Goal: Information Seeking & Learning: Learn about a topic

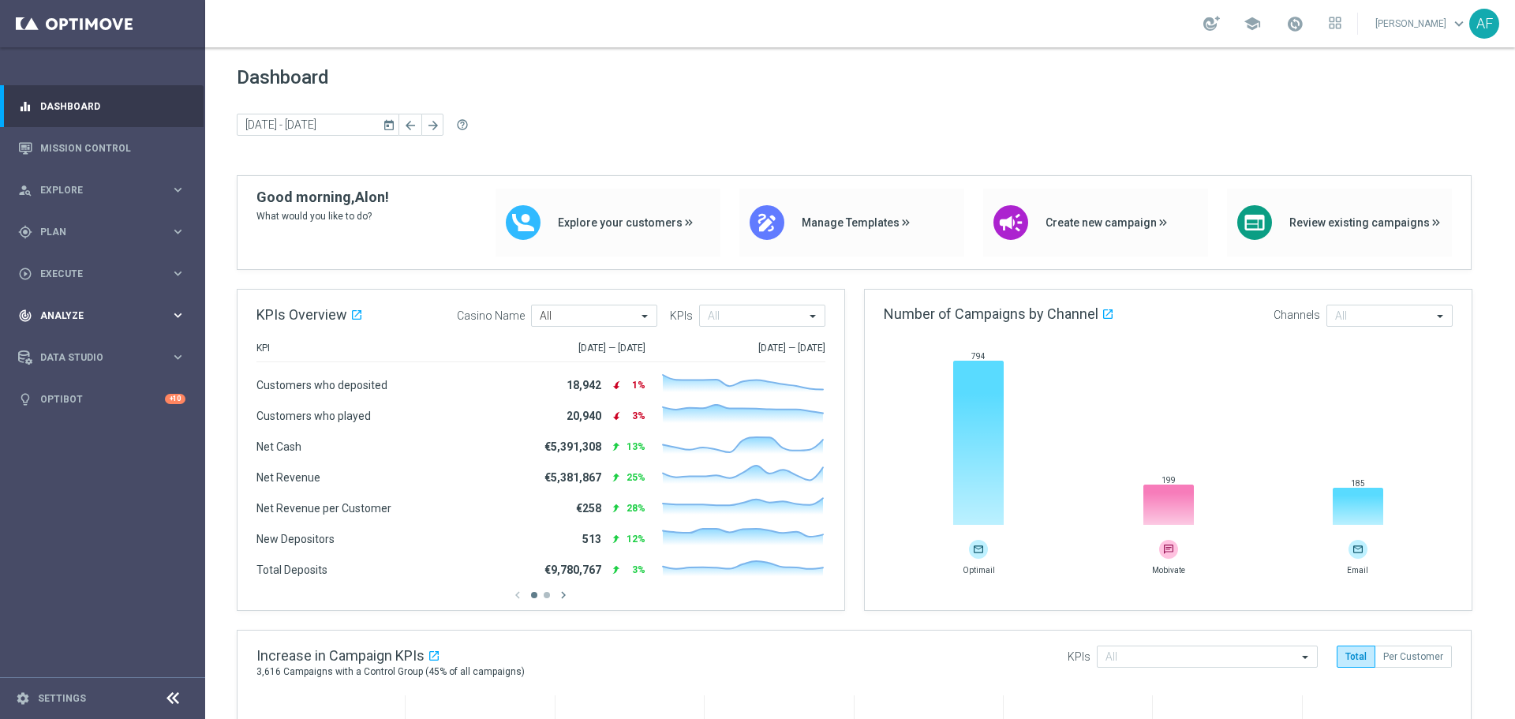
click at [112, 323] on div "track_changes Analyze keyboard_arrow_right" at bounding box center [102, 315] width 204 height 42
click at [97, 345] on link "Customer 360" at bounding box center [102, 348] width 123 height 13
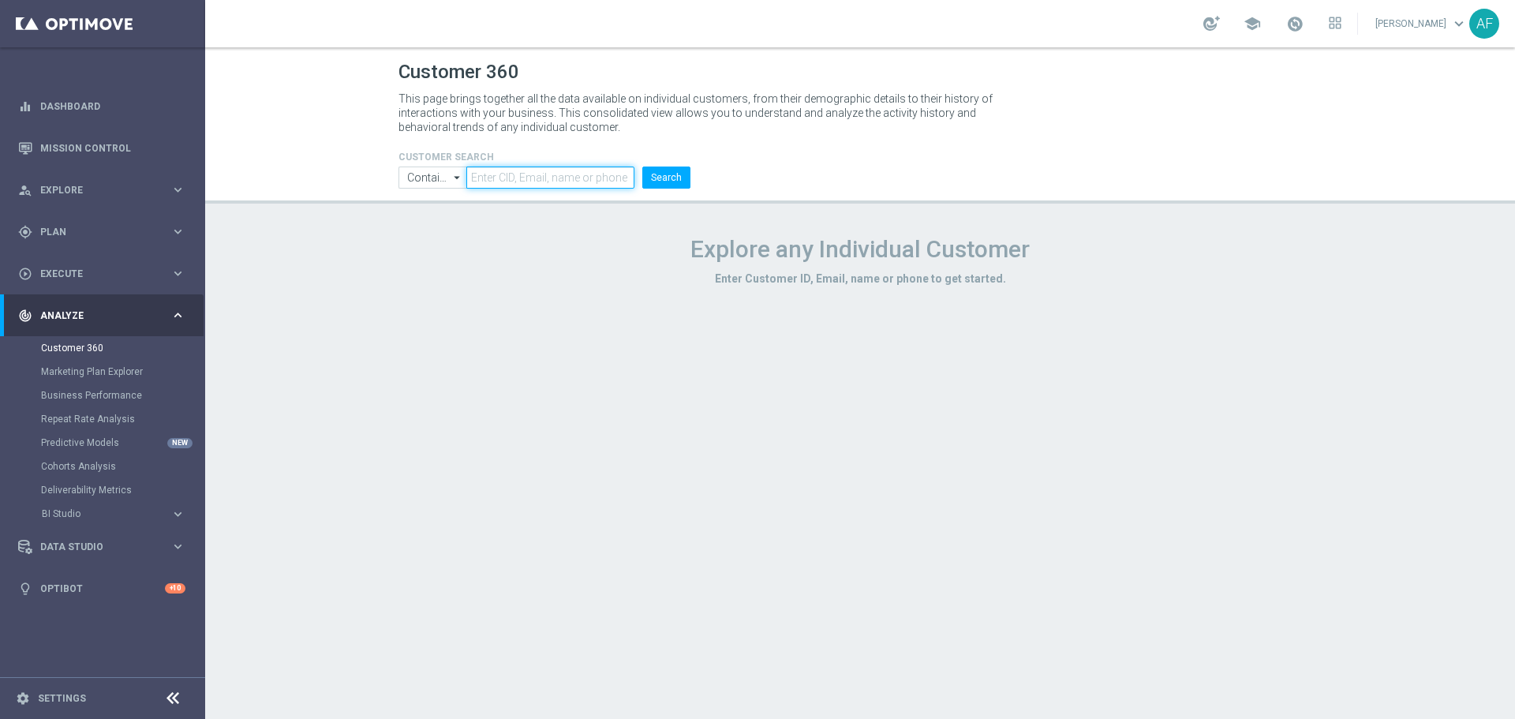
click at [574, 174] on input "text" at bounding box center [550, 177] width 168 height 22
paste input "8311558530498894"
type input "8311558530498894"
click at [660, 174] on button "Search" at bounding box center [666, 177] width 48 height 22
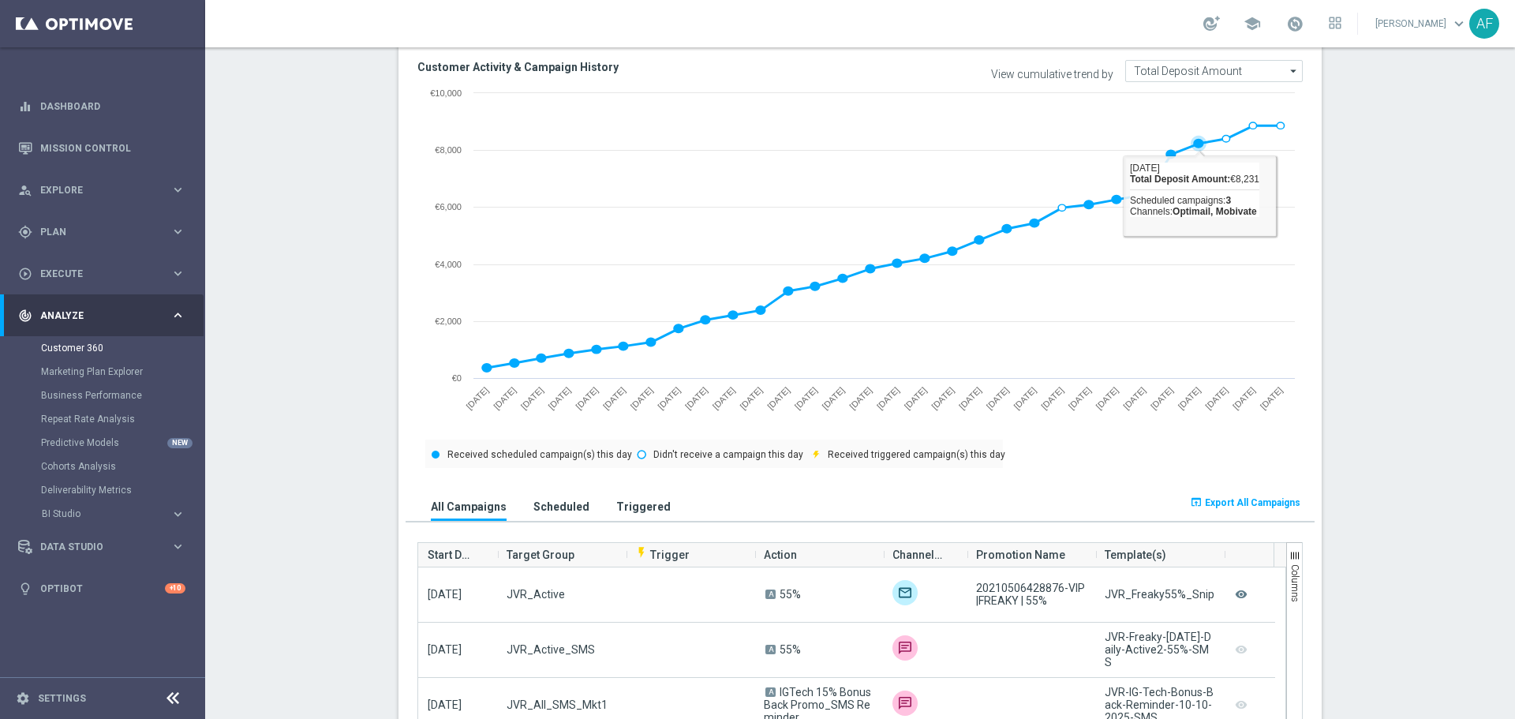
scroll to position [546, 0]
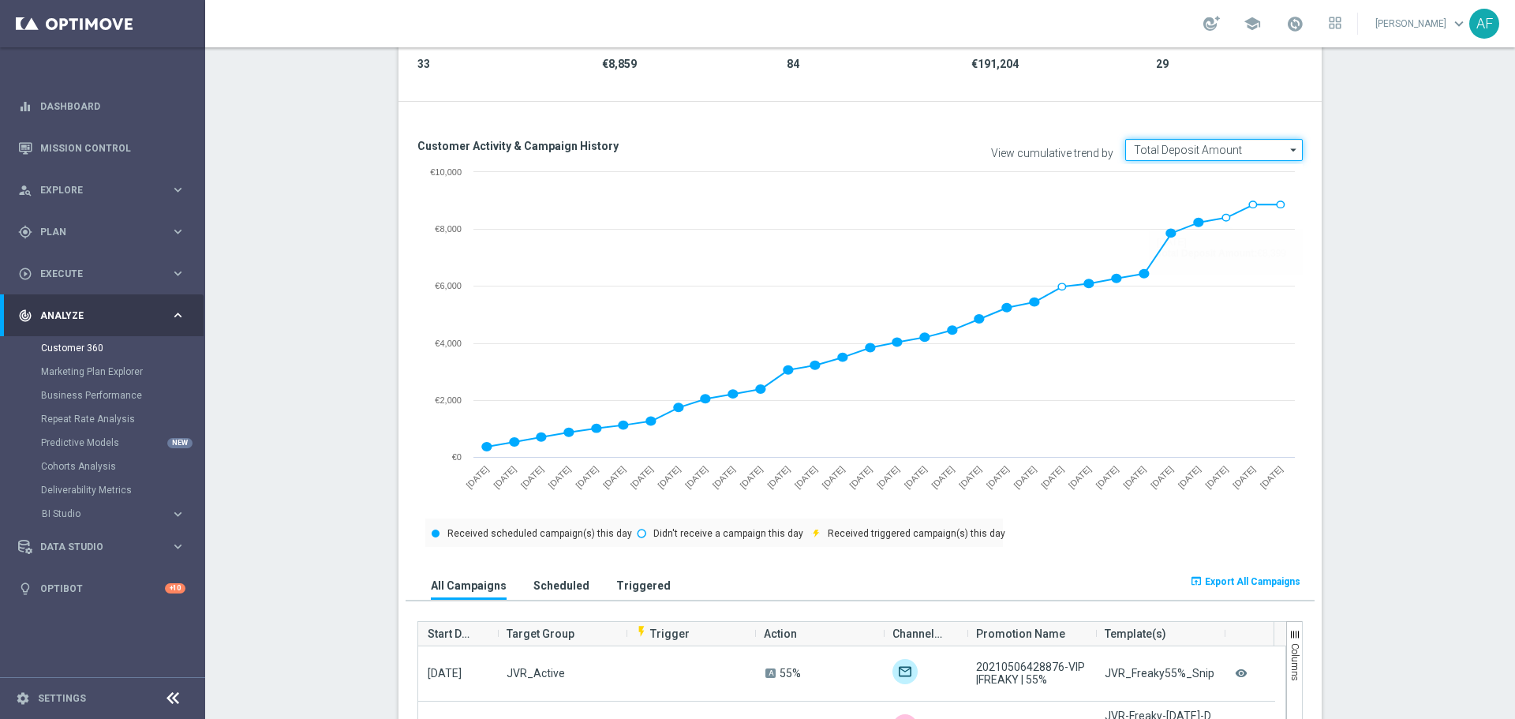
click at [1218, 152] on input "Total Deposit Amount" at bounding box center [1214, 150] width 178 height 22
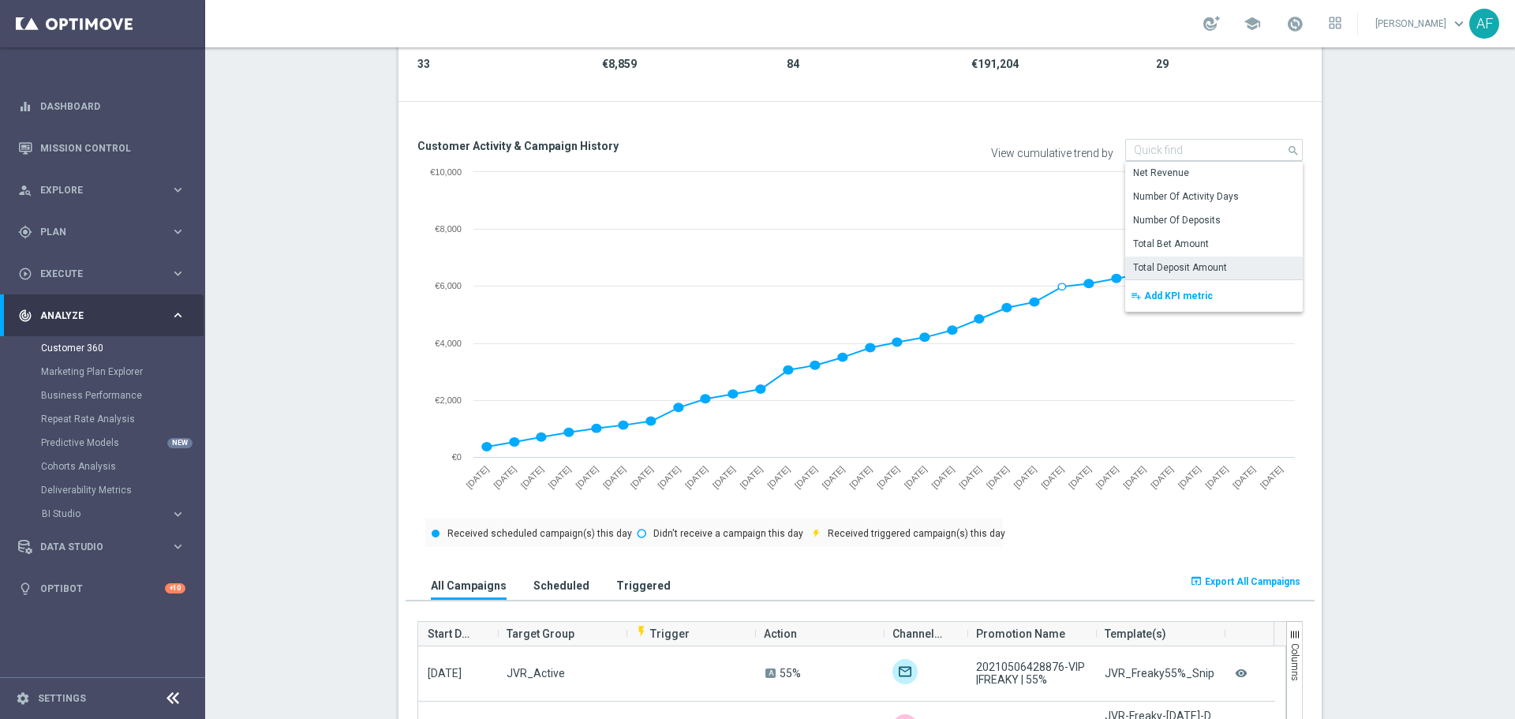
type input "Total Deposit Amount"
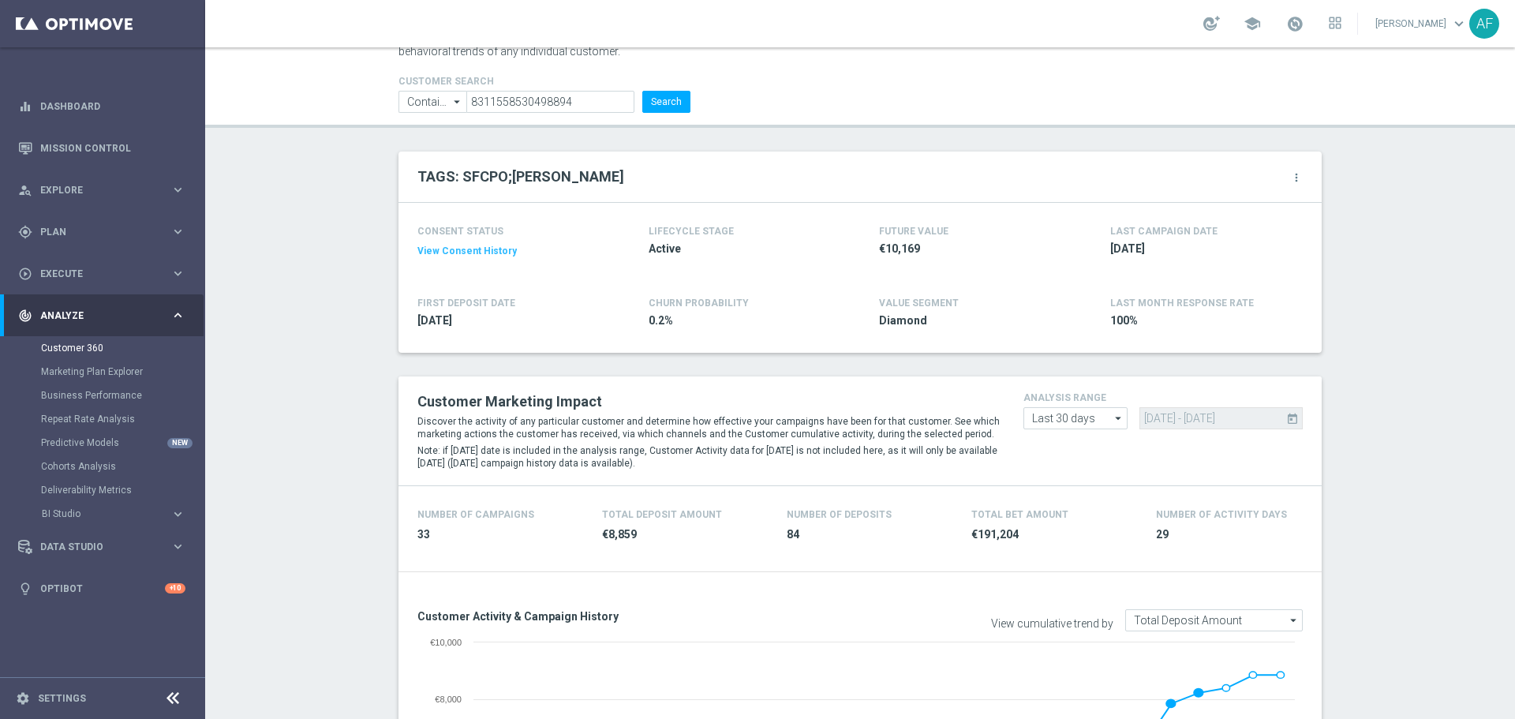
scroll to position [51, 0]
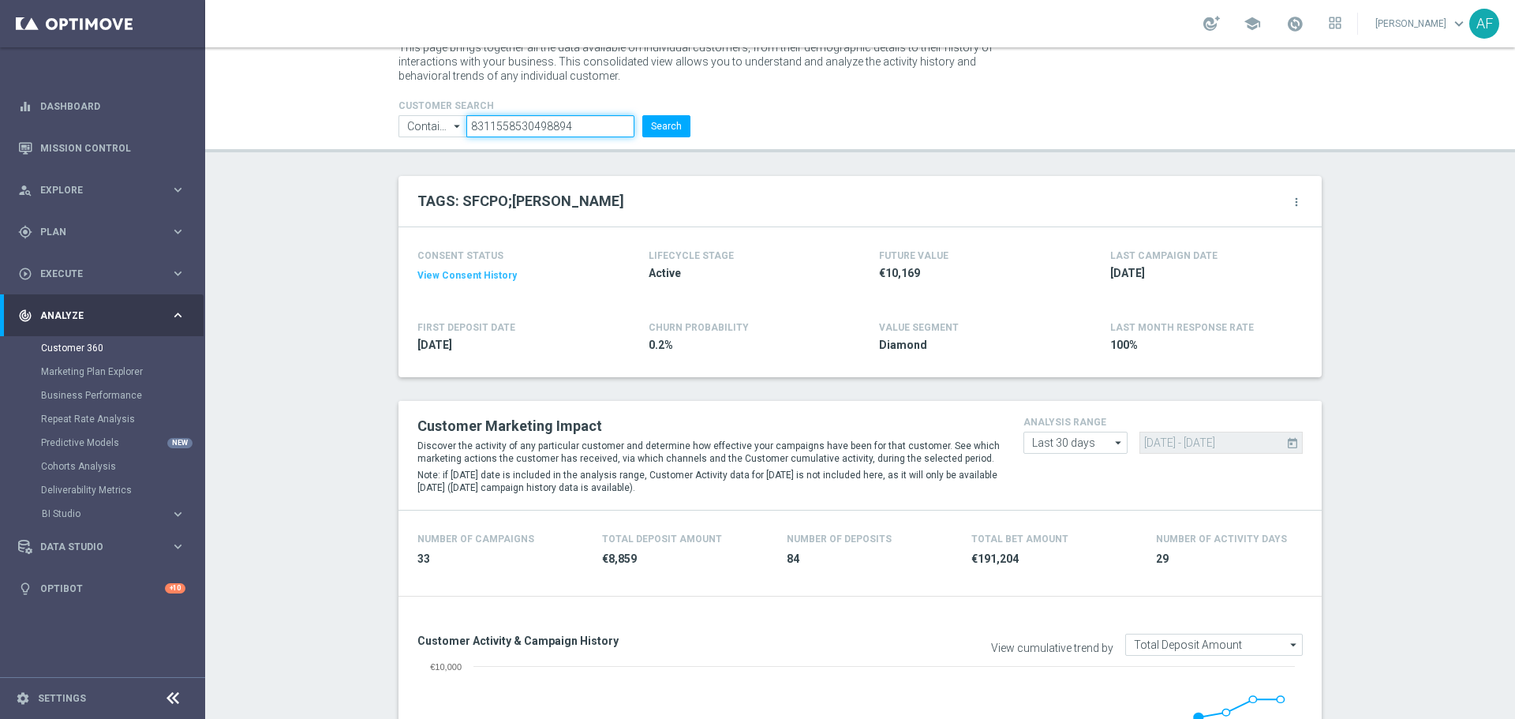
drag, startPoint x: 568, startPoint y: 126, endPoint x: 468, endPoint y: 131, distance: 100.3
click at [468, 131] on input "8311558530498894" at bounding box center [550, 126] width 168 height 22
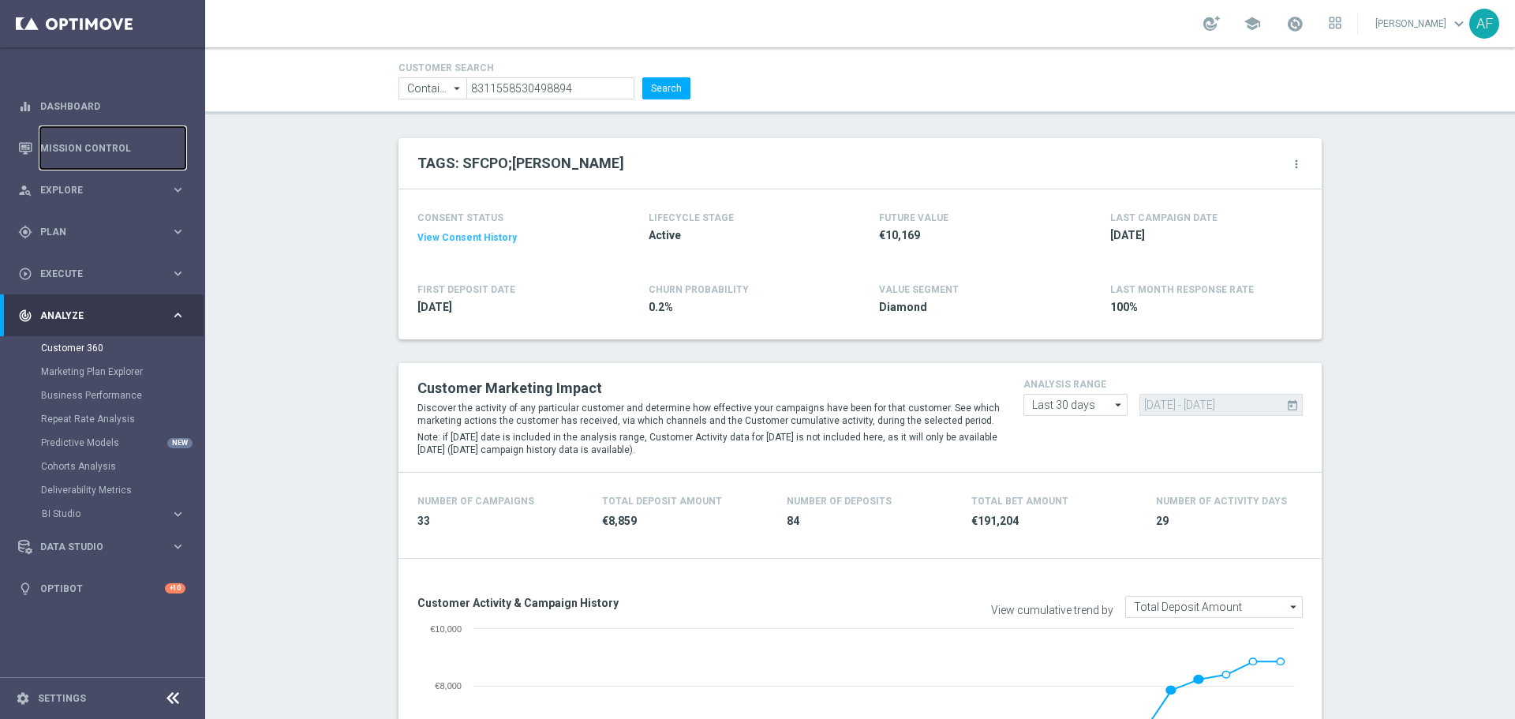
scroll to position [79, 0]
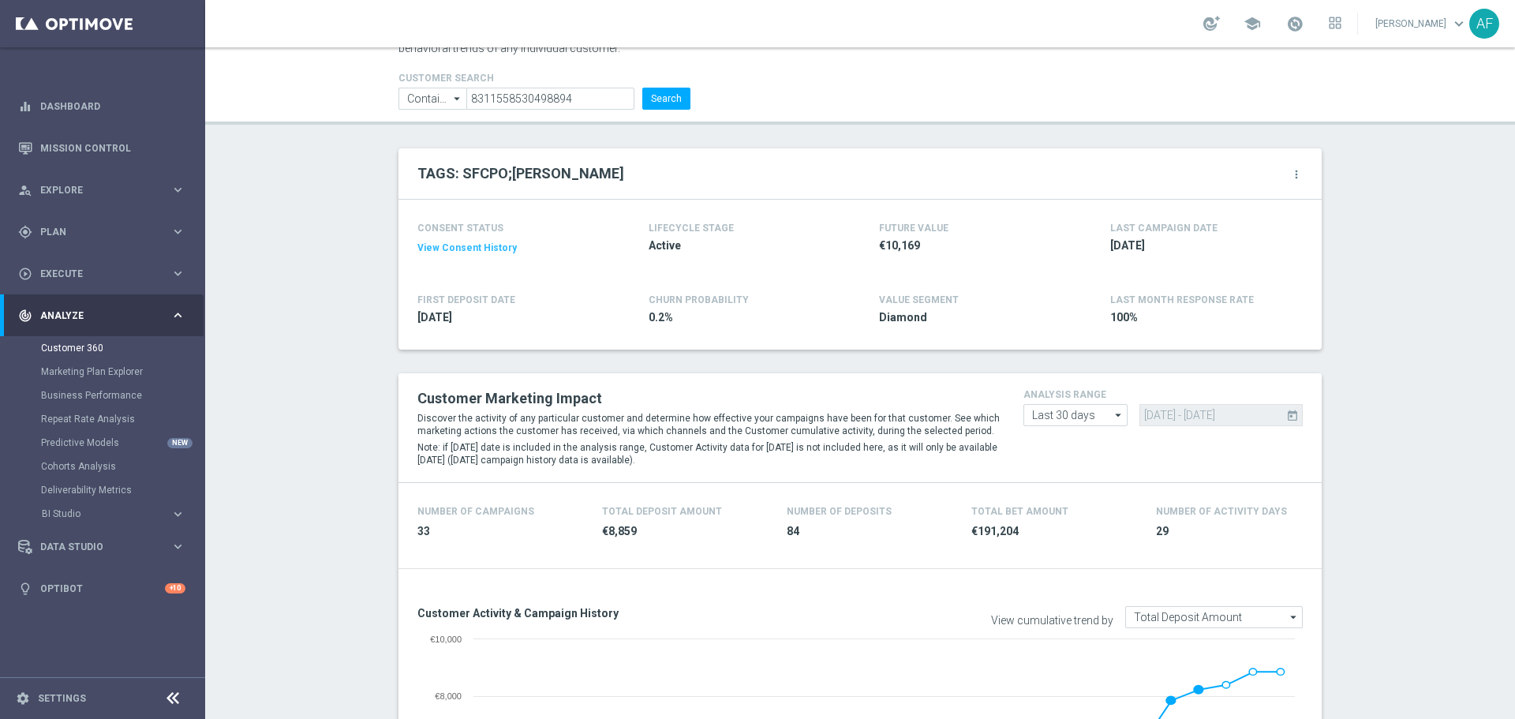
click at [742, 133] on div "Customer 360 This page brings together all the data available on individual cus…" at bounding box center [860, 382] width 1310 height 671
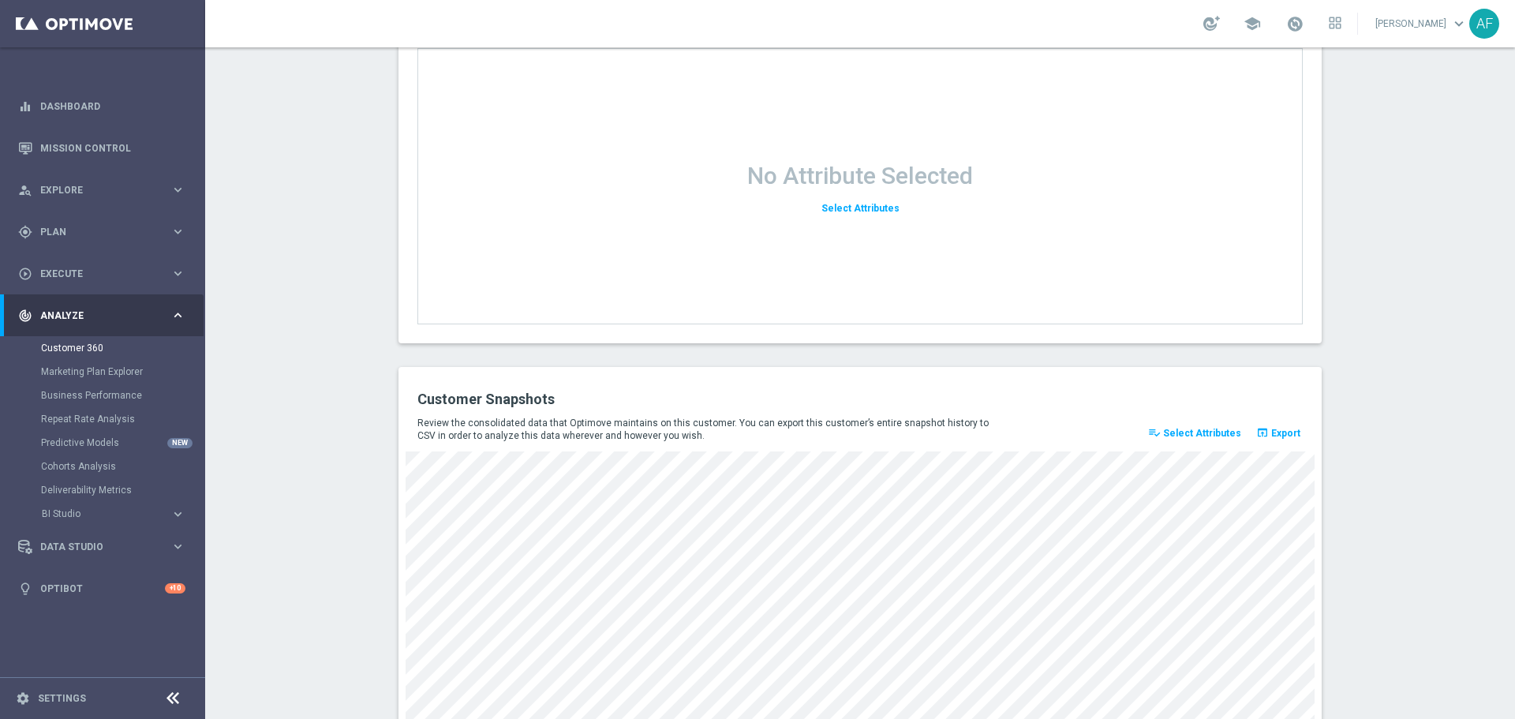
scroll to position [2024, 0]
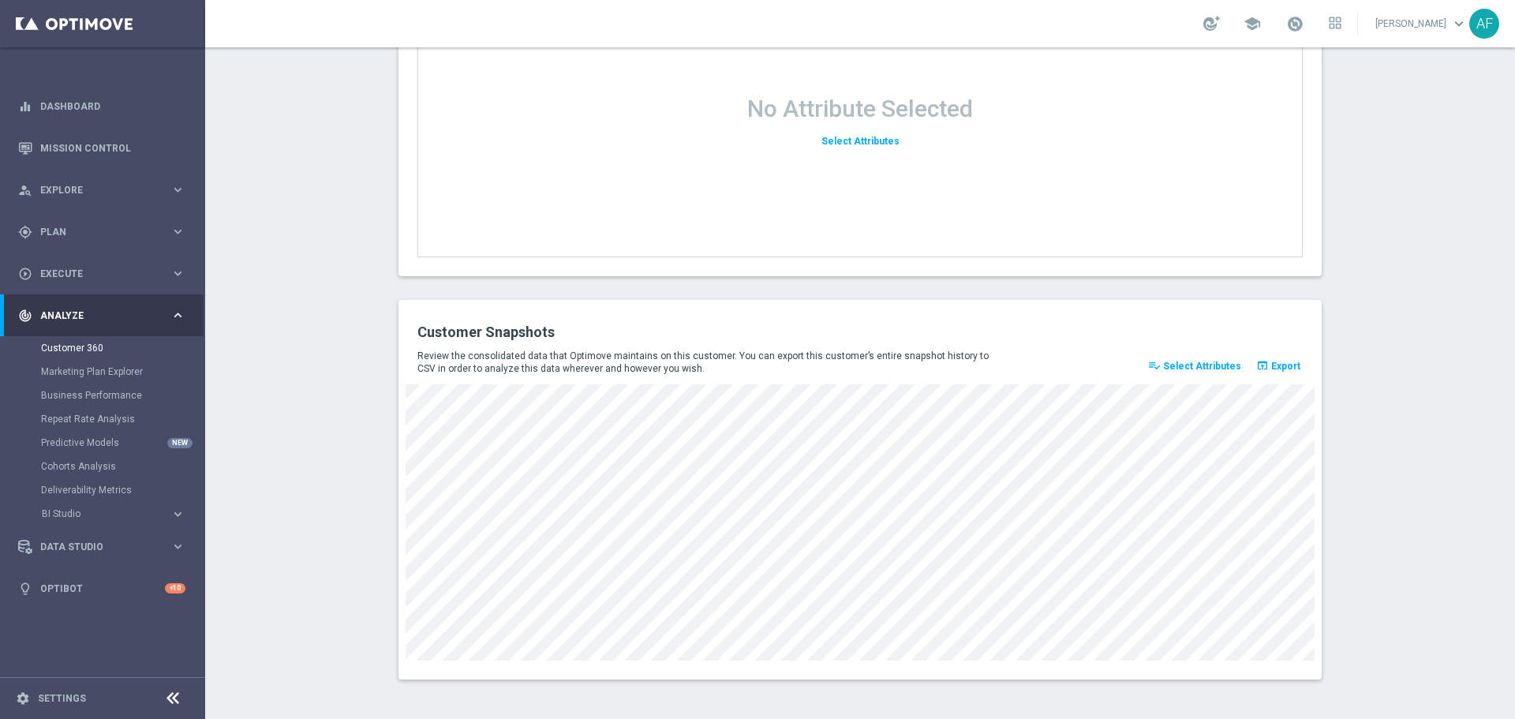
click at [1195, 362] on span "Select Attributes" at bounding box center [1202, 366] width 78 height 11
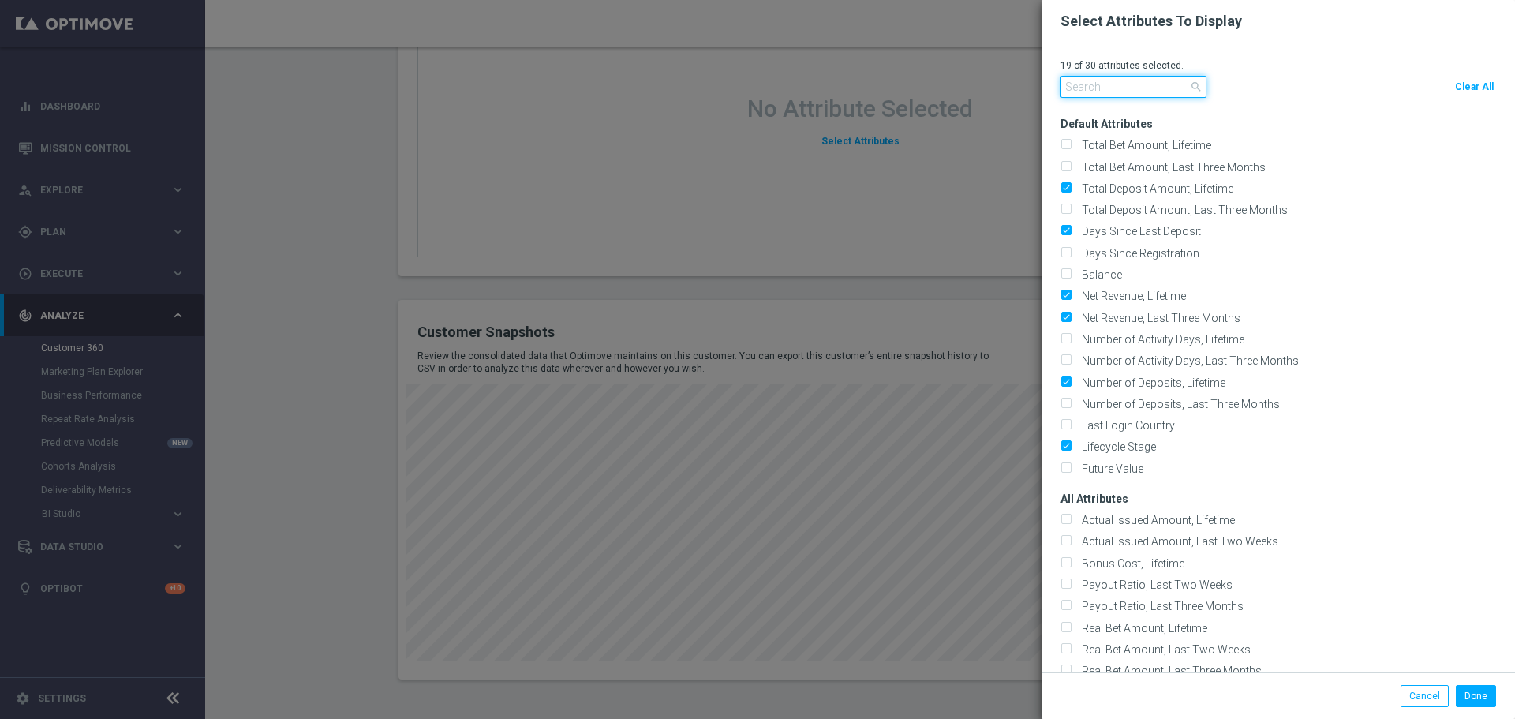
click at [1116, 85] on input "text" at bounding box center [1133, 87] width 146 height 22
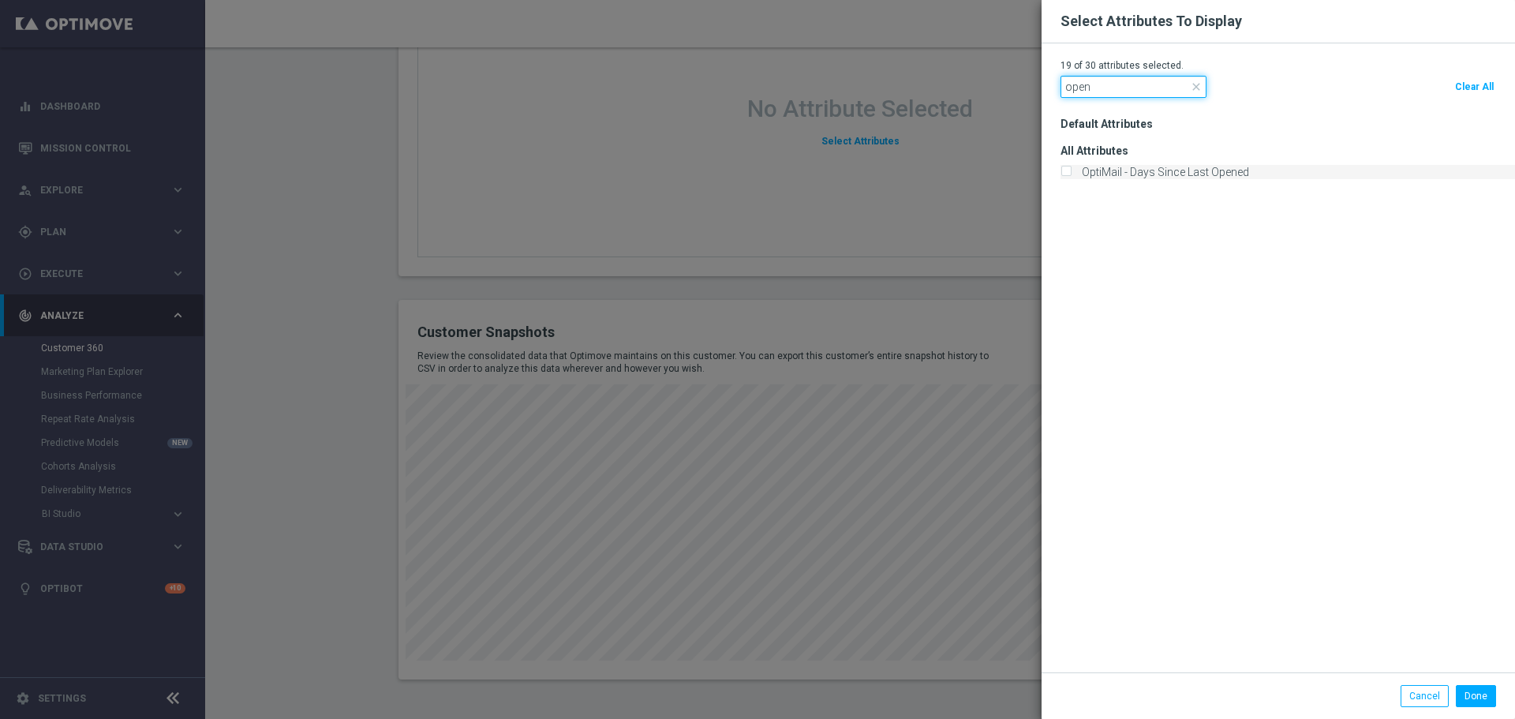
type input "open"
click at [1179, 171] on label "OptiMail - Days Since Last Opened" at bounding box center [1162, 172] width 173 height 14
click at [1071, 171] on input "OptiMail - Days Since Last Opened" at bounding box center [1065, 173] width 10 height 10
checkbox input "true"
click at [946, 279] on modal-container "Select Attributes To Display 20 of 30 attributes selected. open close Clear All…" at bounding box center [757, 359] width 1515 height 719
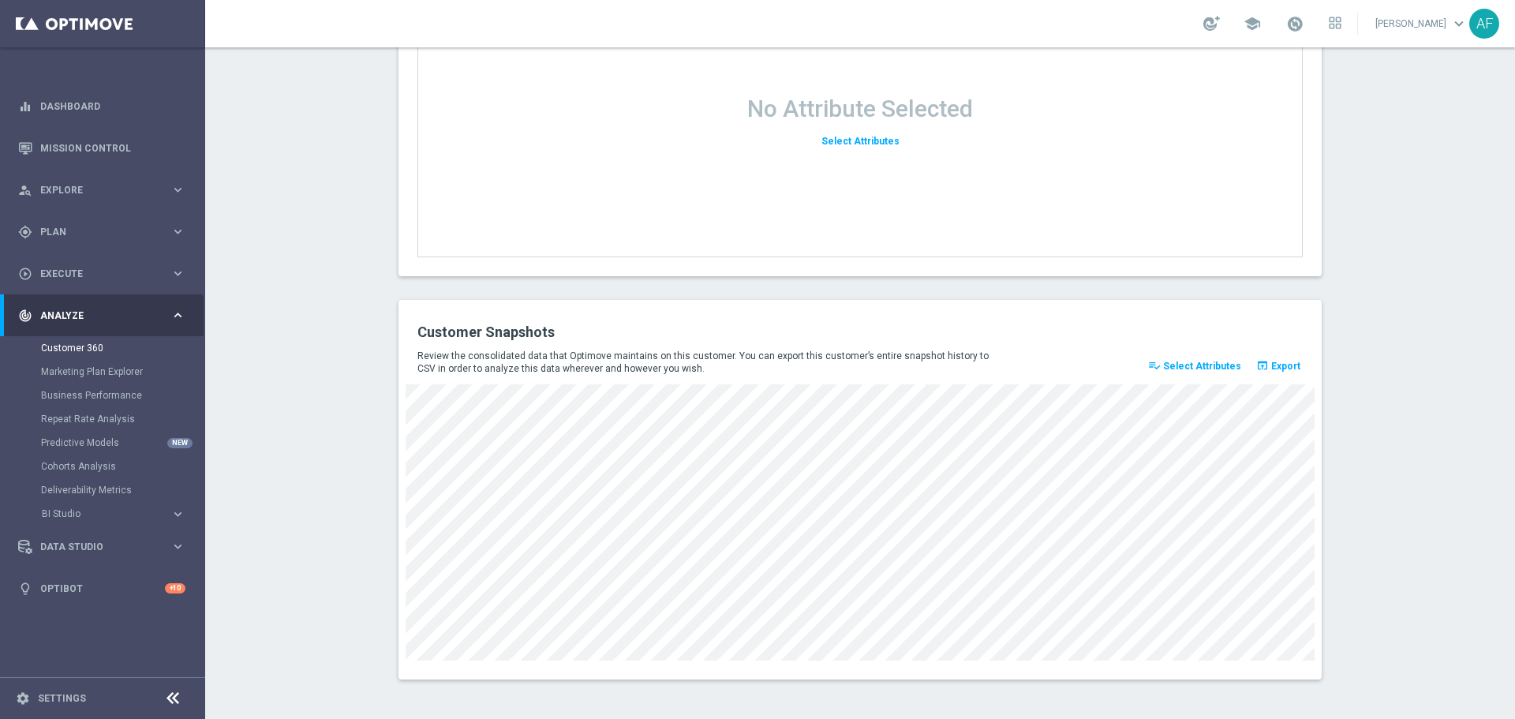
click at [1161, 362] on icon "playlist_add_check" at bounding box center [1154, 365] width 13 height 13
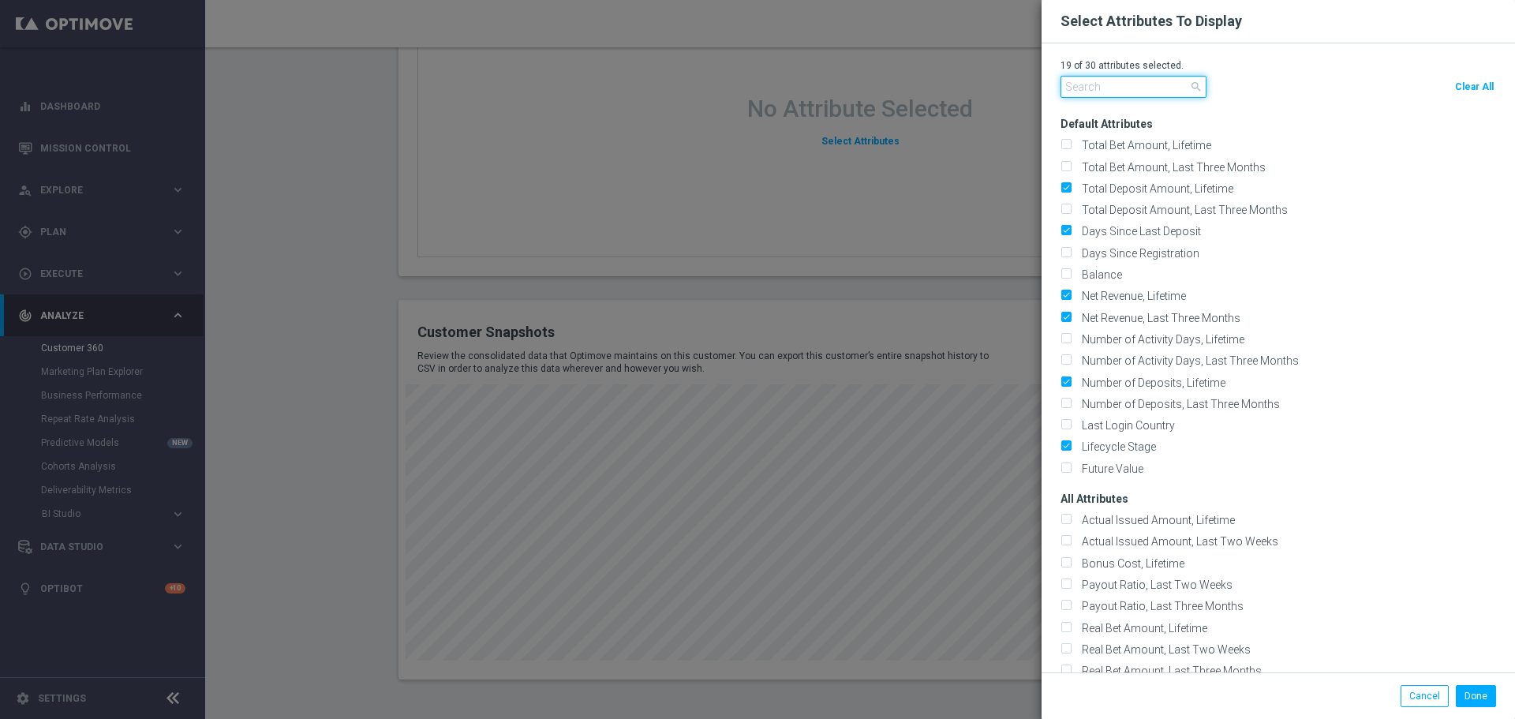
click at [1110, 90] on input "text" at bounding box center [1133, 87] width 146 height 22
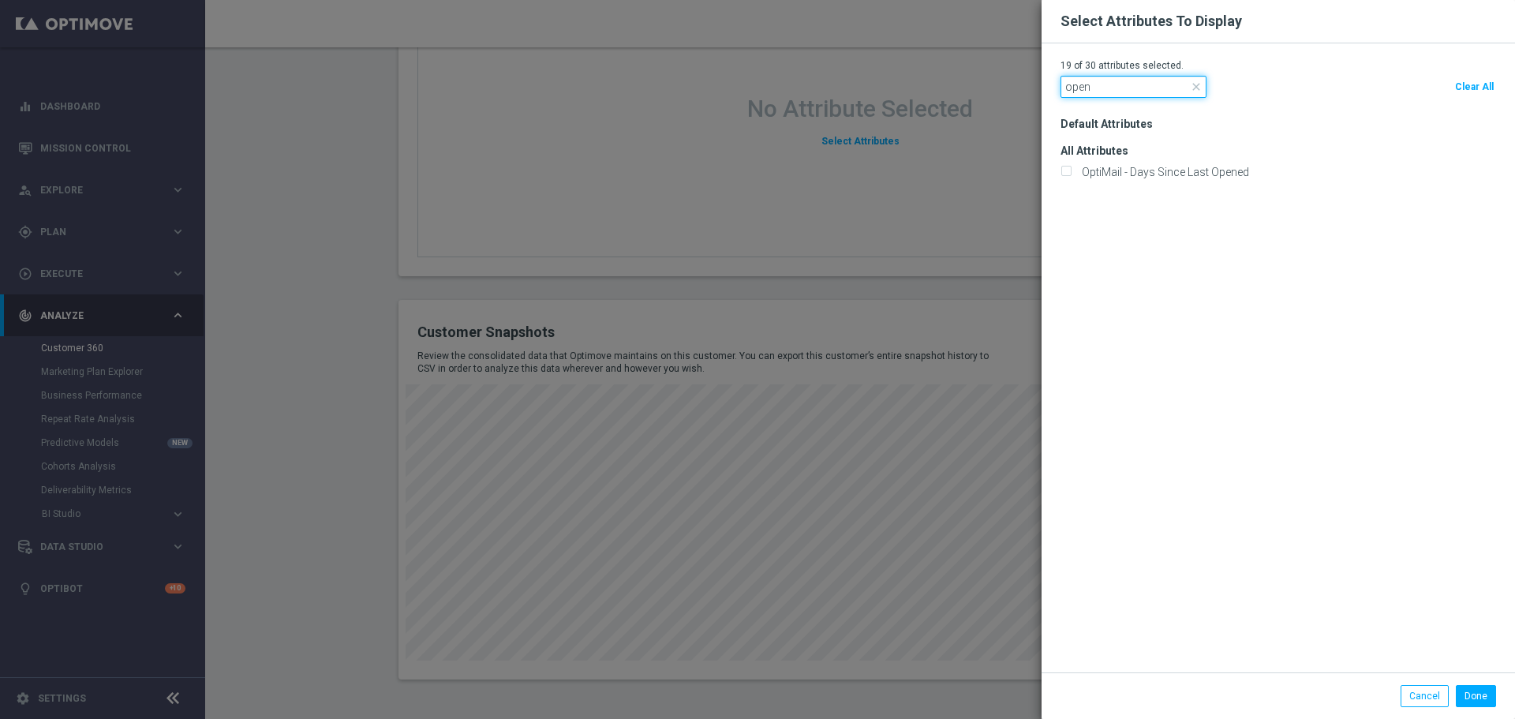
type input "open"
click at [1059, 174] on div "19 of 30 attributes selected. open close Clear All Default Attributes" at bounding box center [1277, 357] width 473 height 629
click at [1067, 174] on input "OptiMail - Days Since Last Opened" at bounding box center [1065, 173] width 10 height 10
checkbox input "true"
click at [1016, 269] on modal-container "Select Attributes To Display 20 of 30 attributes selected. open close Clear All…" at bounding box center [757, 359] width 1515 height 719
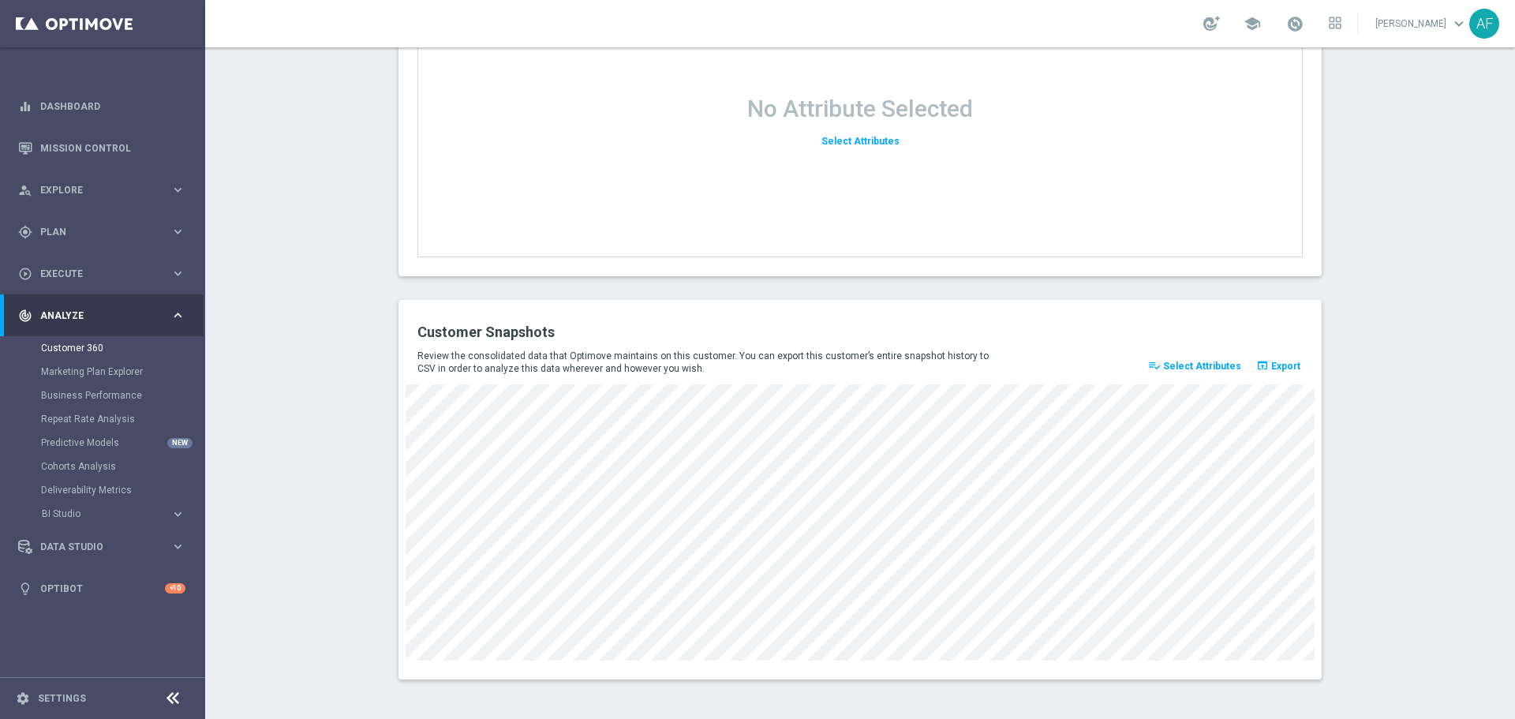
click at [1208, 369] on span "Select Attributes" at bounding box center [1202, 366] width 78 height 11
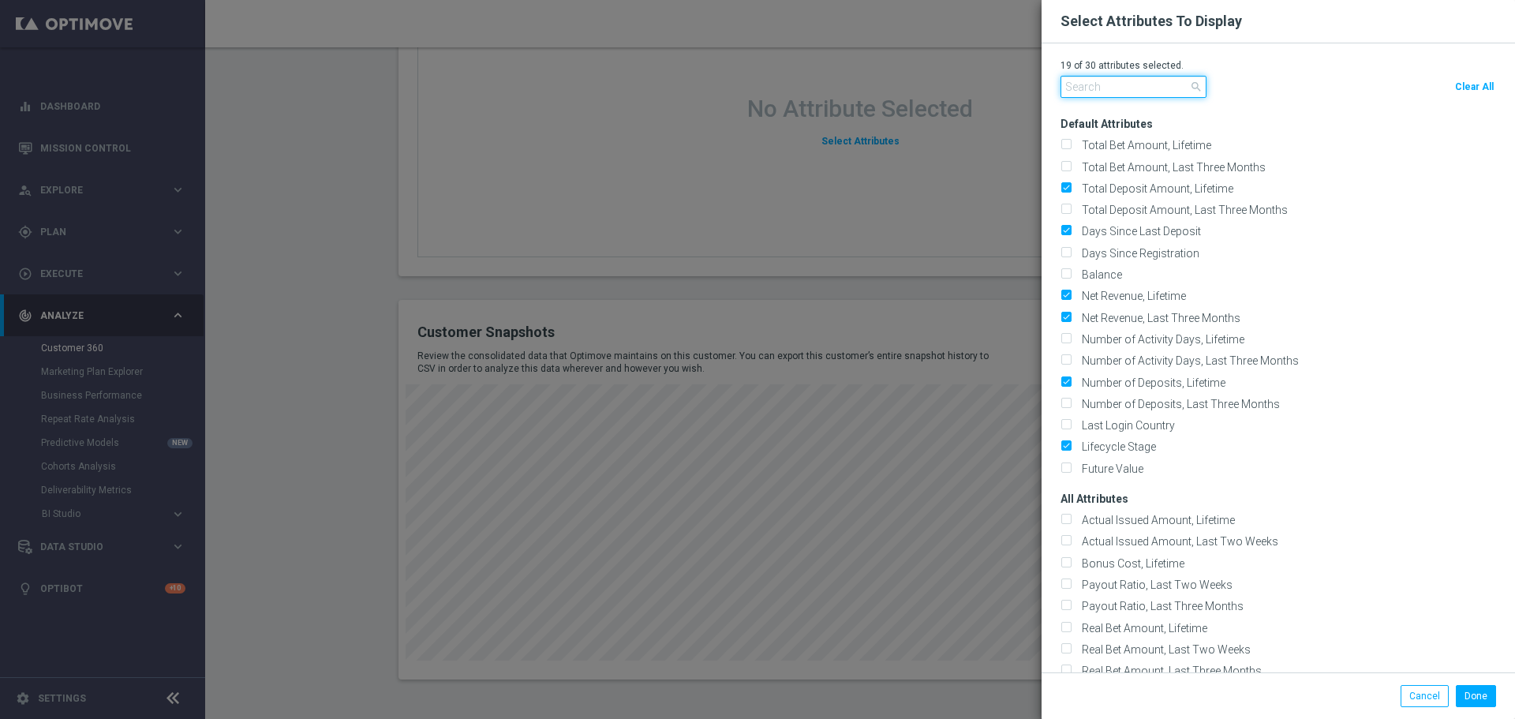
click at [1112, 87] on input "text" at bounding box center [1133, 87] width 146 height 22
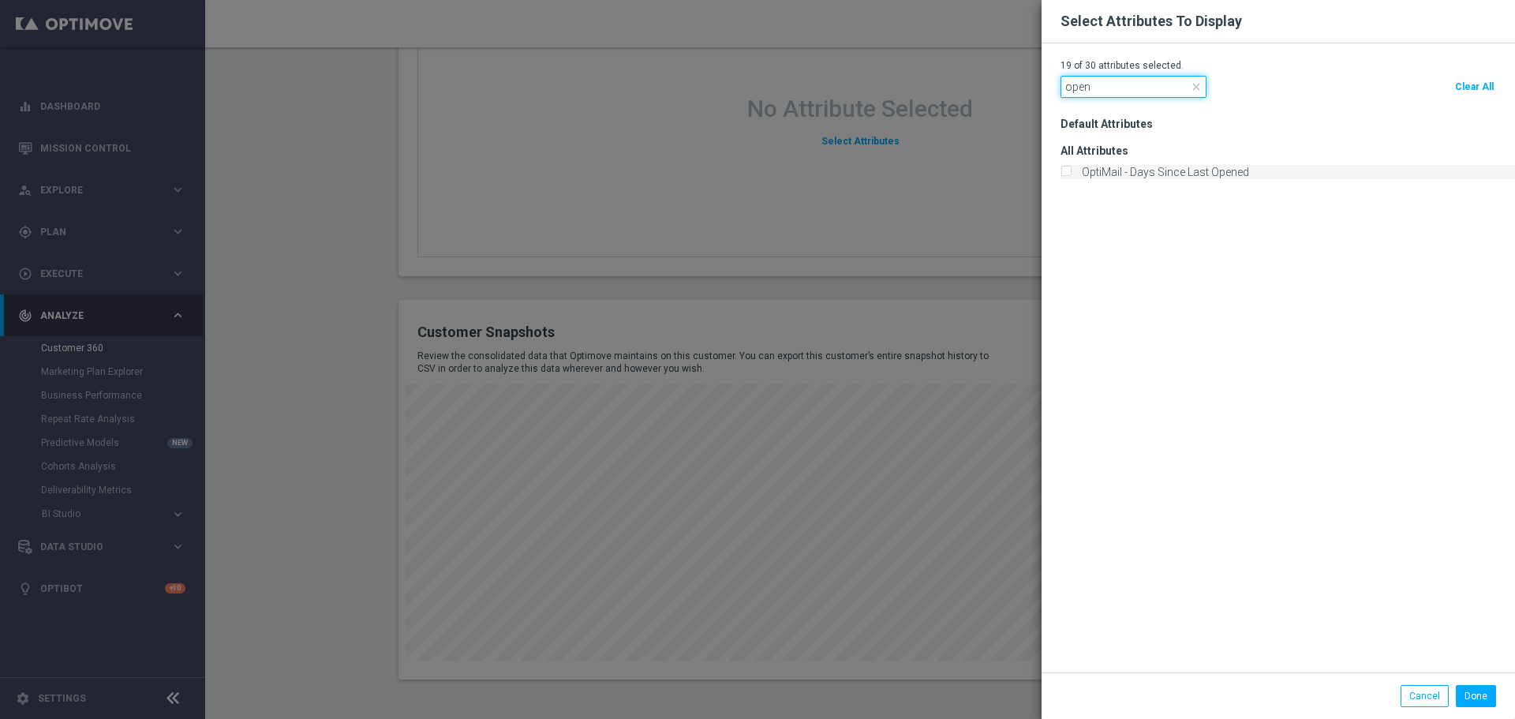
type input "open"
click at [1064, 169] on input "OptiMail - Days Since Last Opened" at bounding box center [1065, 173] width 10 height 10
checkbox input "true"
click at [1473, 697] on button "Done" at bounding box center [1476, 696] width 40 height 22
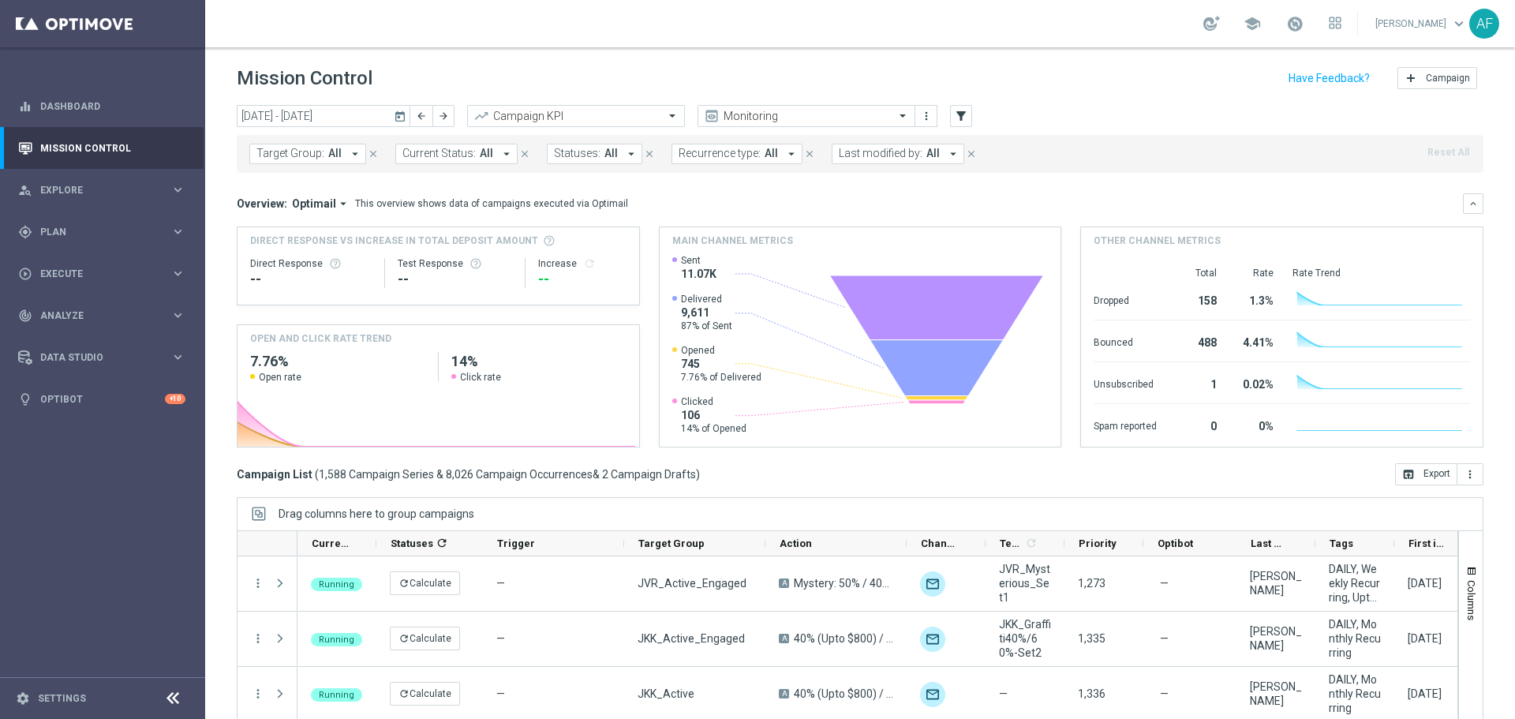
click at [398, 120] on icon "today" at bounding box center [401, 116] width 14 height 14
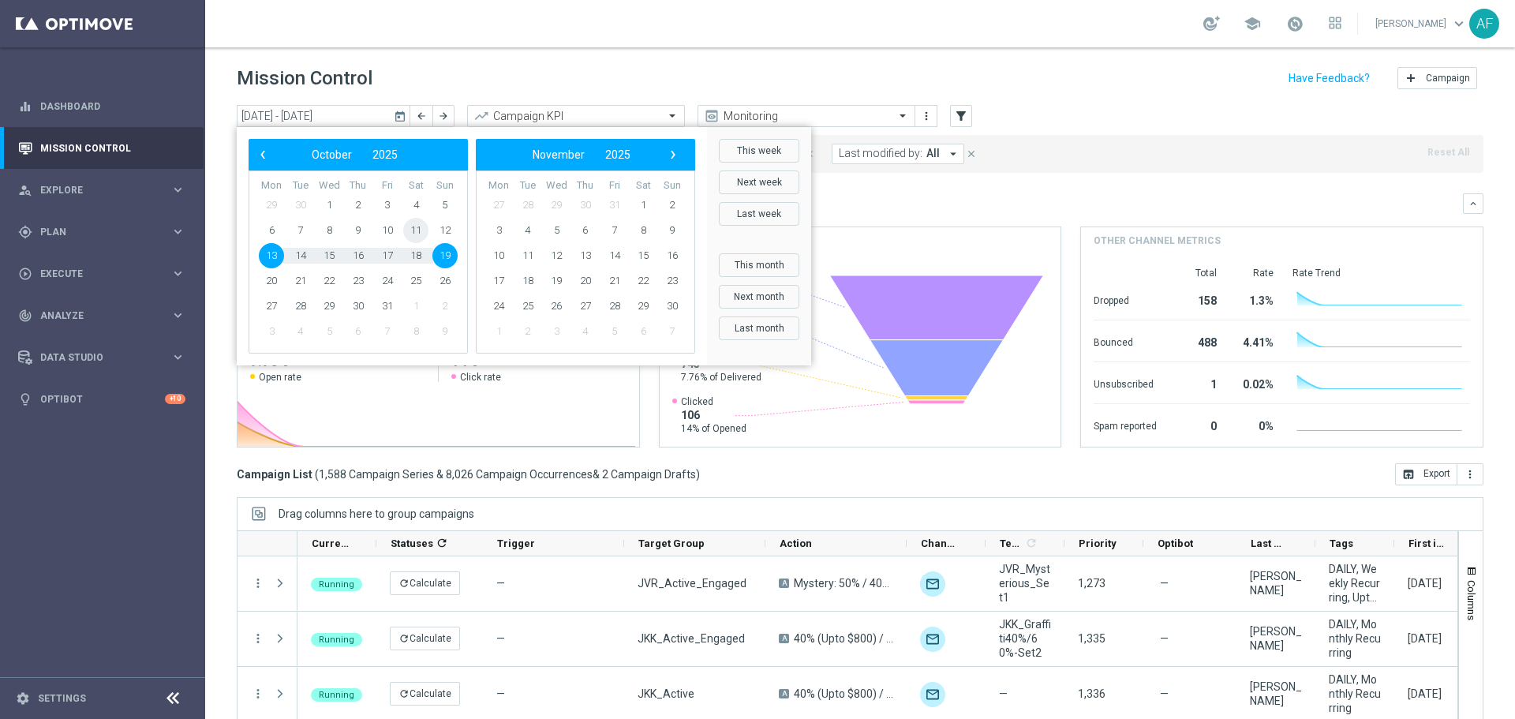
click at [413, 230] on span "11" at bounding box center [415, 230] width 25 height 25
click at [271, 258] on span "13" at bounding box center [271, 255] width 25 height 25
type input "11 Oct 2025 - 13 Oct 2025"
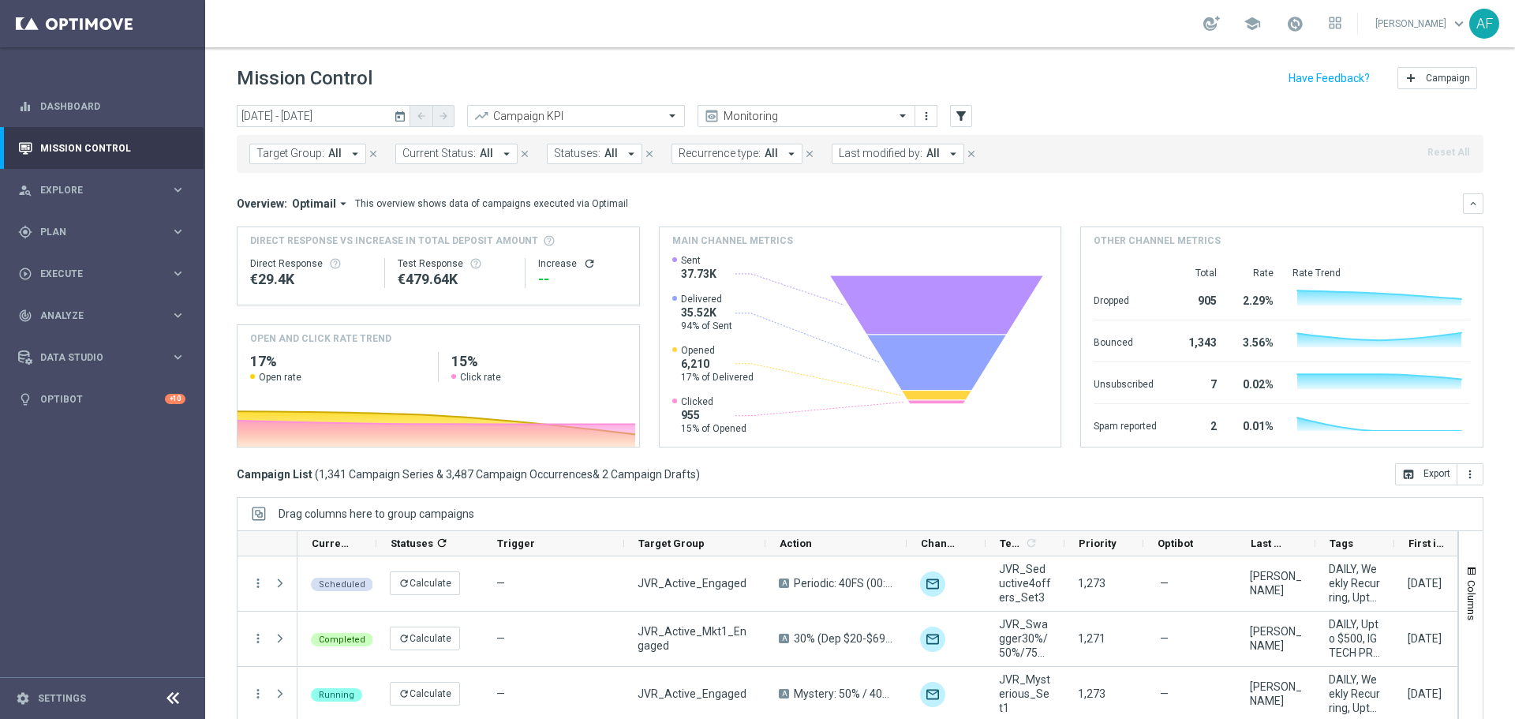
click at [341, 155] on button "Target Group: All arrow_drop_down" at bounding box center [307, 154] width 117 height 21
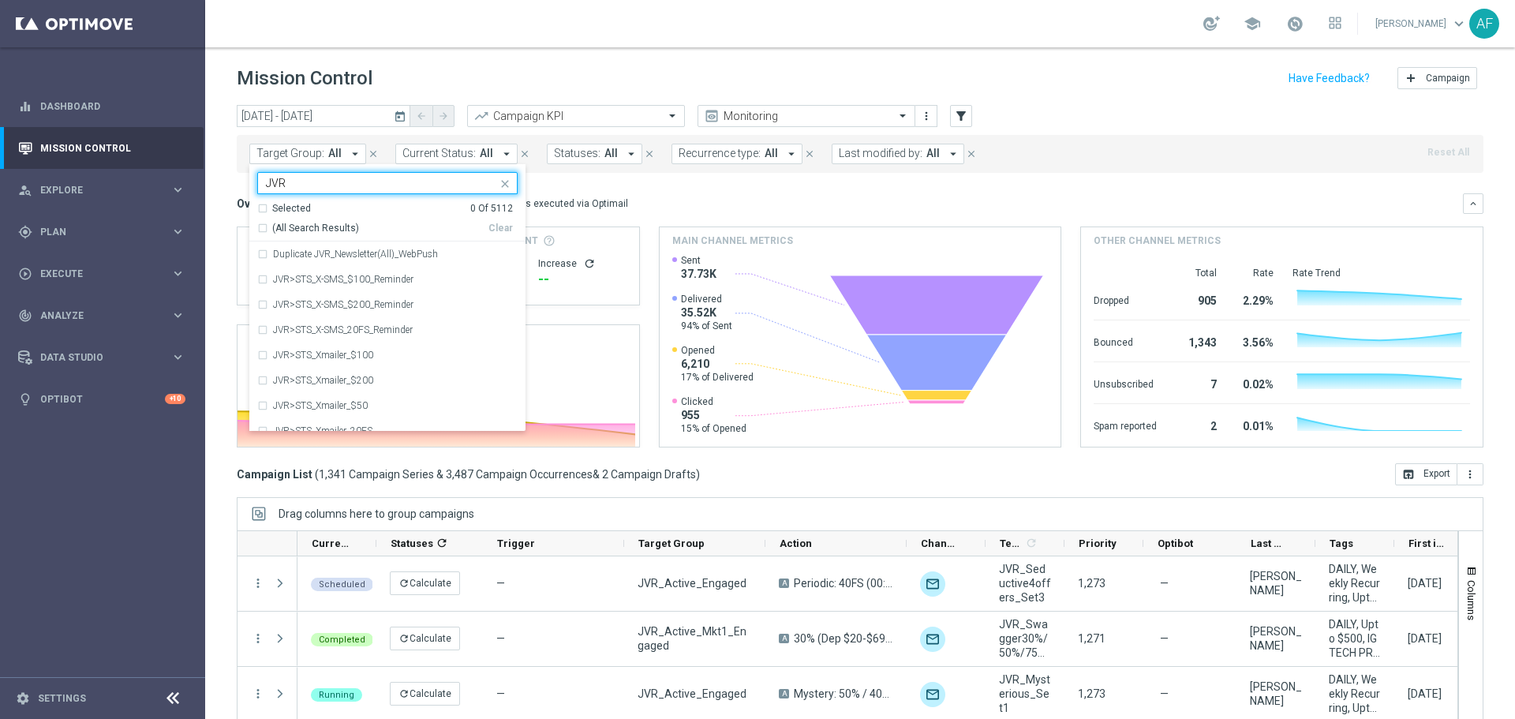
click at [332, 229] on span "(All Search Results)" at bounding box center [315, 228] width 87 height 13
type input "JVR"
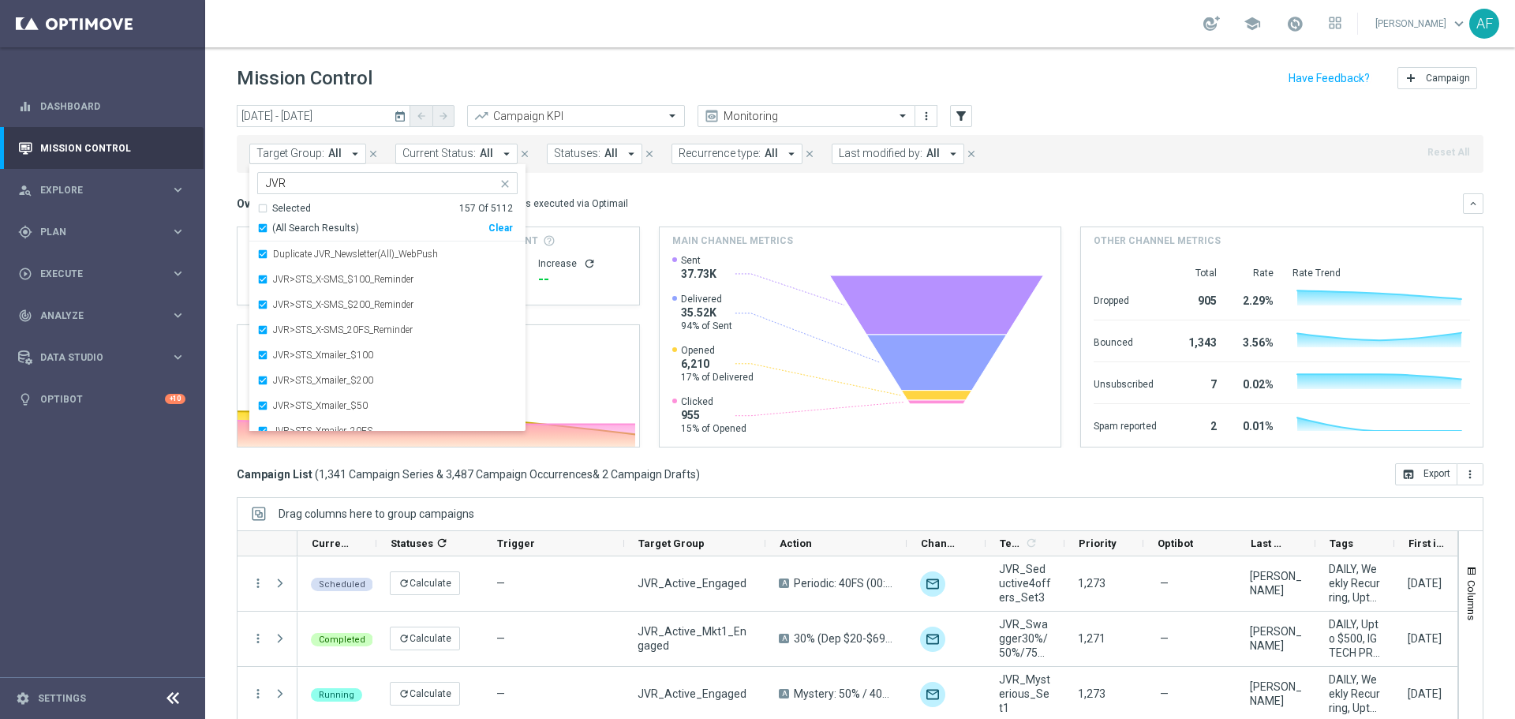
click at [615, 196] on div "Overview: Optimail arrow_drop_down This overview shows data of campaigns execut…" at bounding box center [850, 203] width 1226 height 14
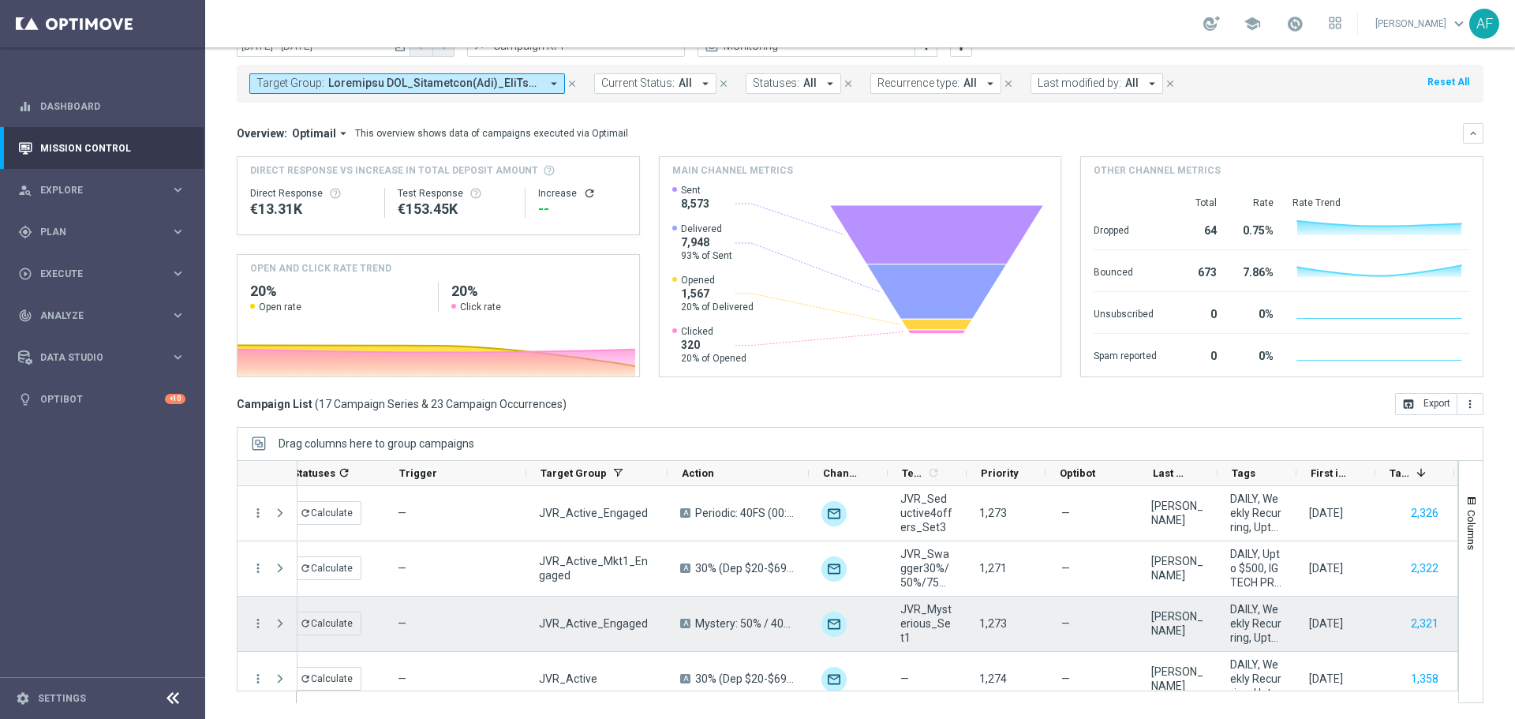
scroll to position [0, 98]
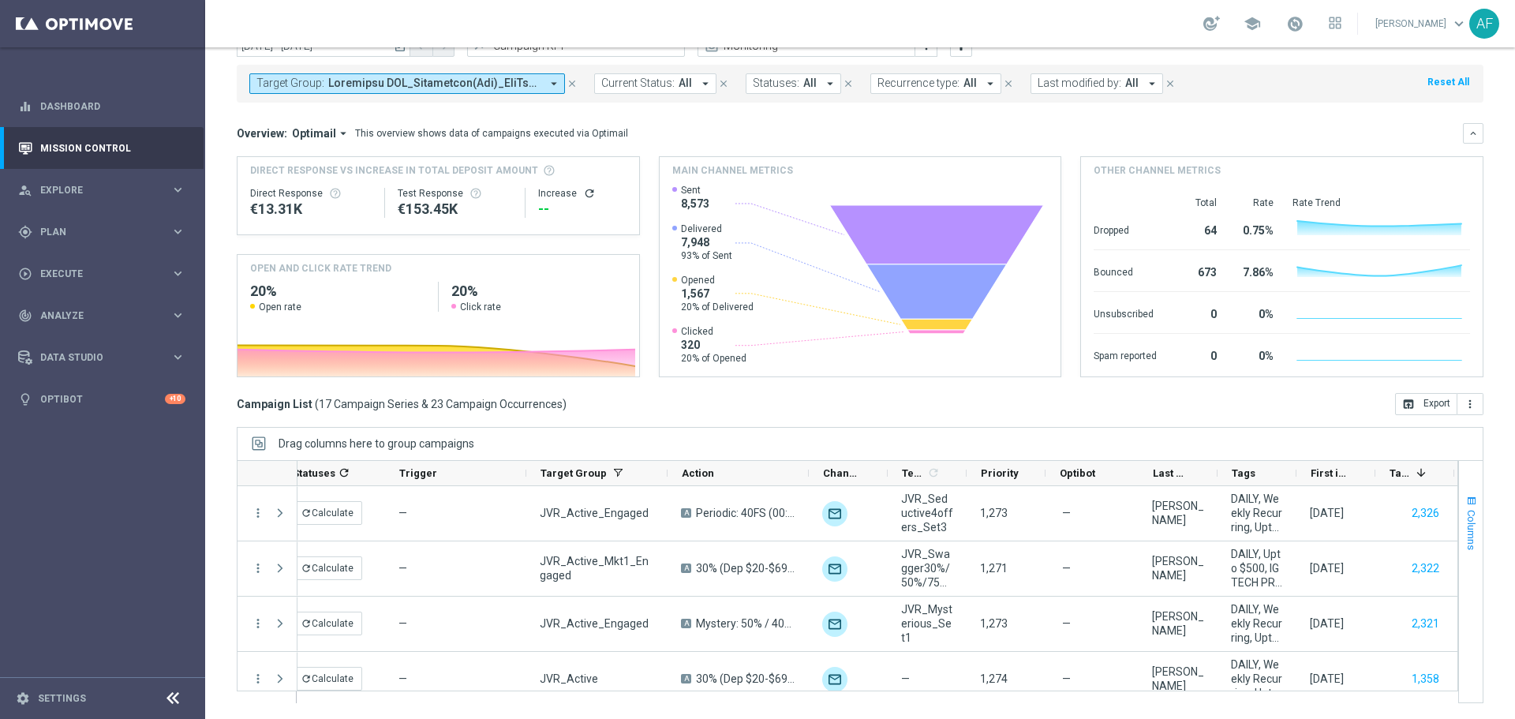
click at [1465, 515] on span "Columns" at bounding box center [1471, 530] width 13 height 40
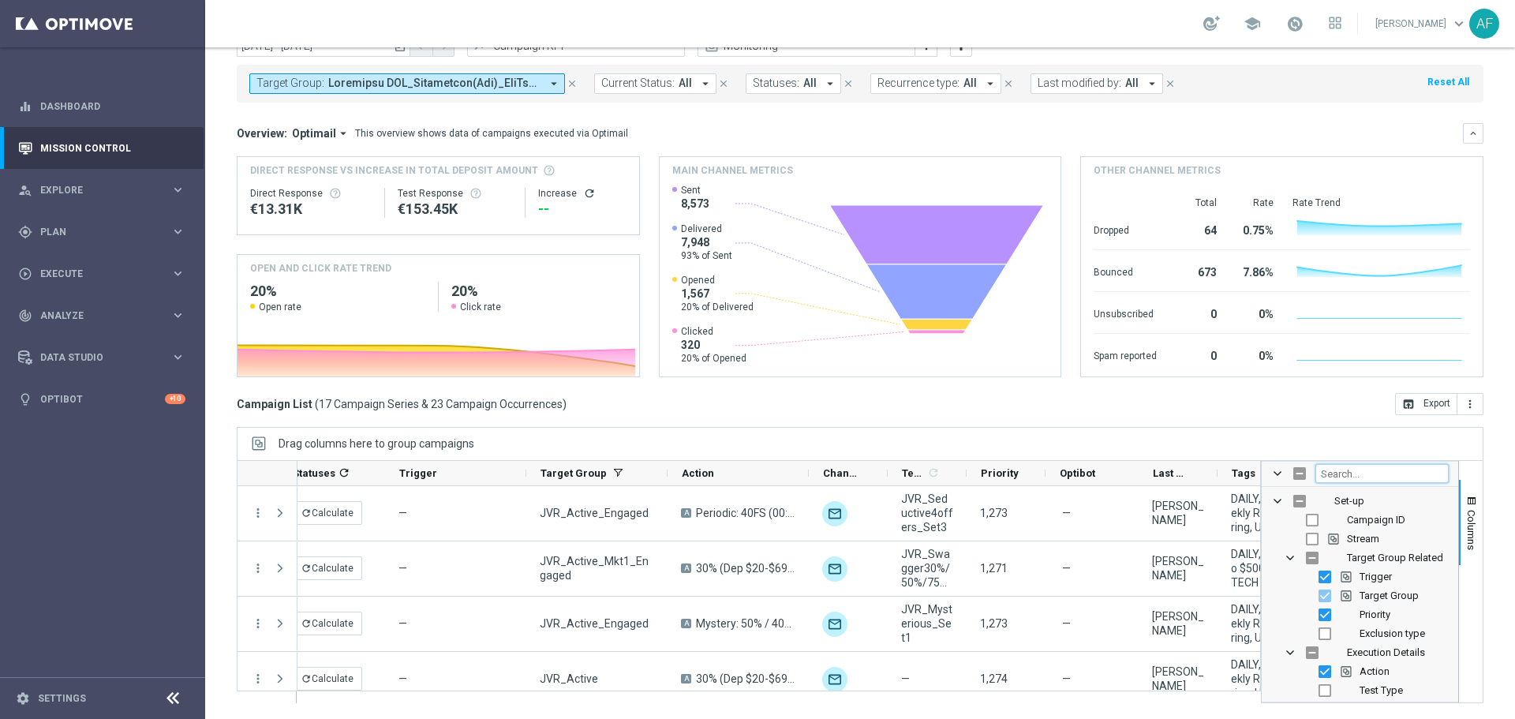
click at [1354, 479] on input "Filter Columns Input" at bounding box center [1381, 473] width 133 height 19
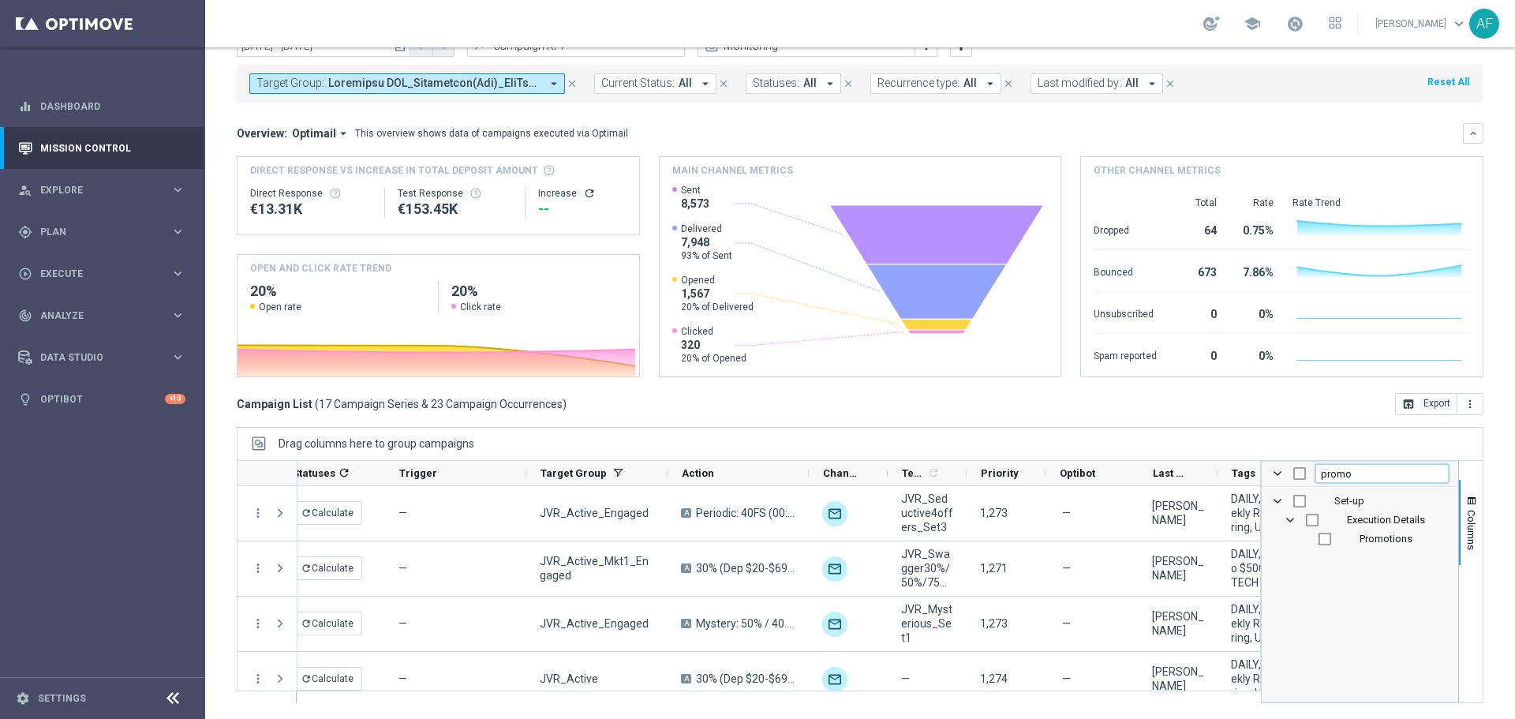
type input "promo"
click at [1352, 574] on div "Set-up Execution Details Promotions" at bounding box center [1360, 594] width 196 height 215
click at [1318, 540] on input "Press SPACE to toggle visibility (hidden)" at bounding box center [1324, 539] width 13 height 13
checkbox input "true"
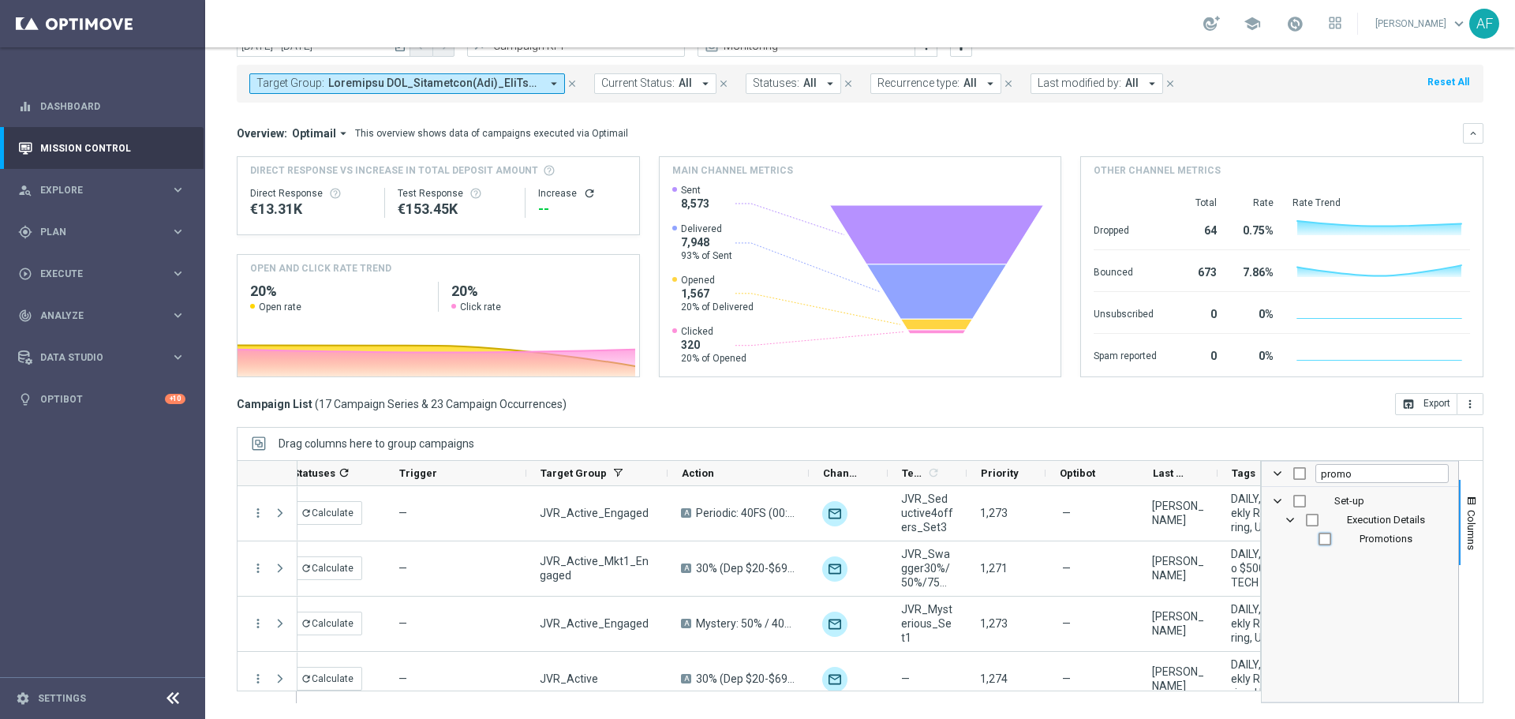
checkbox input "true"
click at [1465, 536] on span "Columns" at bounding box center [1471, 530] width 13 height 40
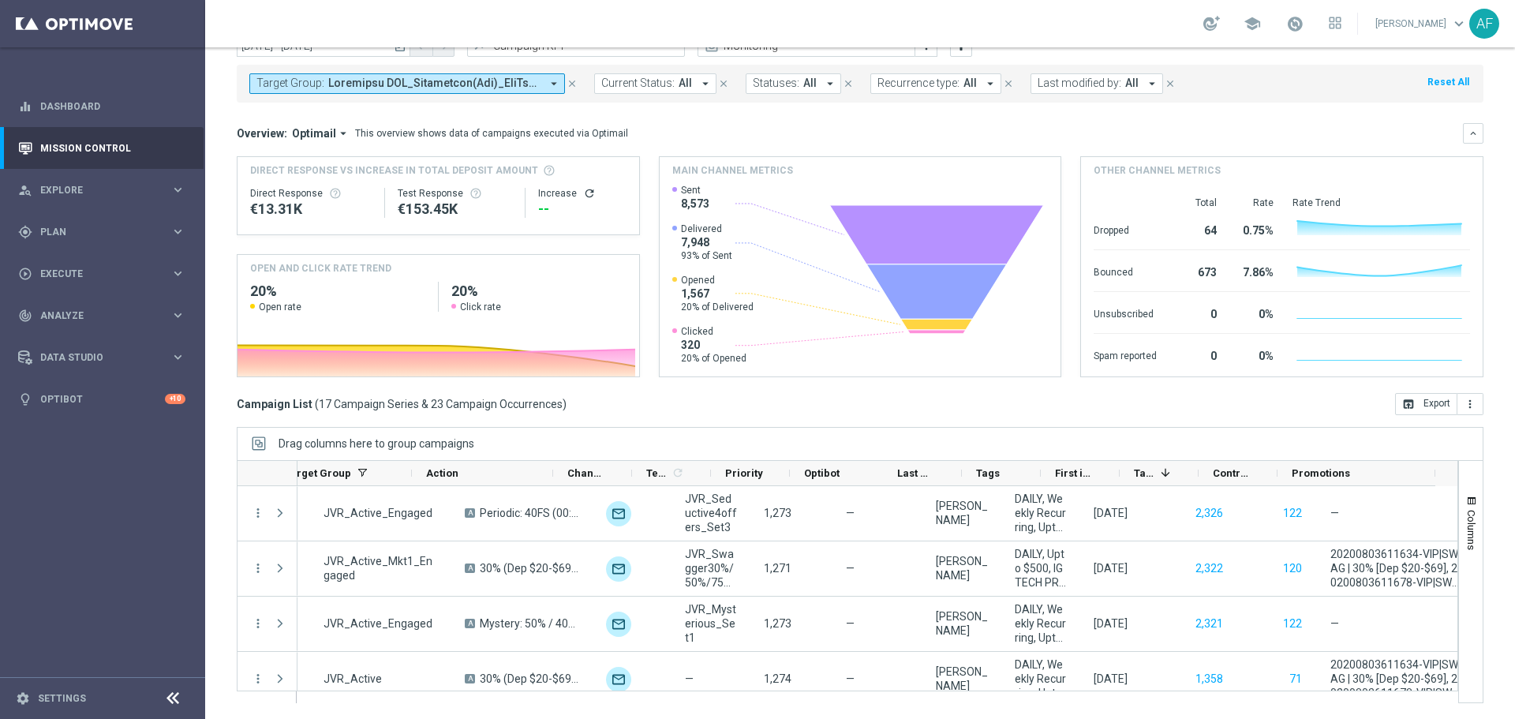
scroll to position [0, 0]
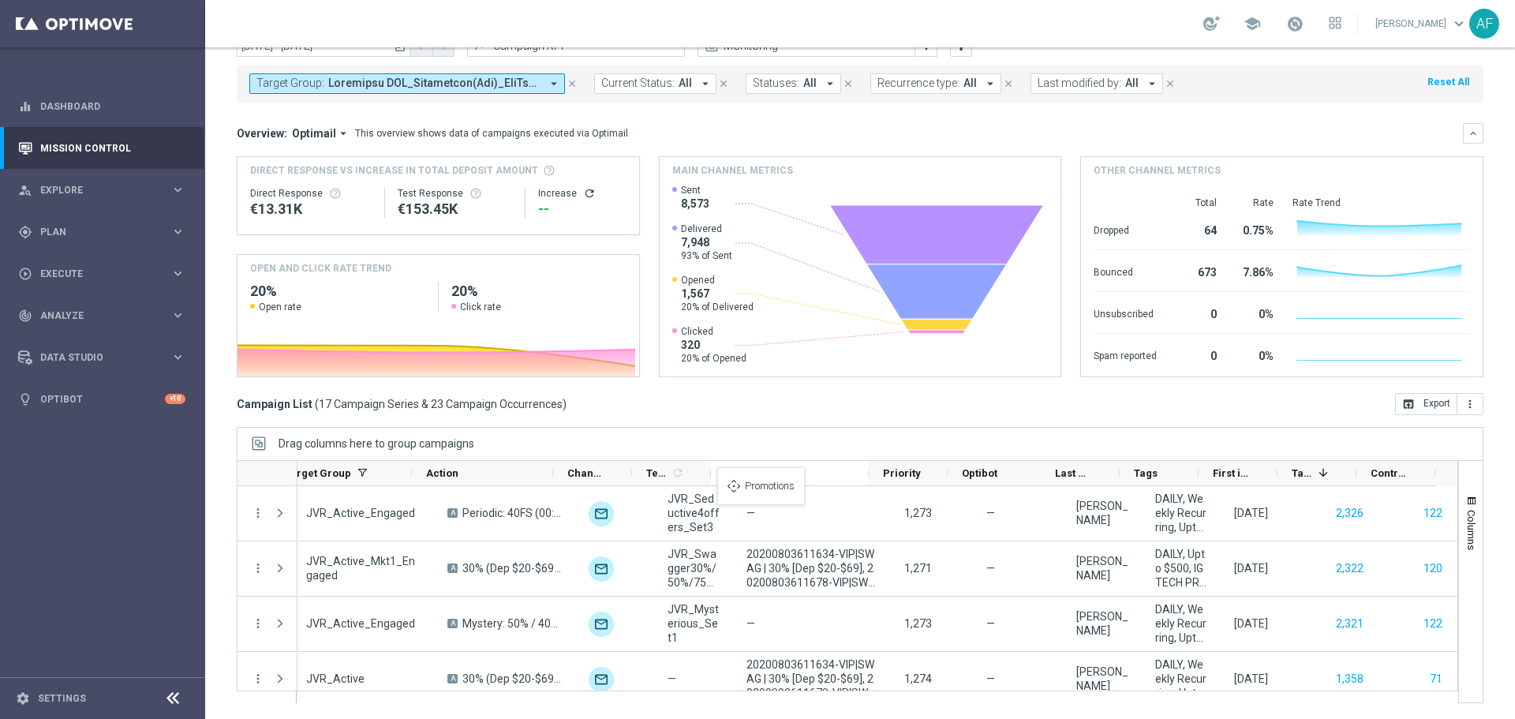
drag, startPoint x: 1317, startPoint y: 471, endPoint x: 725, endPoint y: 477, distance: 591.8
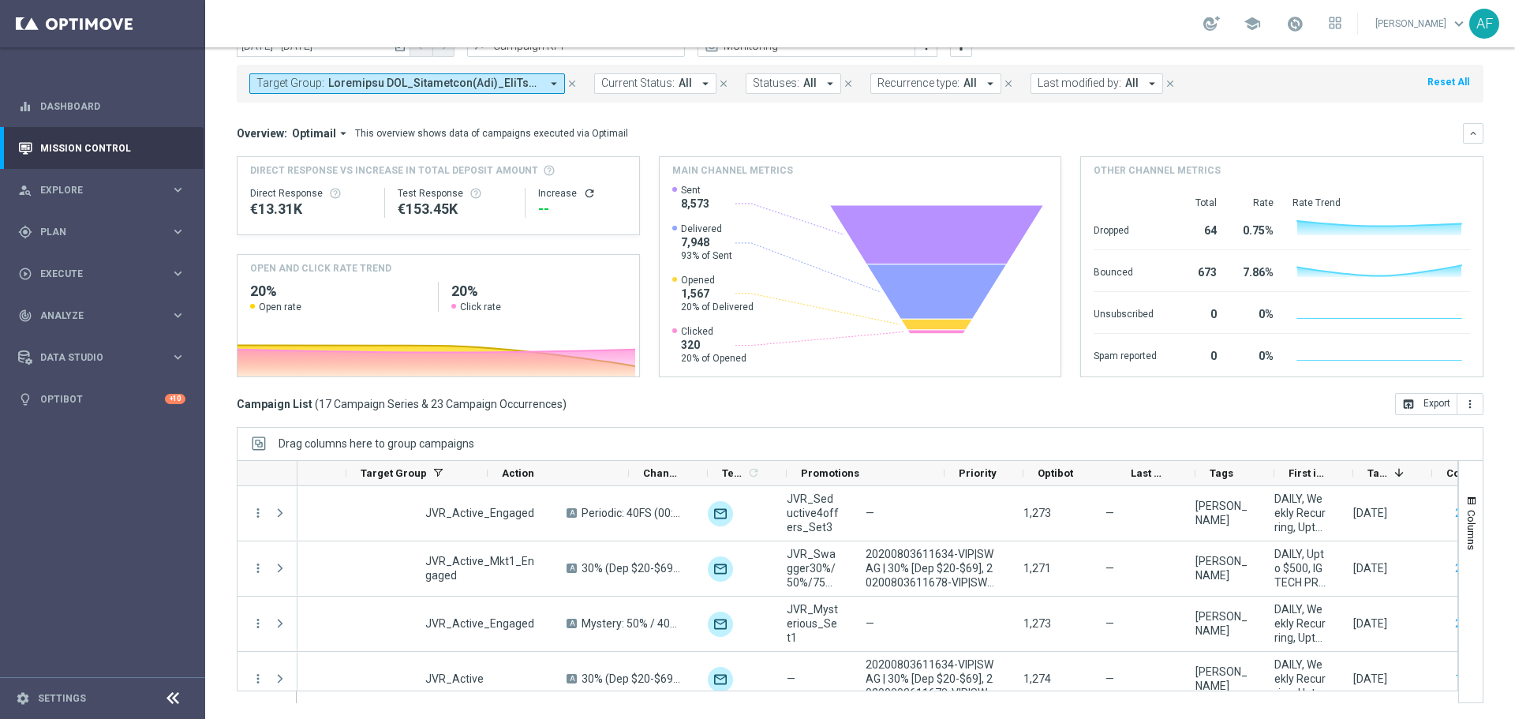
scroll to position [0, 172]
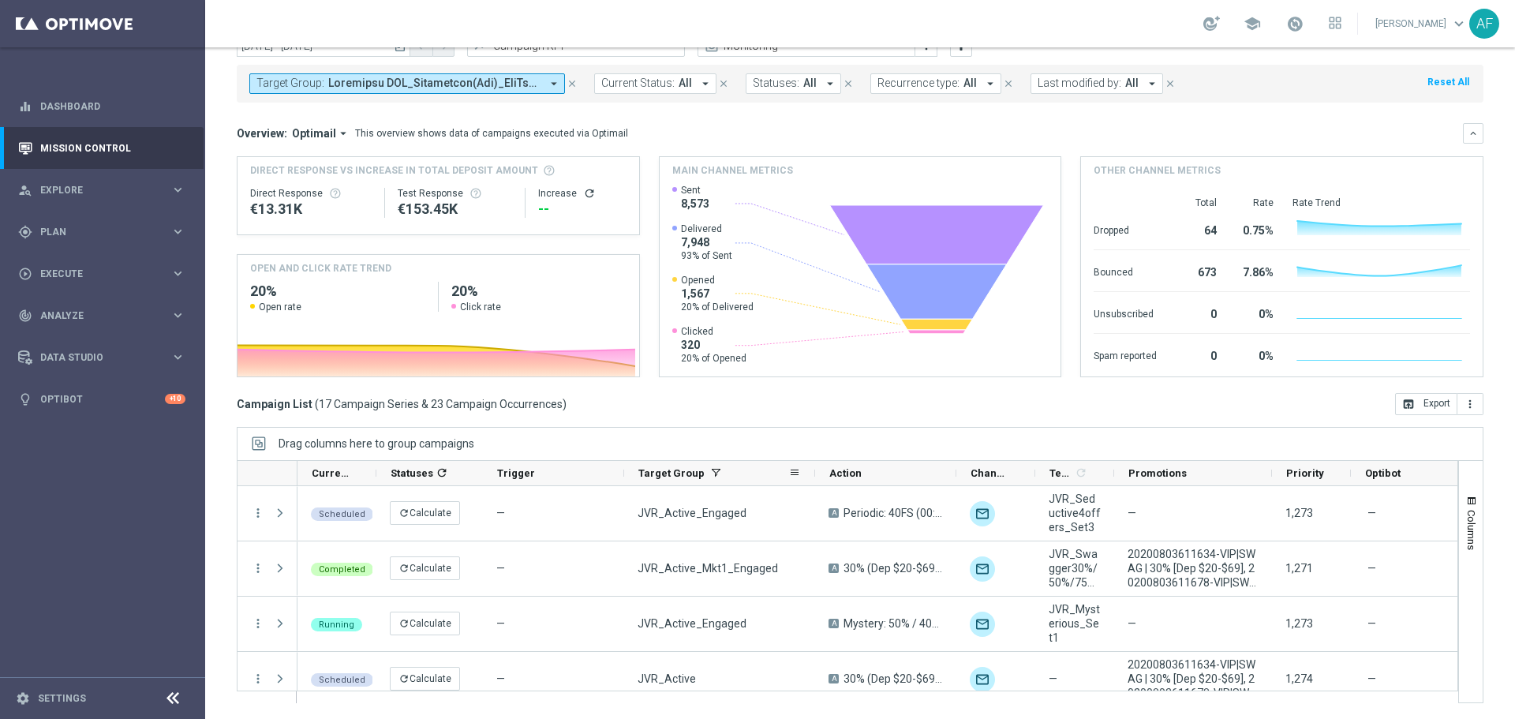
drag, startPoint x: 762, startPoint y: 472, endPoint x: 812, endPoint y: 476, distance: 49.9
click at [812, 476] on div at bounding box center [815, 473] width 6 height 24
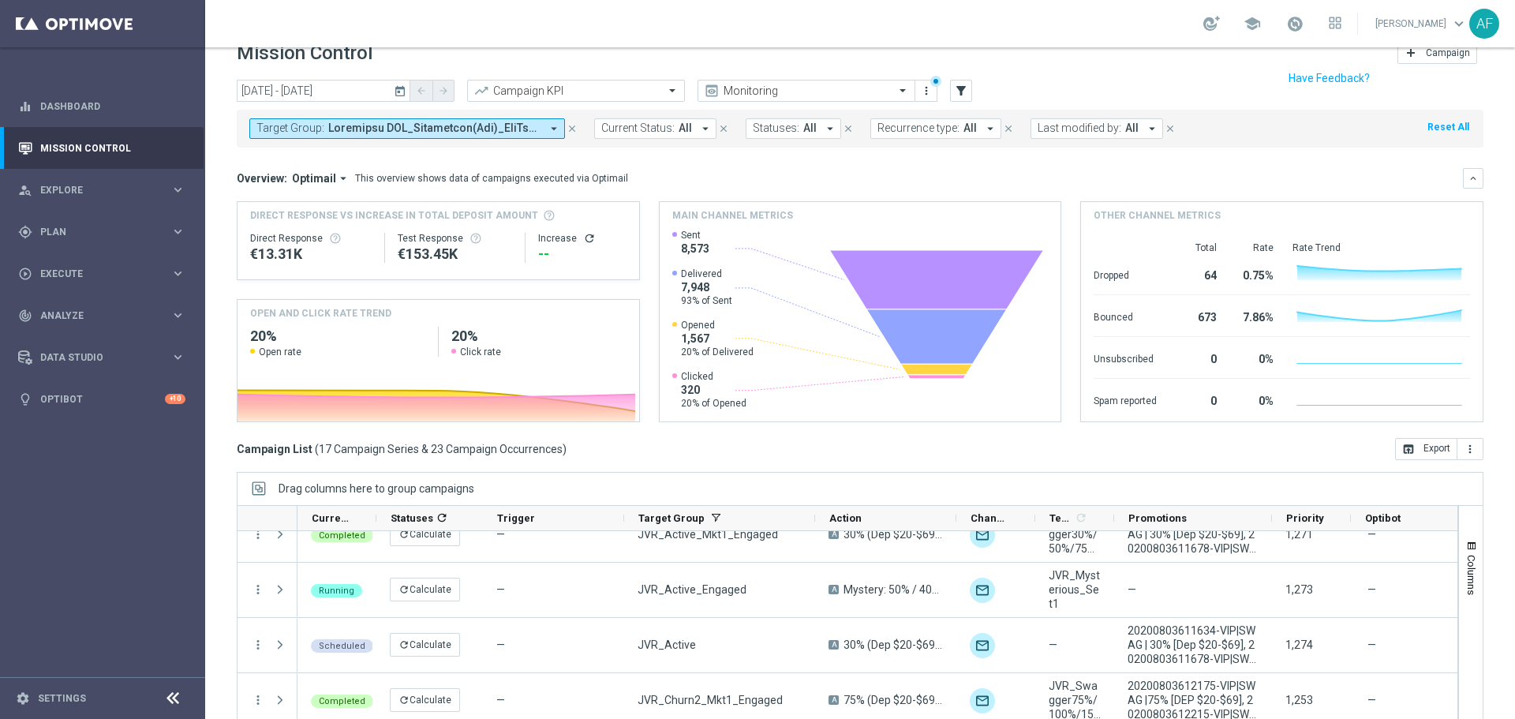
scroll to position [0, 0]
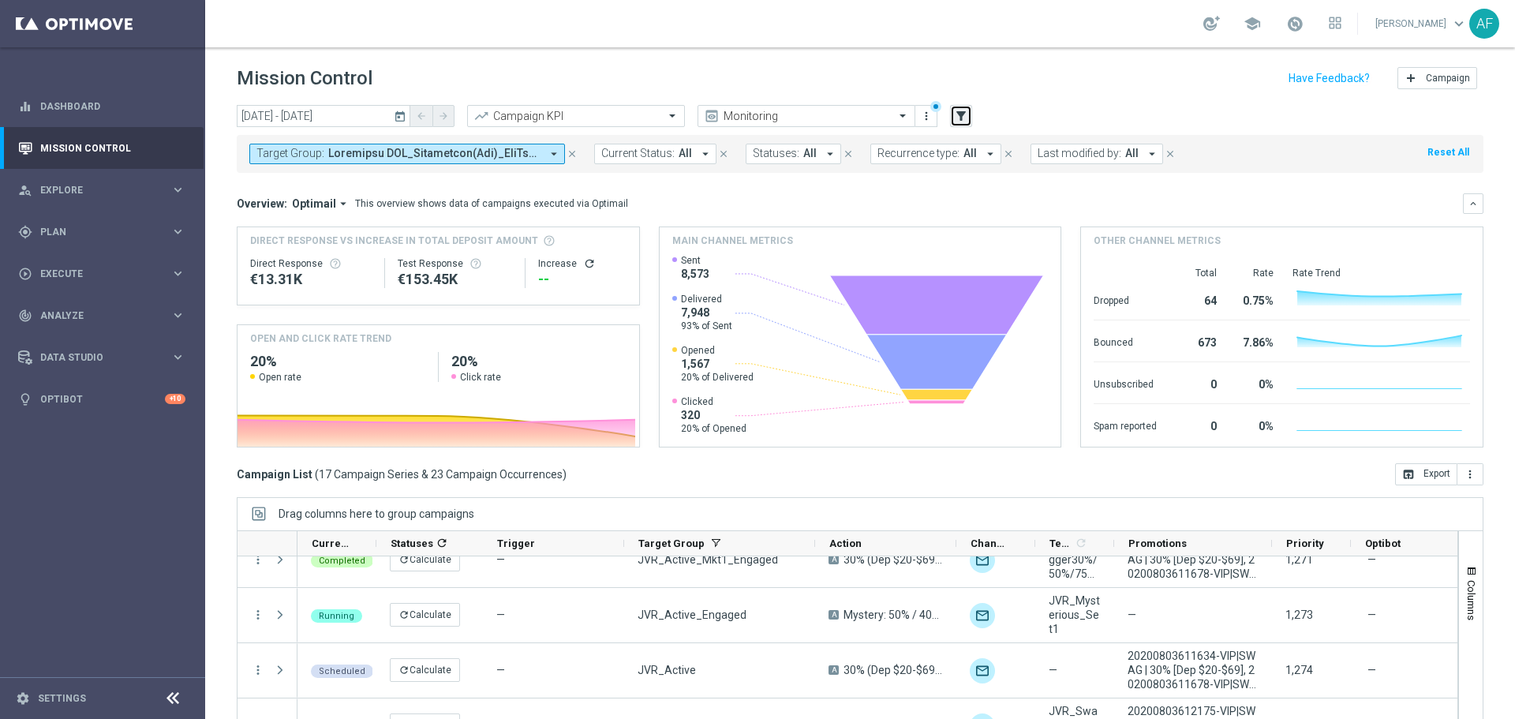
click at [963, 117] on icon "filter_alt" at bounding box center [961, 116] width 14 height 14
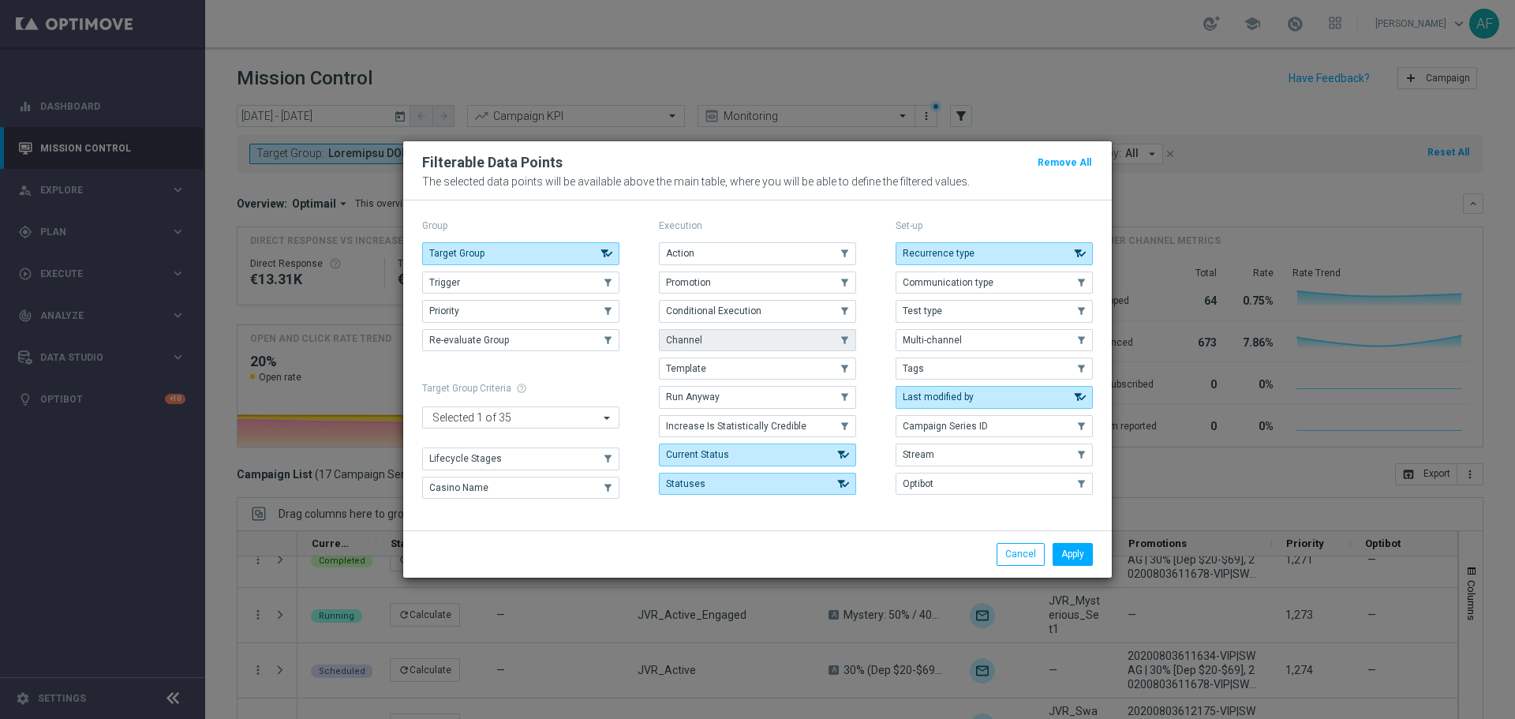
click at [723, 344] on button "Channel" at bounding box center [757, 340] width 197 height 22
click at [1072, 551] on button "Apply" at bounding box center [1072, 554] width 40 height 22
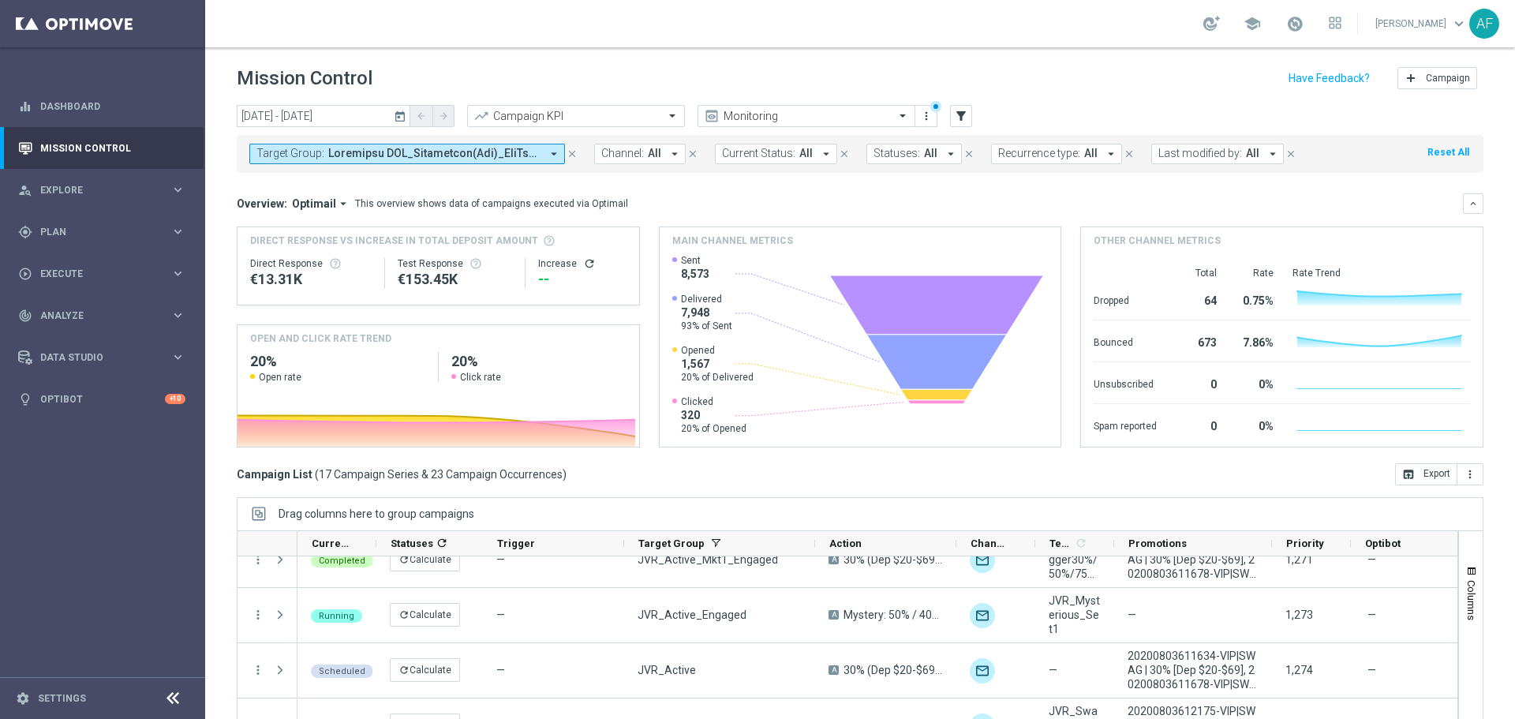
click at [671, 153] on icon "arrow_drop_down" at bounding box center [674, 154] width 14 height 14
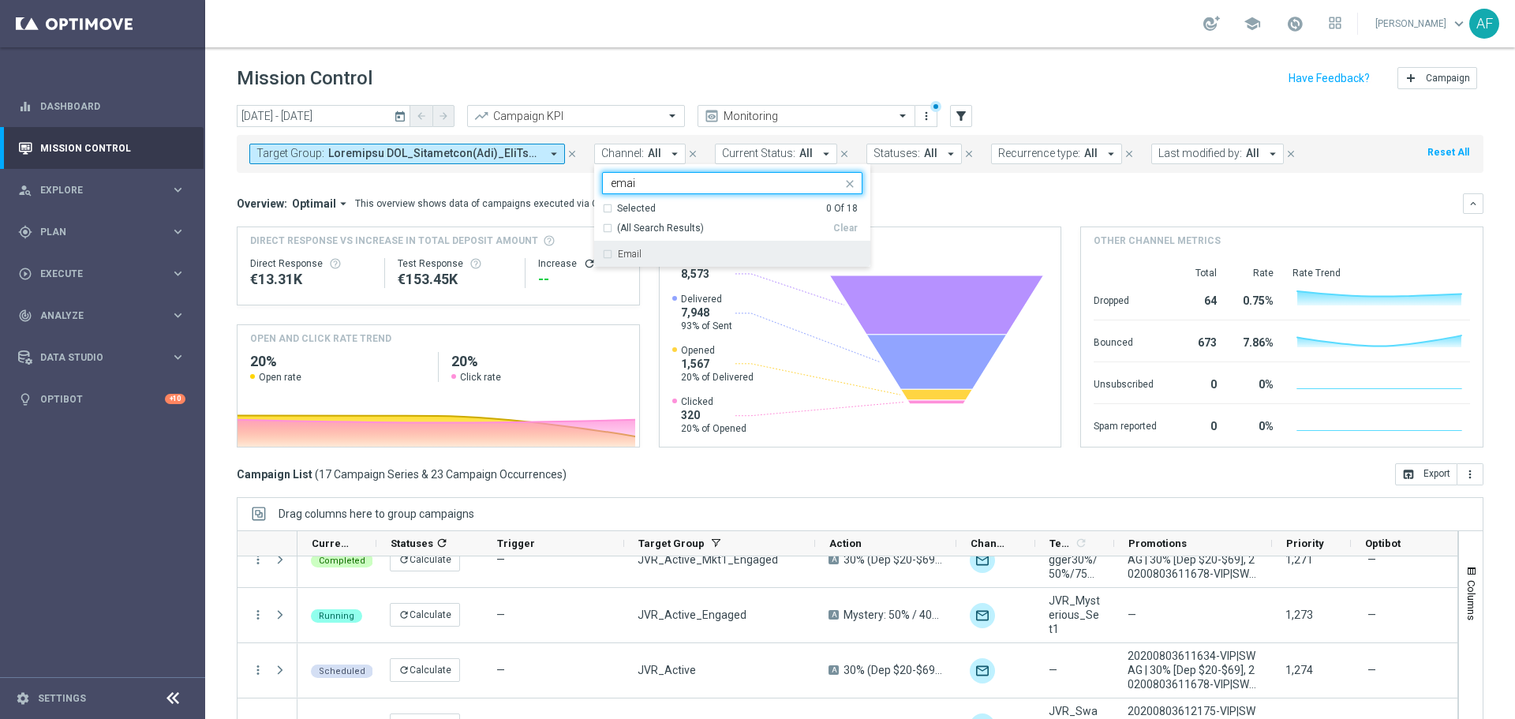
click at [690, 253] on div "Email" at bounding box center [740, 253] width 245 height 9
type input "emai"
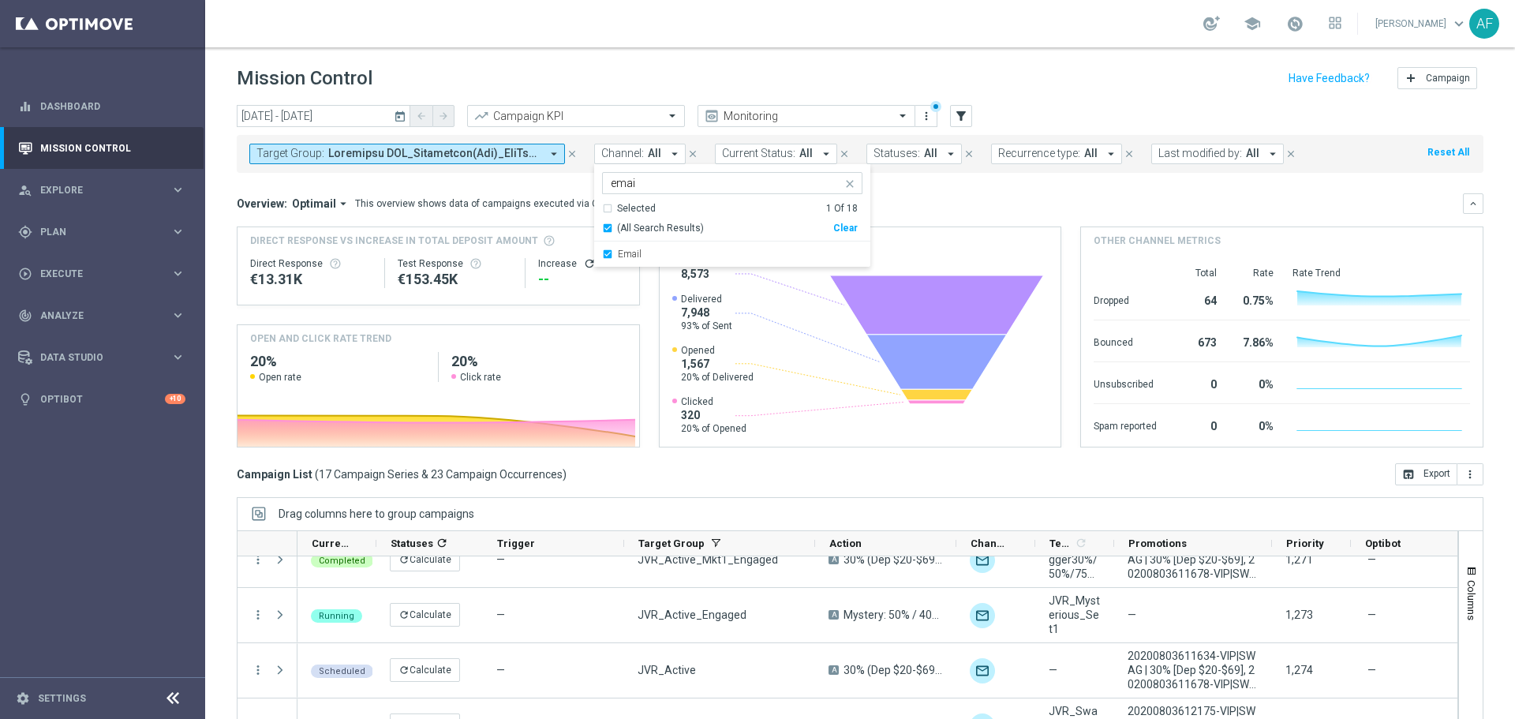
click at [956, 203] on div "Overview: Optimail arrow_drop_down This overview shows data of campaigns execut…" at bounding box center [850, 203] width 1226 height 14
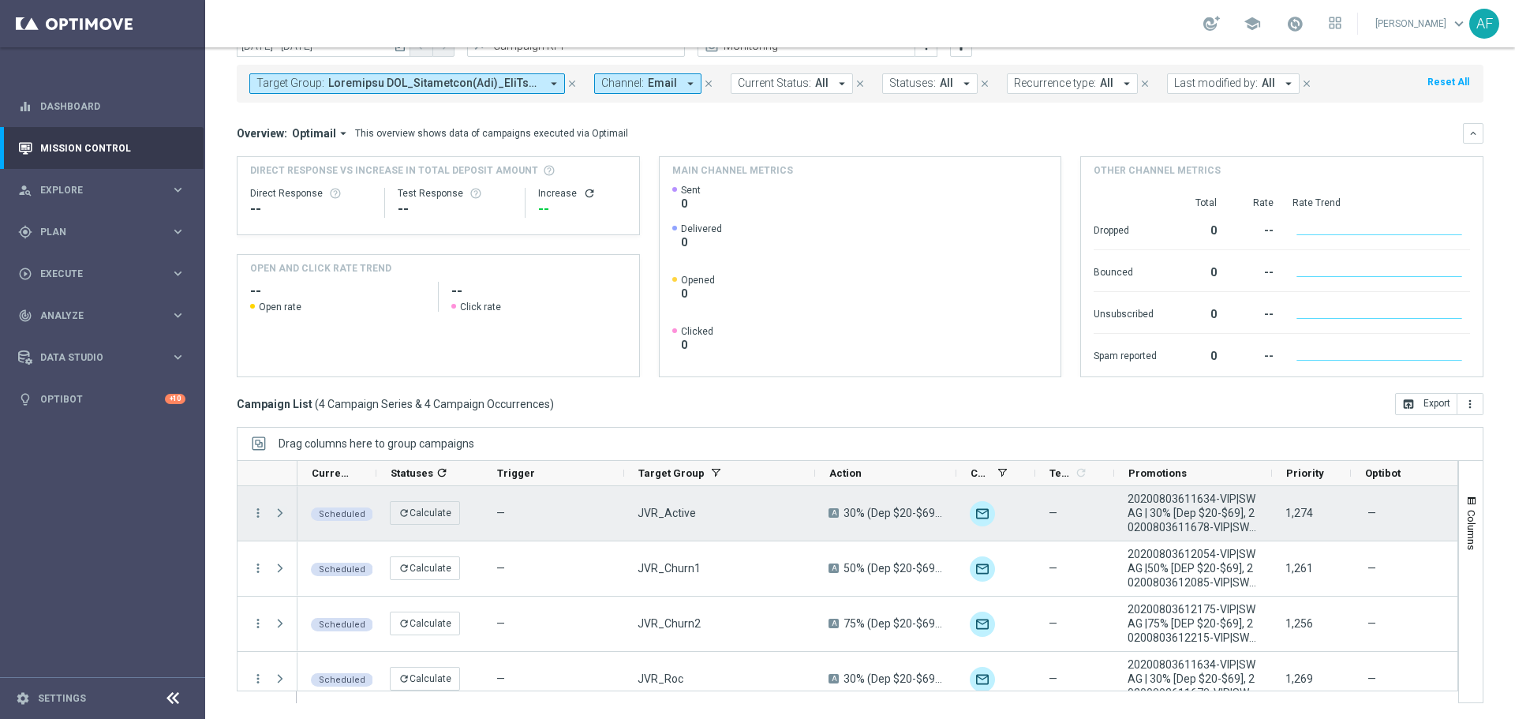
click at [281, 513] on span "Press SPACE to select this row." at bounding box center [280, 513] width 14 height 13
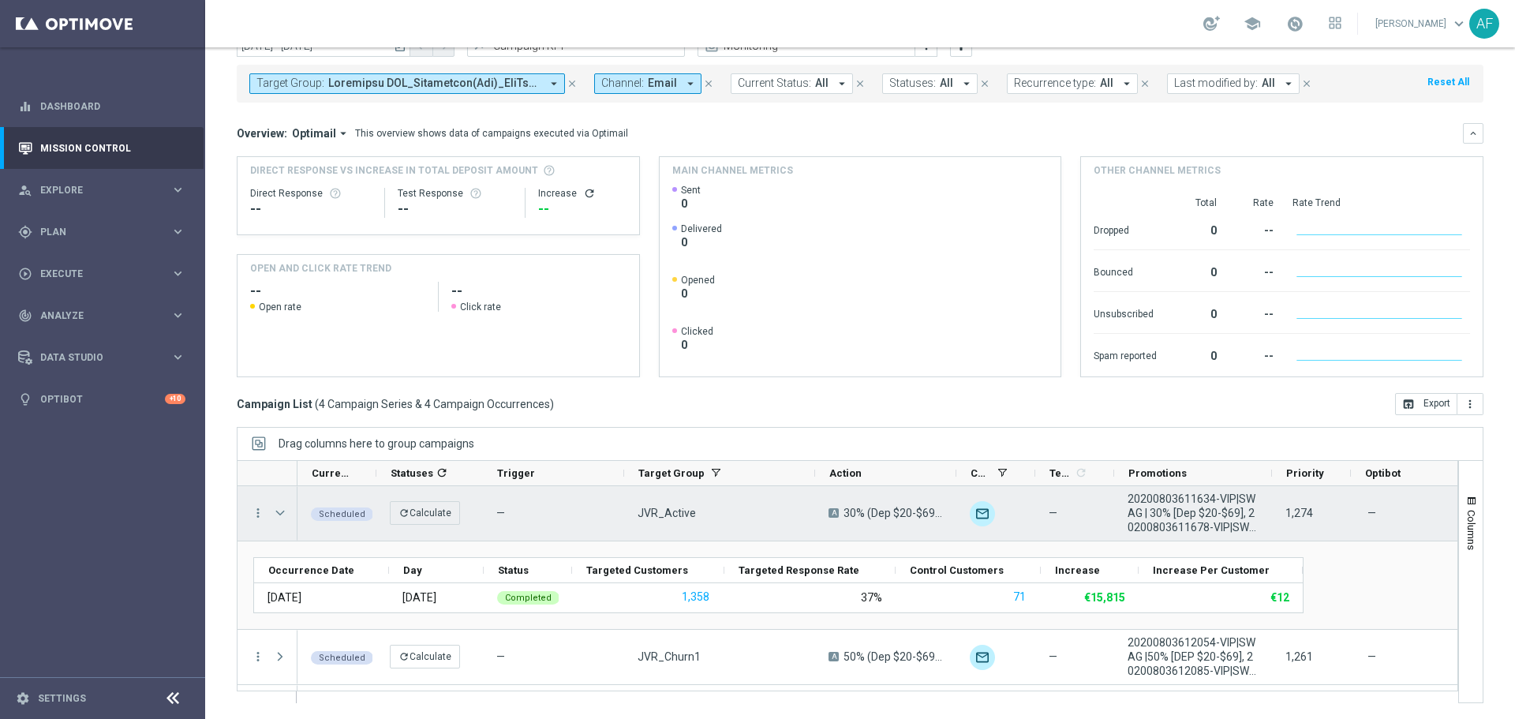
click at [278, 512] on span "Press SPACE to select this row." at bounding box center [280, 513] width 14 height 13
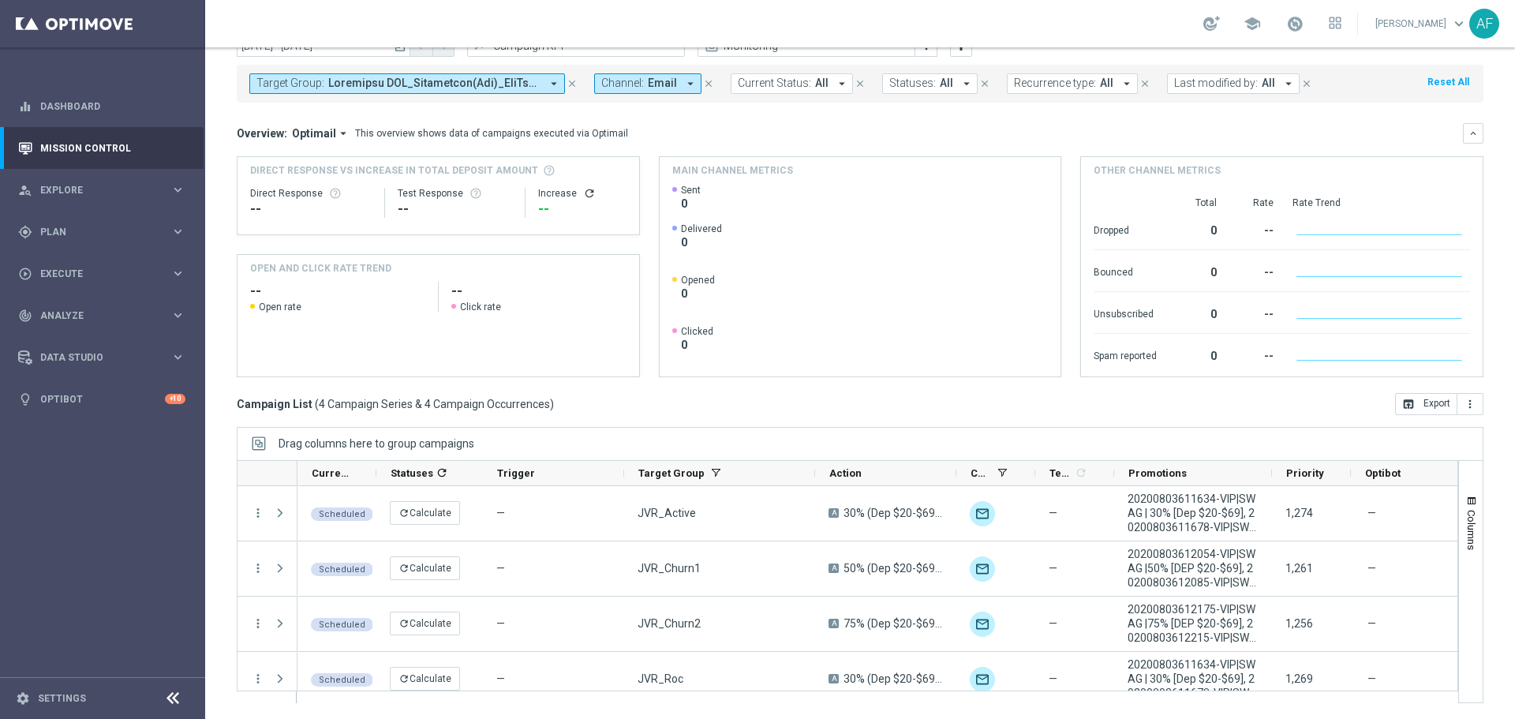
click at [673, 82] on span "Email" at bounding box center [662, 83] width 29 height 13
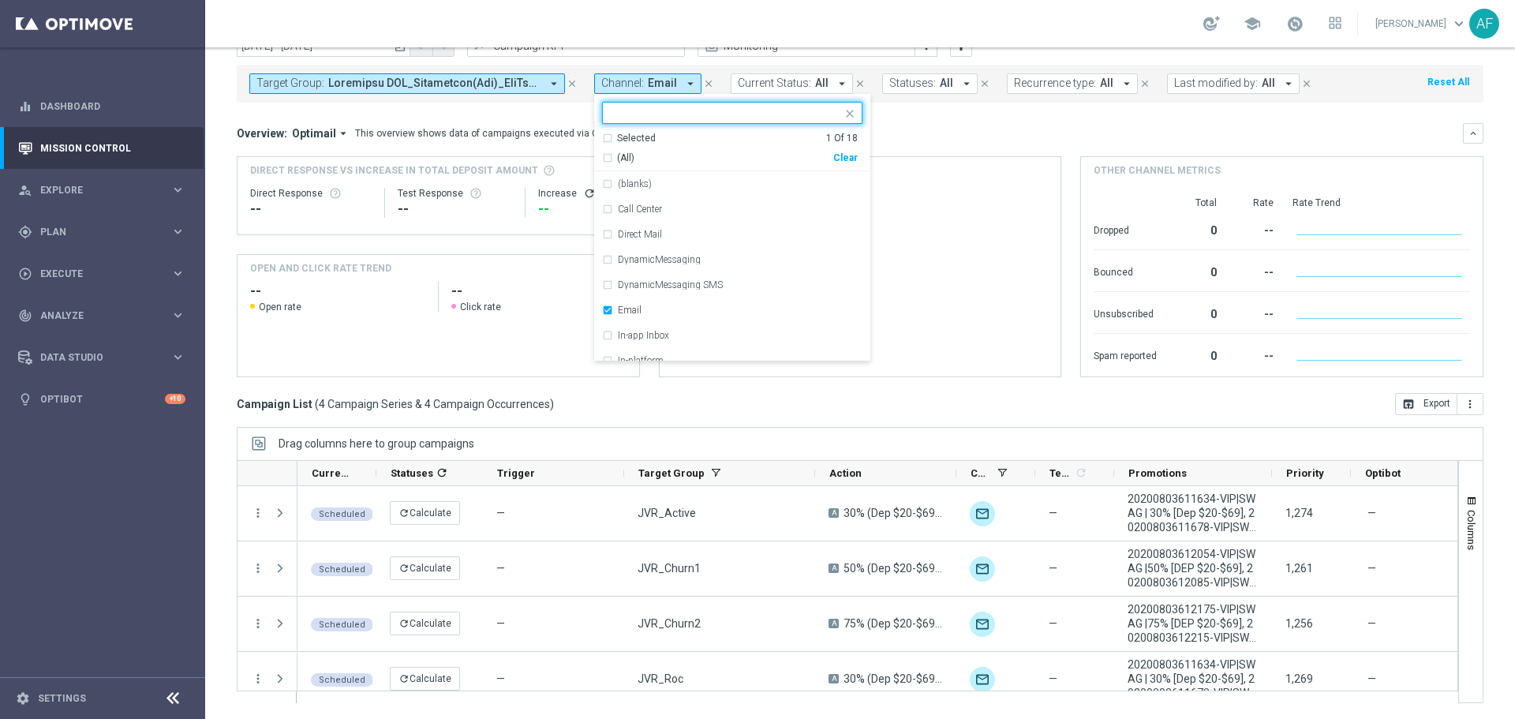
click at [626, 139] on div "Selected" at bounding box center [636, 138] width 39 height 13
click at [626, 140] on div "Selected" at bounding box center [636, 138] width 39 height 13
click at [619, 305] on div "Email" at bounding box center [732, 309] width 260 height 25
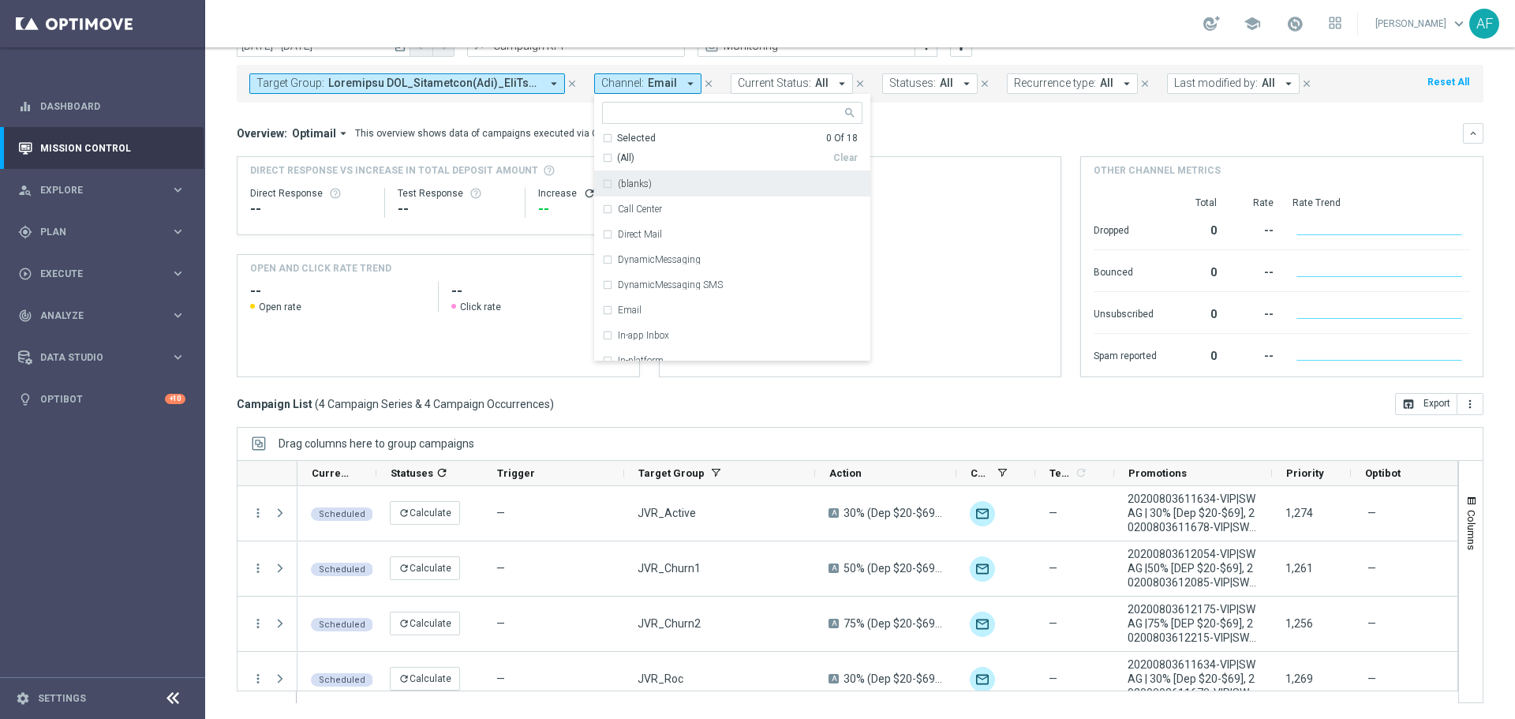
click at [969, 125] on div "Overview: Optimail arrow_drop_down This overview shows data of campaigns execut…" at bounding box center [860, 133] width 1247 height 21
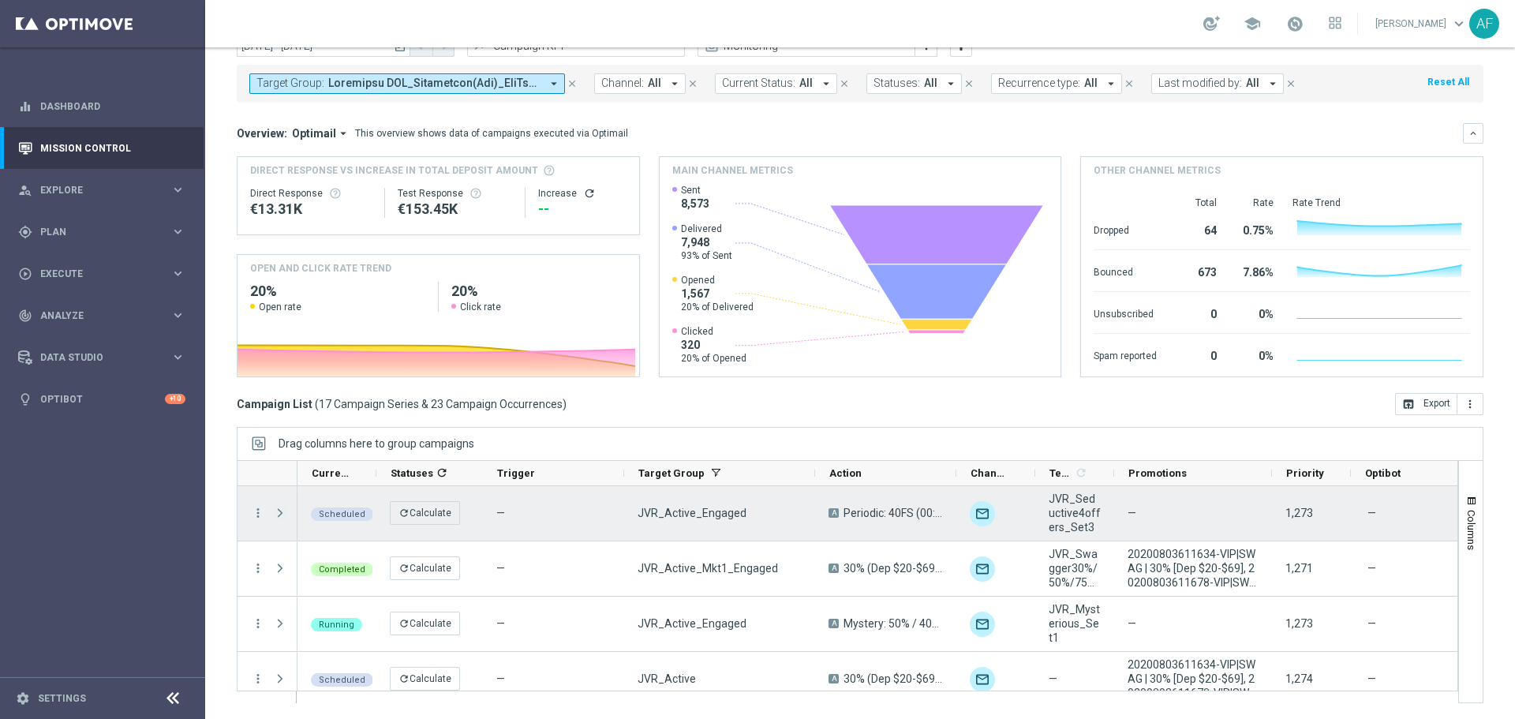
click at [281, 512] on span at bounding box center [280, 513] width 14 height 13
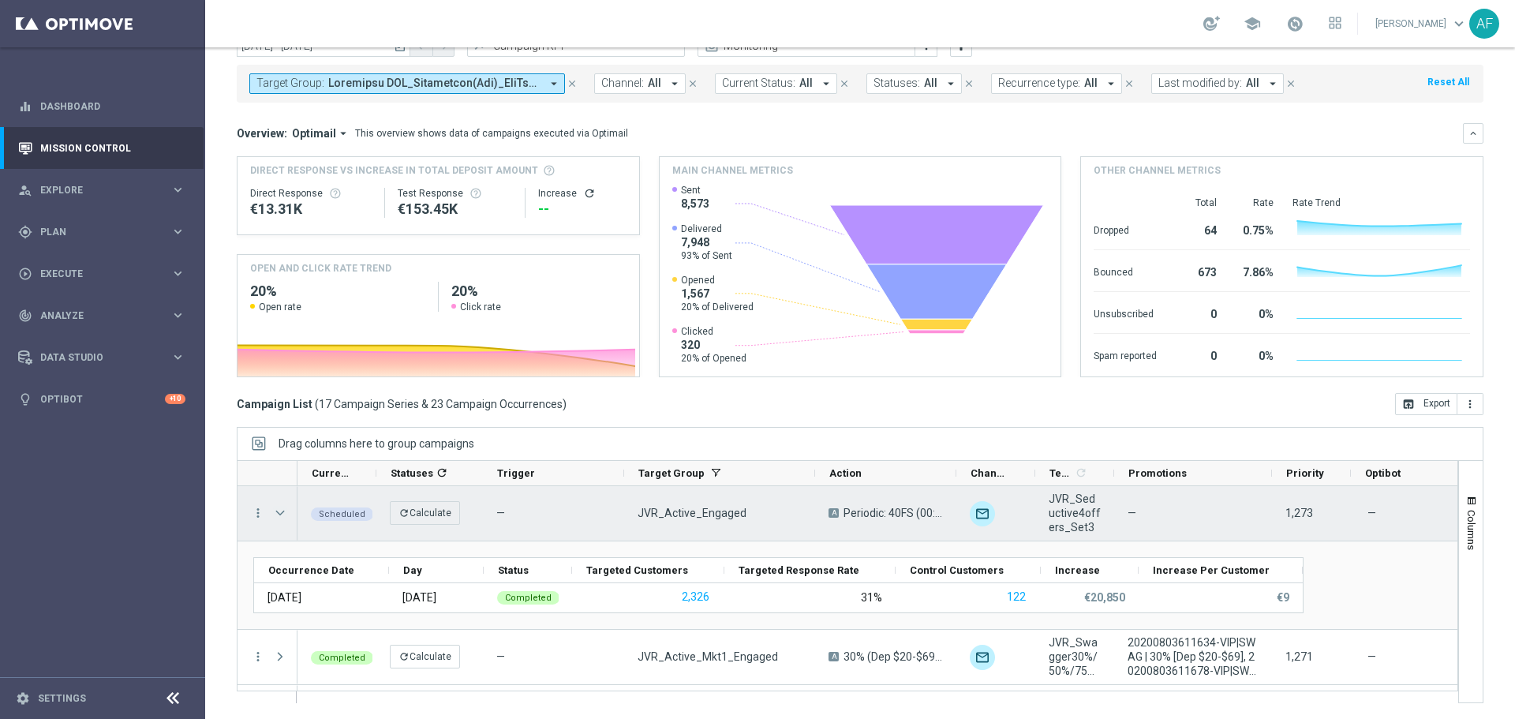
click at [282, 513] on span at bounding box center [280, 513] width 14 height 13
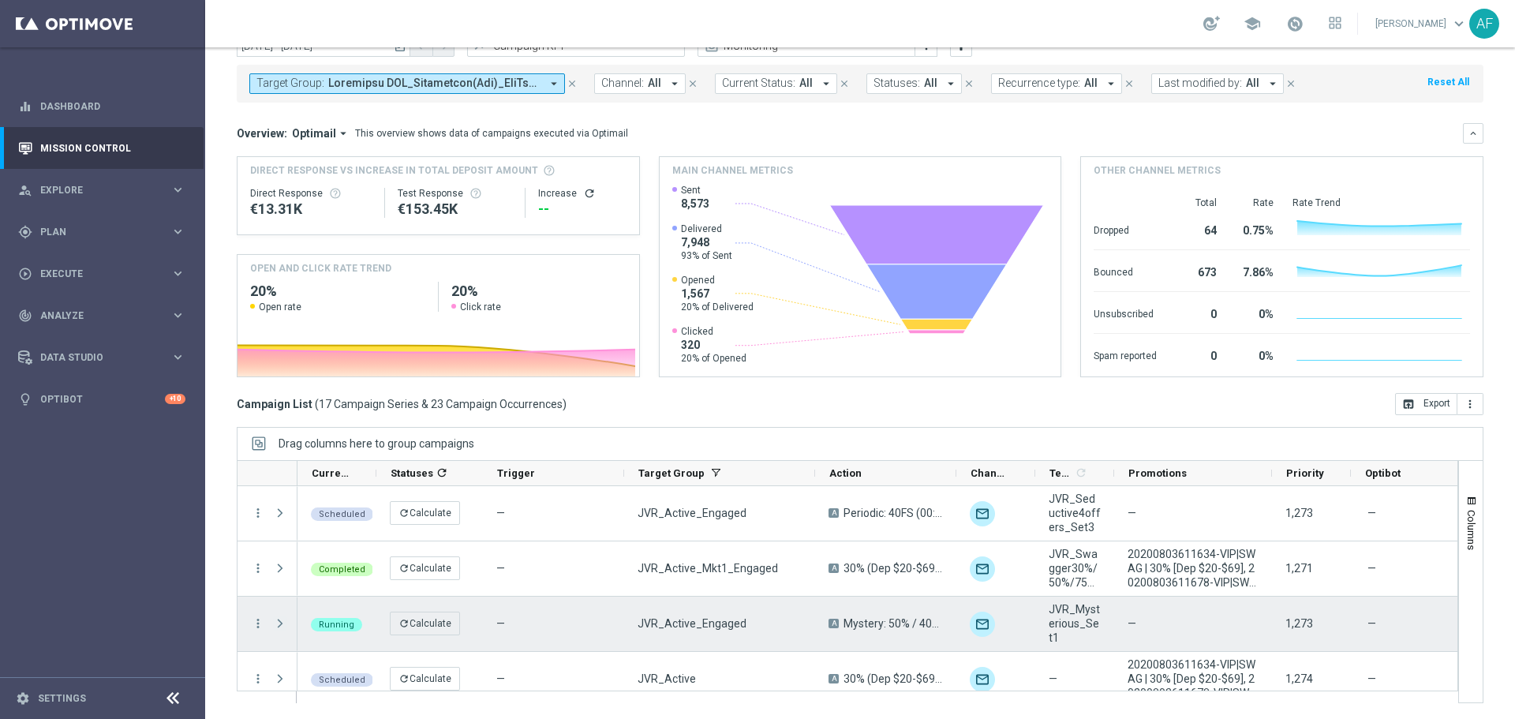
click at [279, 623] on span at bounding box center [280, 623] width 14 height 13
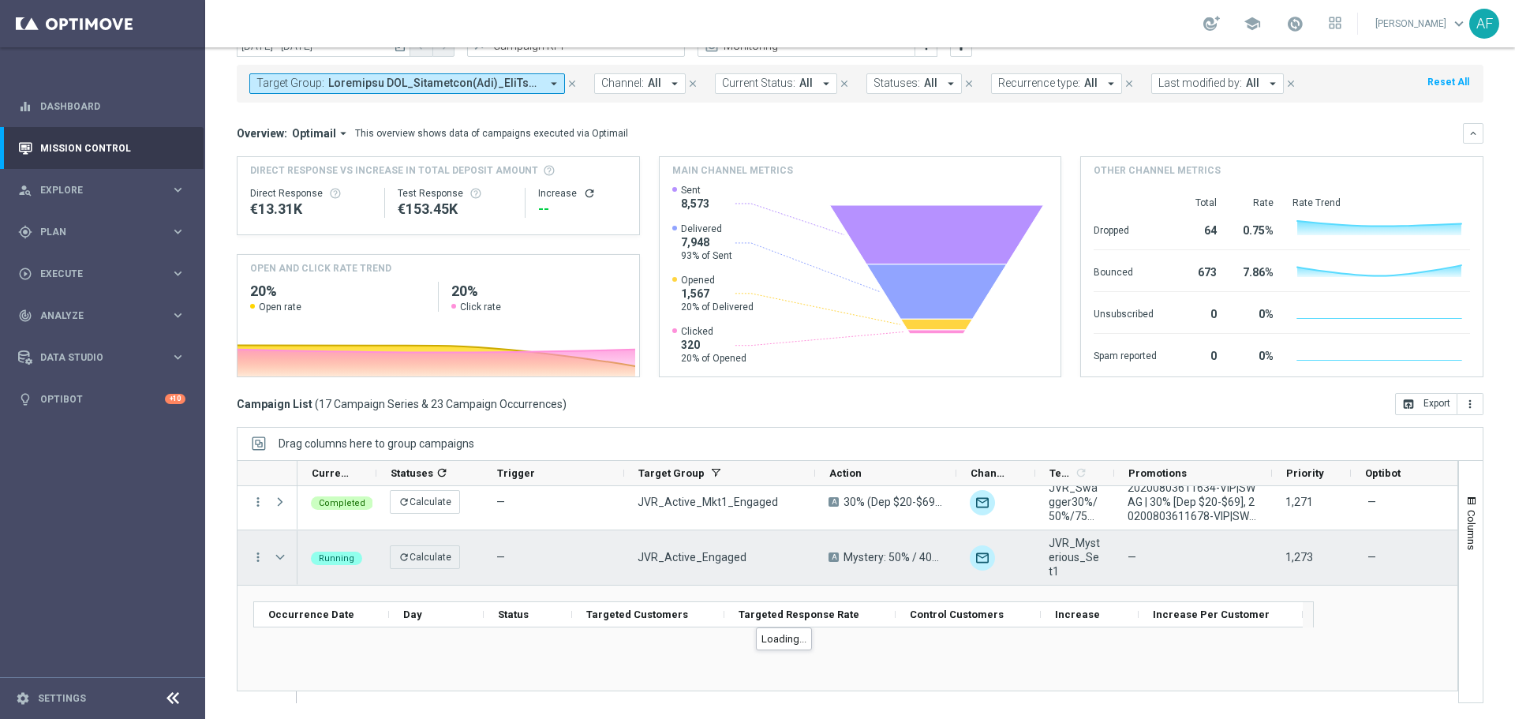
scroll to position [79, 0]
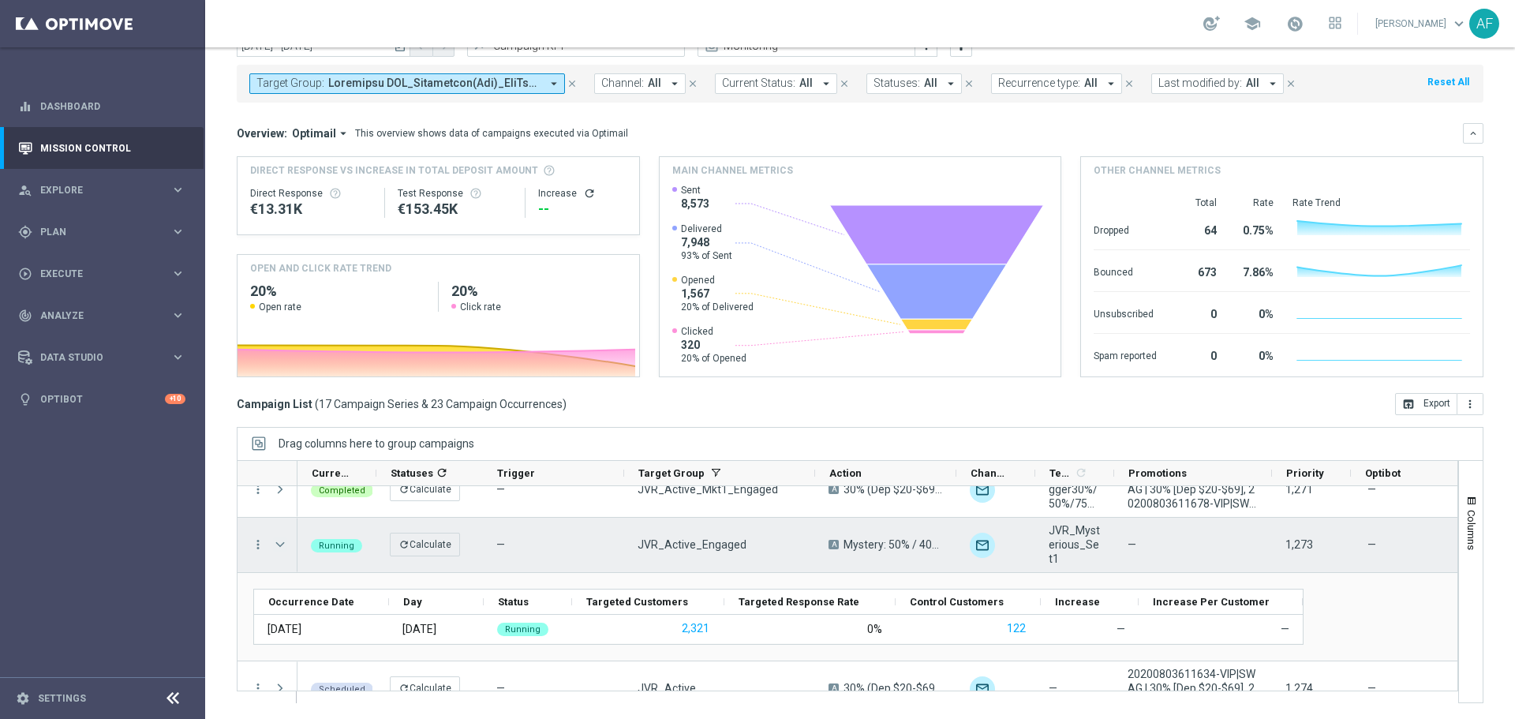
click at [282, 546] on span at bounding box center [280, 544] width 14 height 13
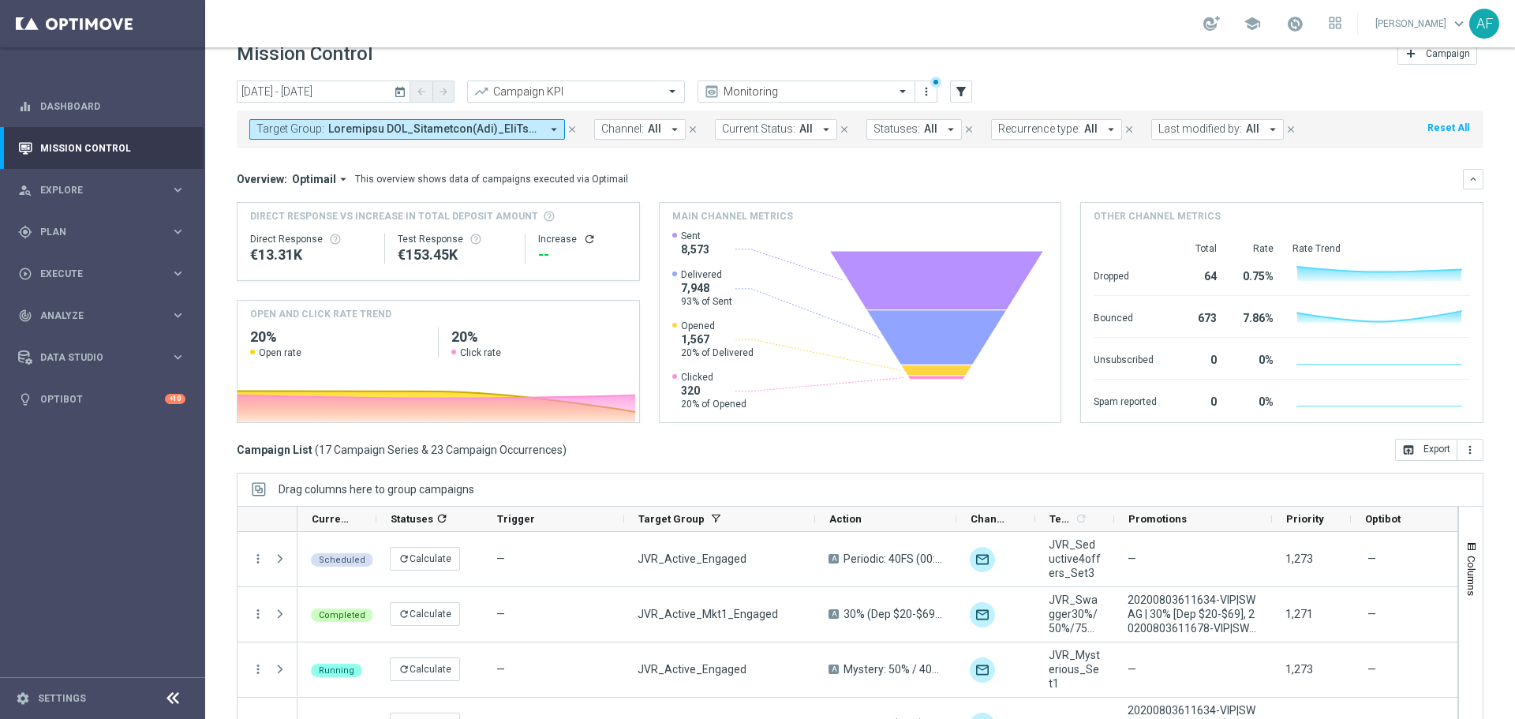
scroll to position [0, 0]
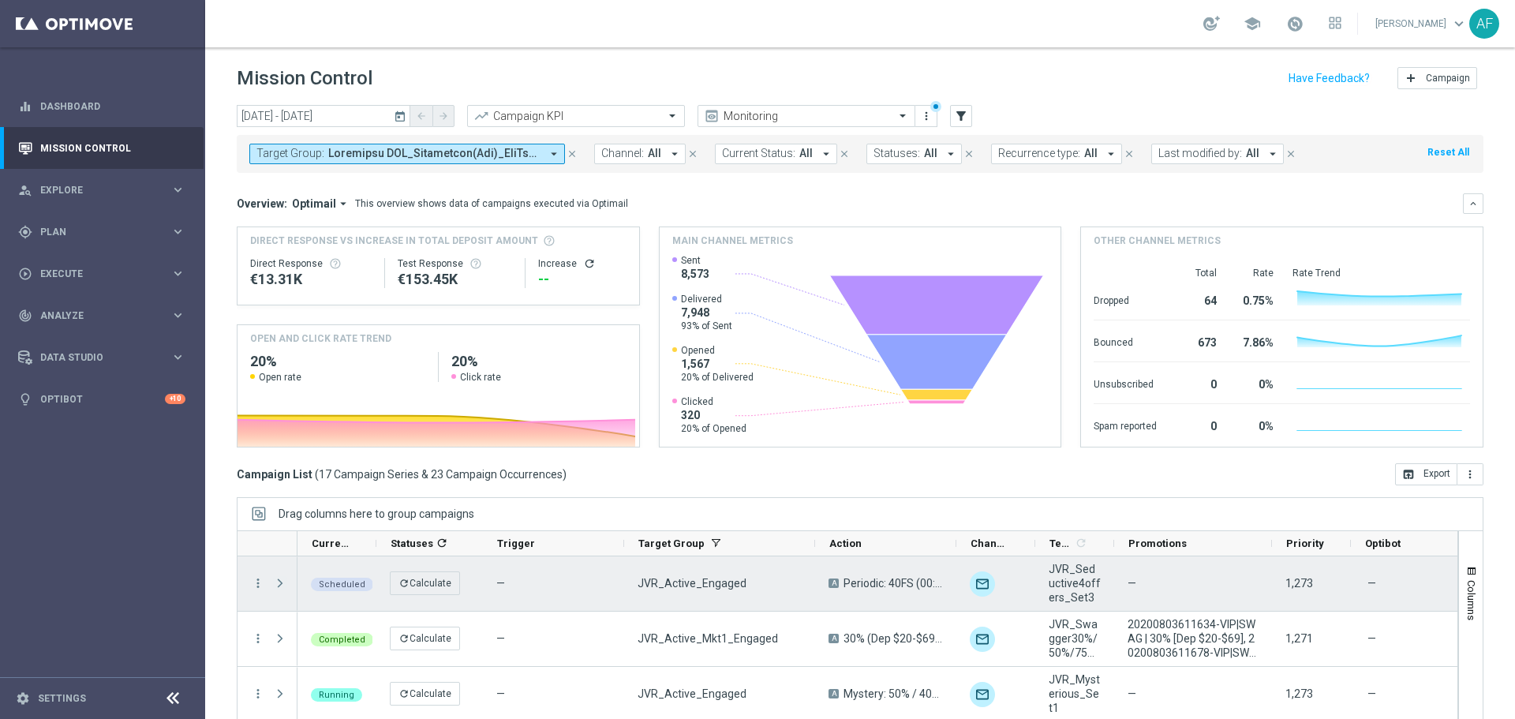
click at [276, 582] on span at bounding box center [280, 583] width 14 height 13
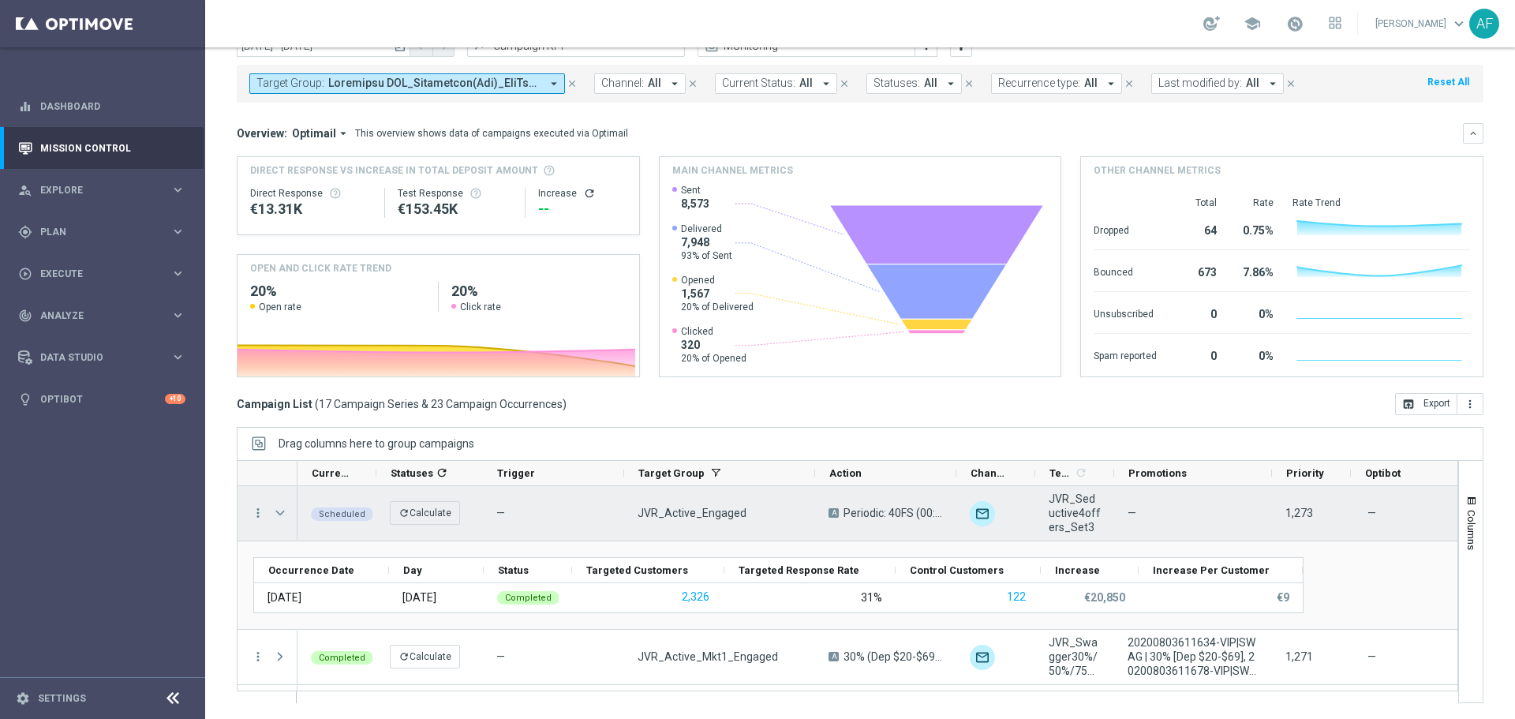
click at [279, 514] on span at bounding box center [280, 513] width 14 height 13
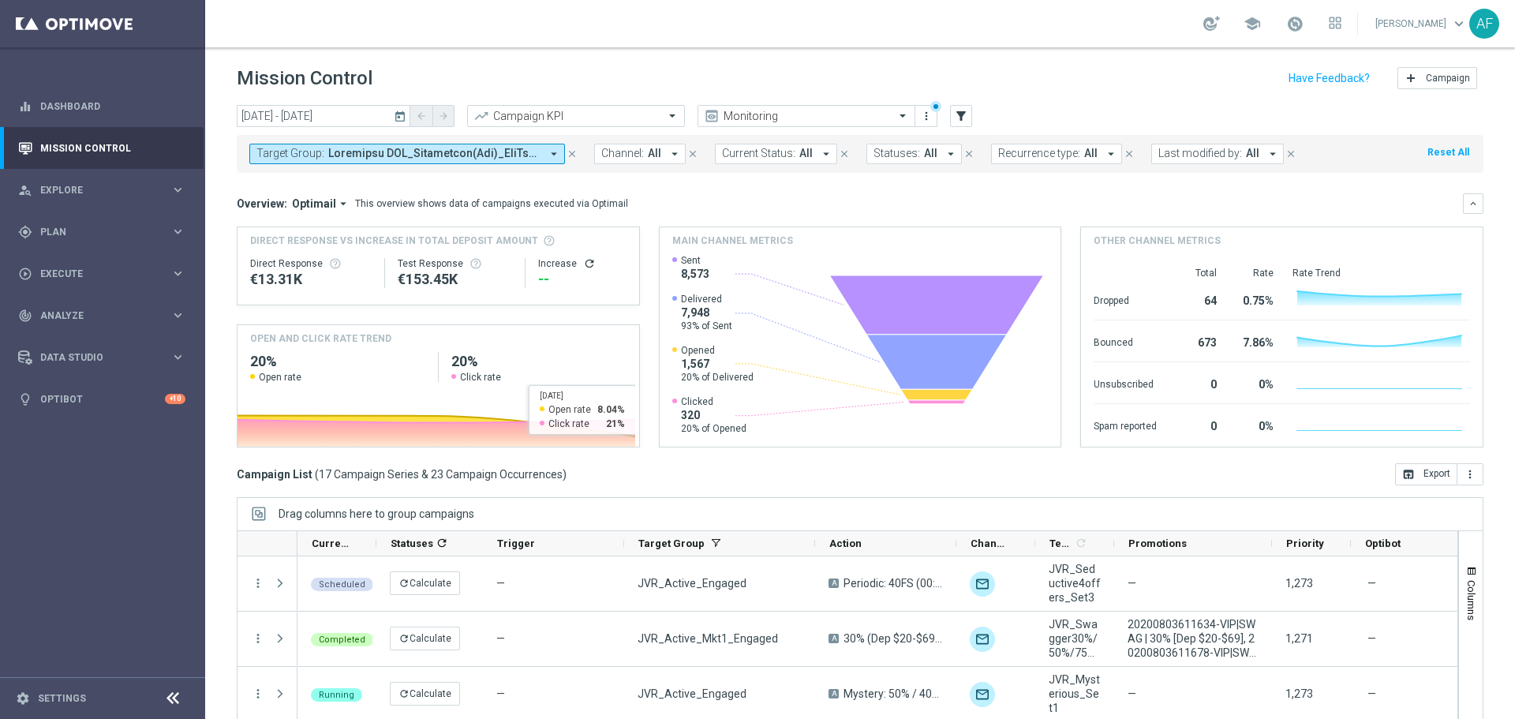
click at [399, 114] on icon "today" at bounding box center [401, 116] width 14 height 14
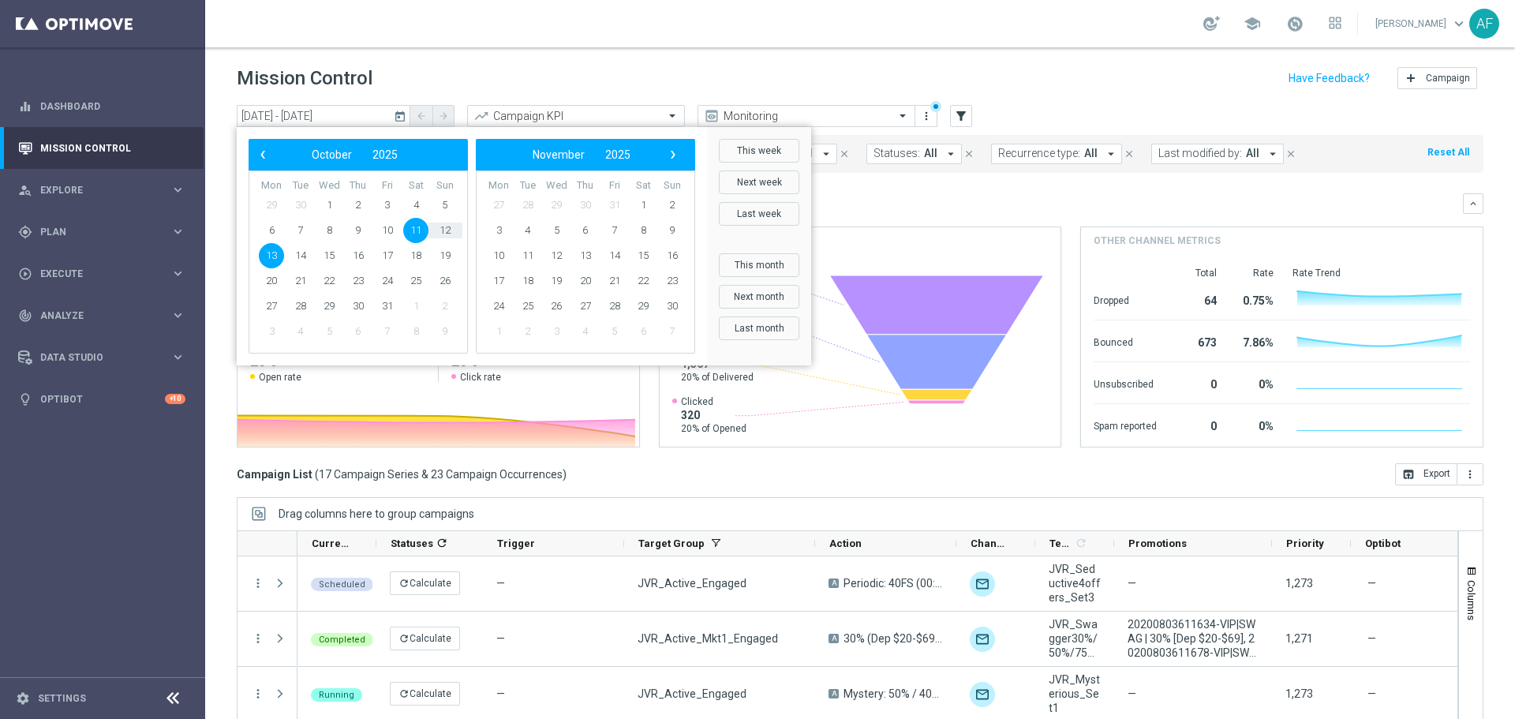
click at [411, 231] on span "11" at bounding box center [415, 230] width 25 height 25
click at [411, 230] on span "11" at bounding box center [415, 230] width 25 height 25
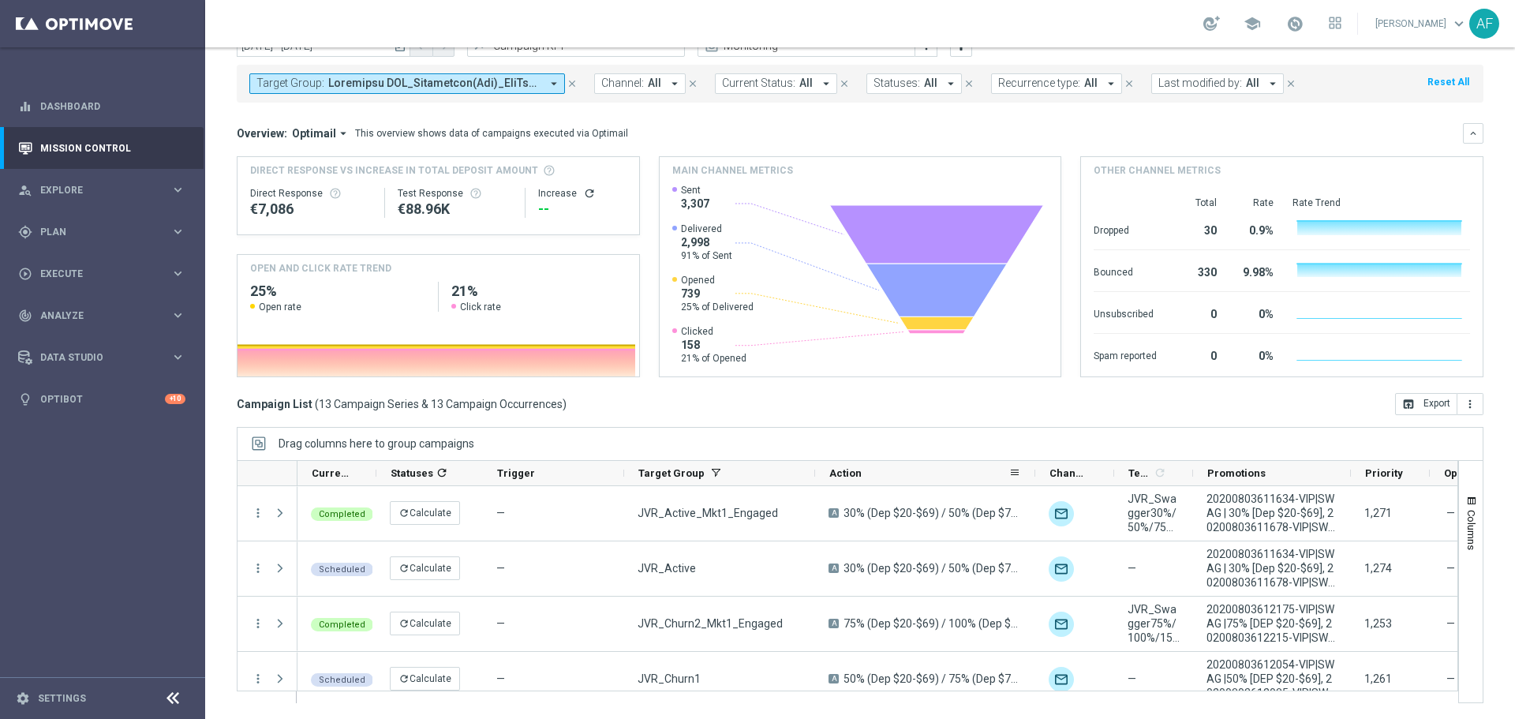
drag, startPoint x: 954, startPoint y: 475, endPoint x: 1033, endPoint y: 470, distance: 79.0
click at [1033, 470] on div at bounding box center [1035, 473] width 6 height 24
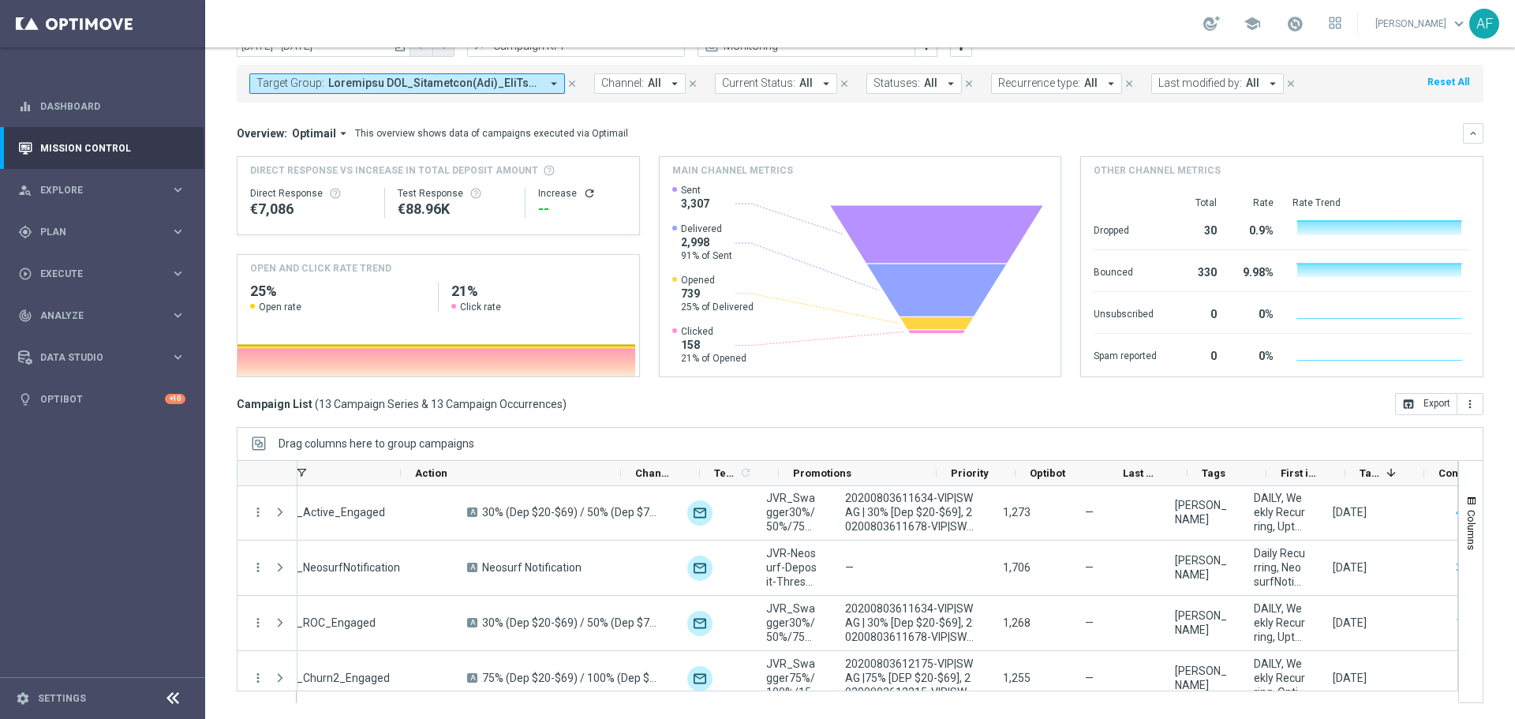
scroll to position [0, 436]
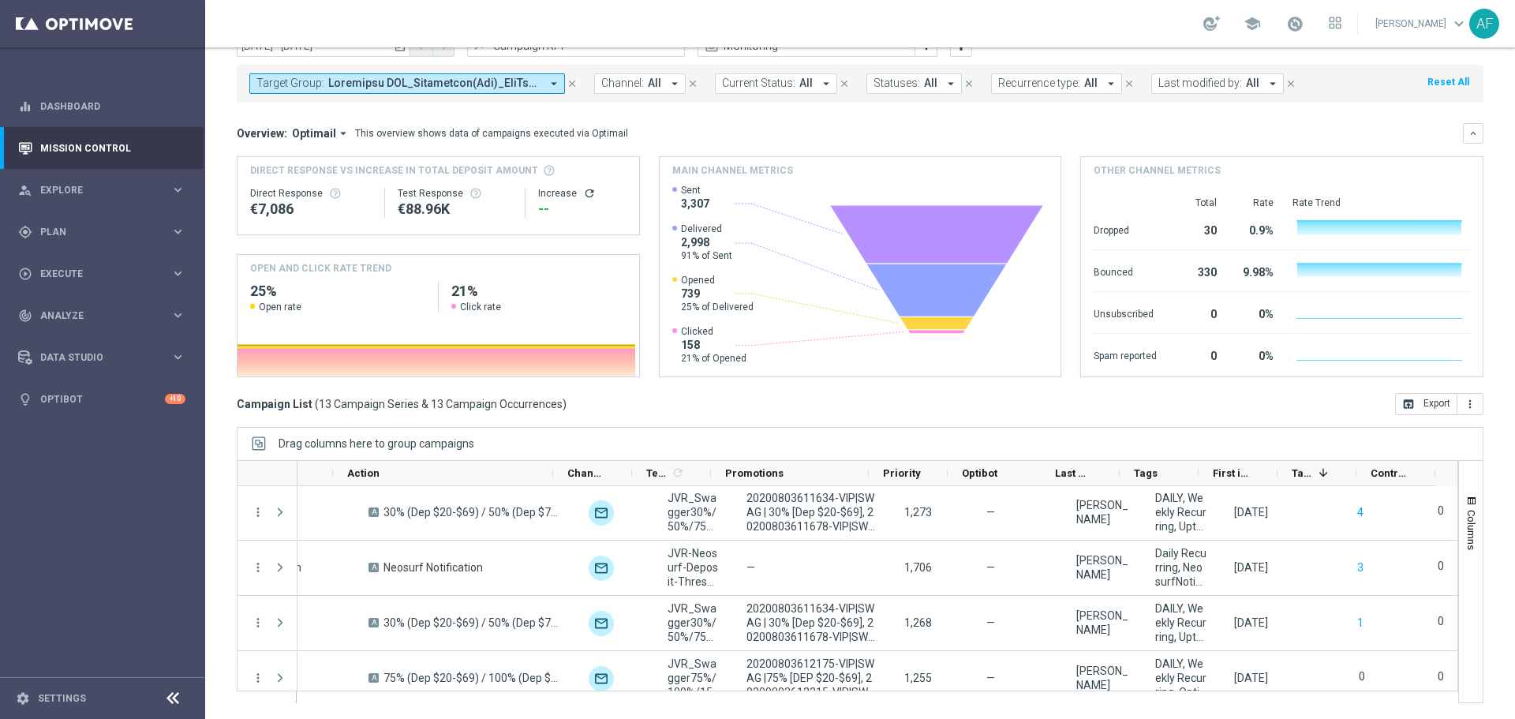
drag, startPoint x: 1225, startPoint y: 690, endPoint x: 1126, endPoint y: 692, distance: 99.4
click at [1126, 692] on div at bounding box center [872, 697] width 1150 height 12
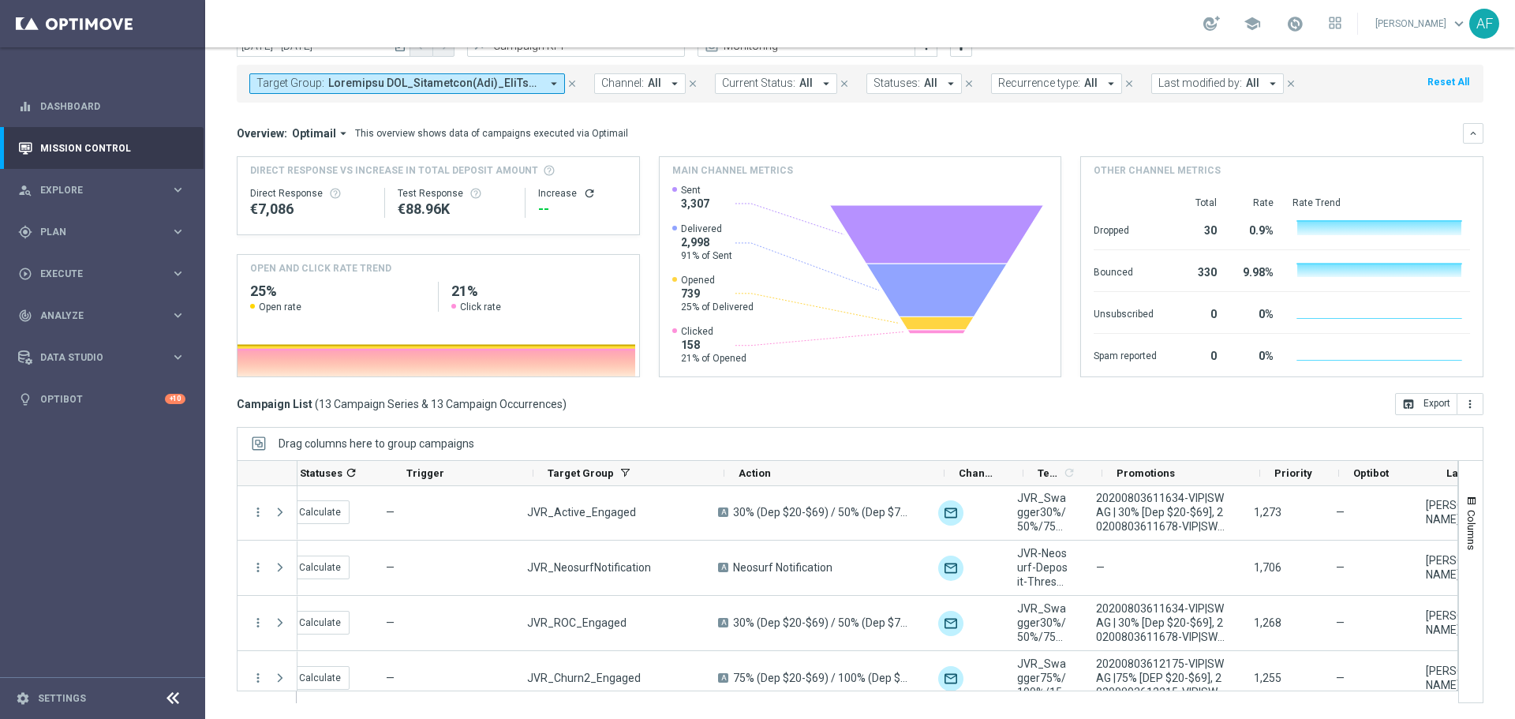
scroll to position [0, 0]
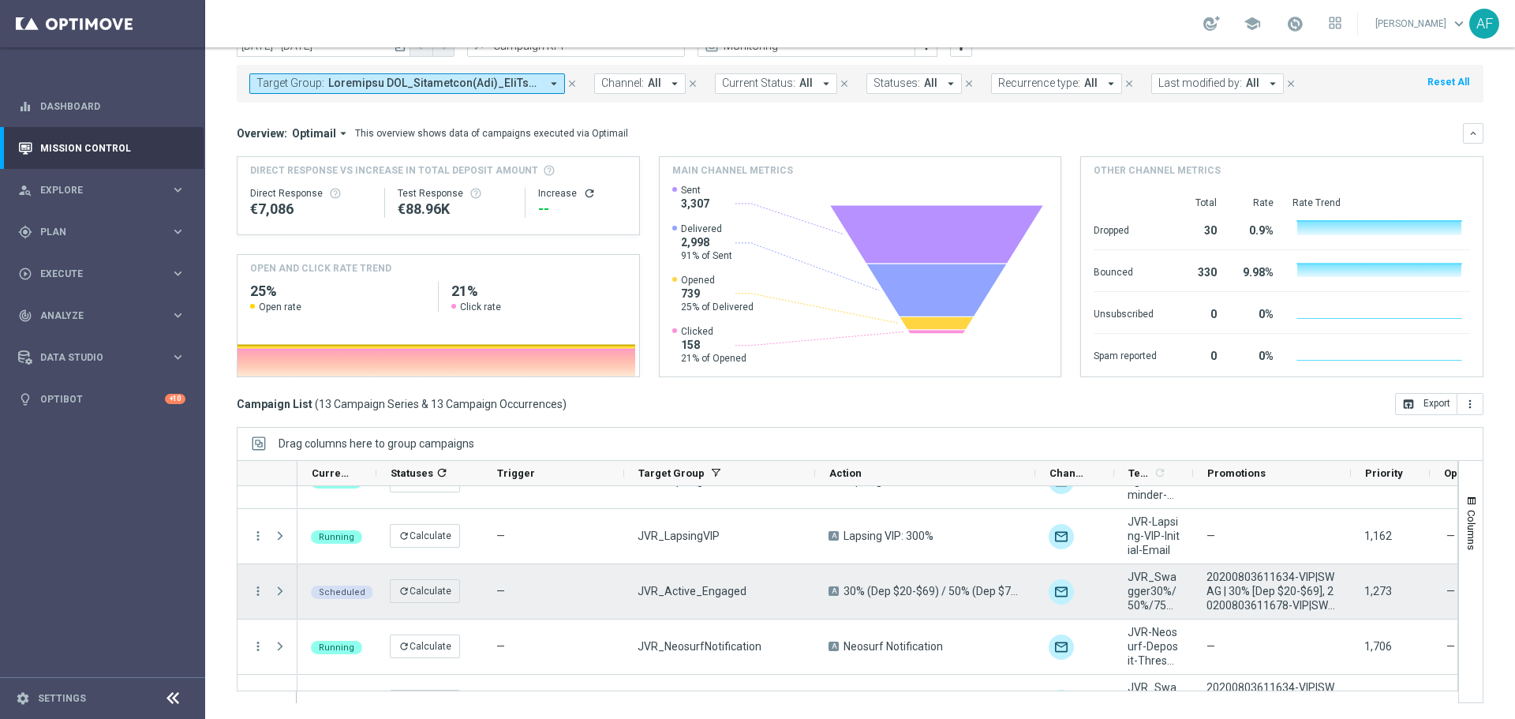
click at [278, 594] on span "Press SPACE to select this row." at bounding box center [280, 591] width 14 height 13
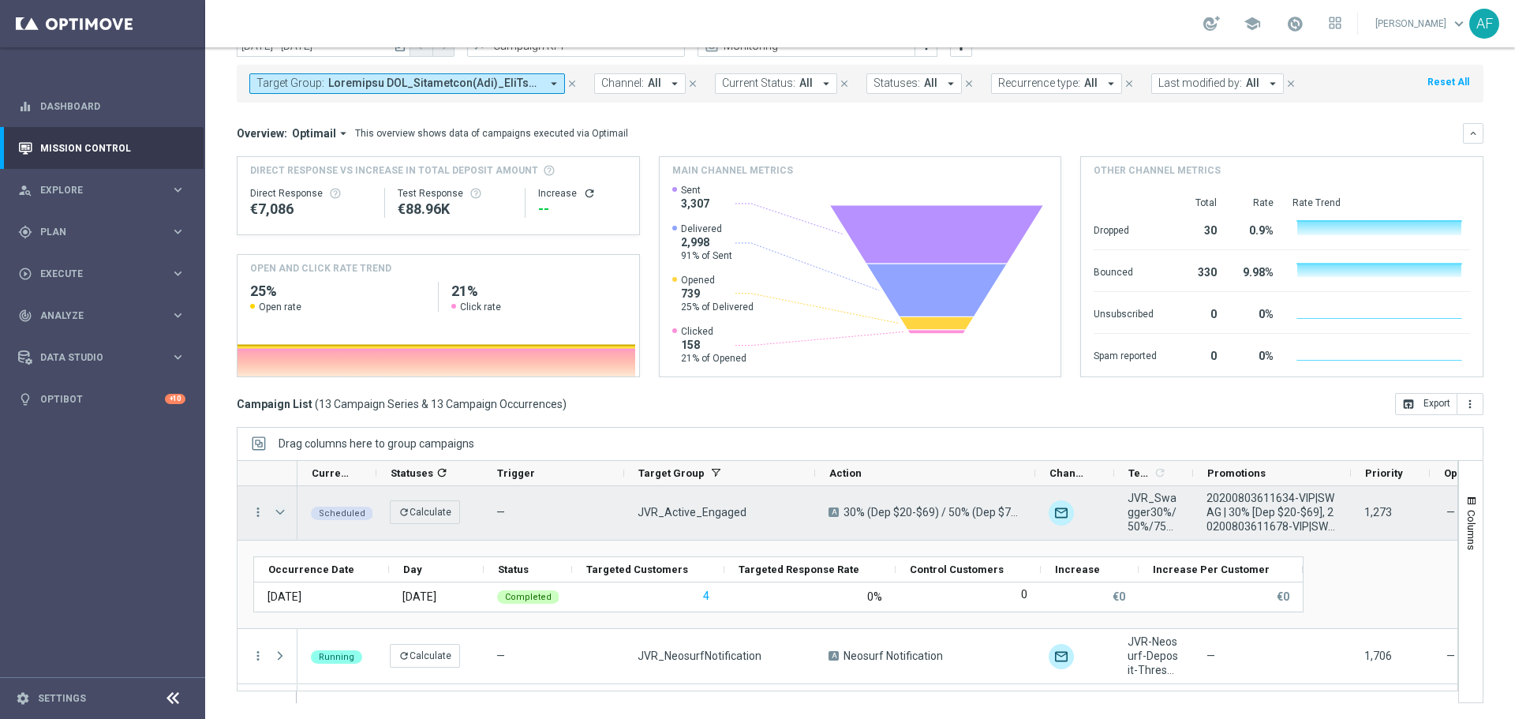
click at [279, 514] on span "Press SPACE to select this row." at bounding box center [280, 512] width 14 height 13
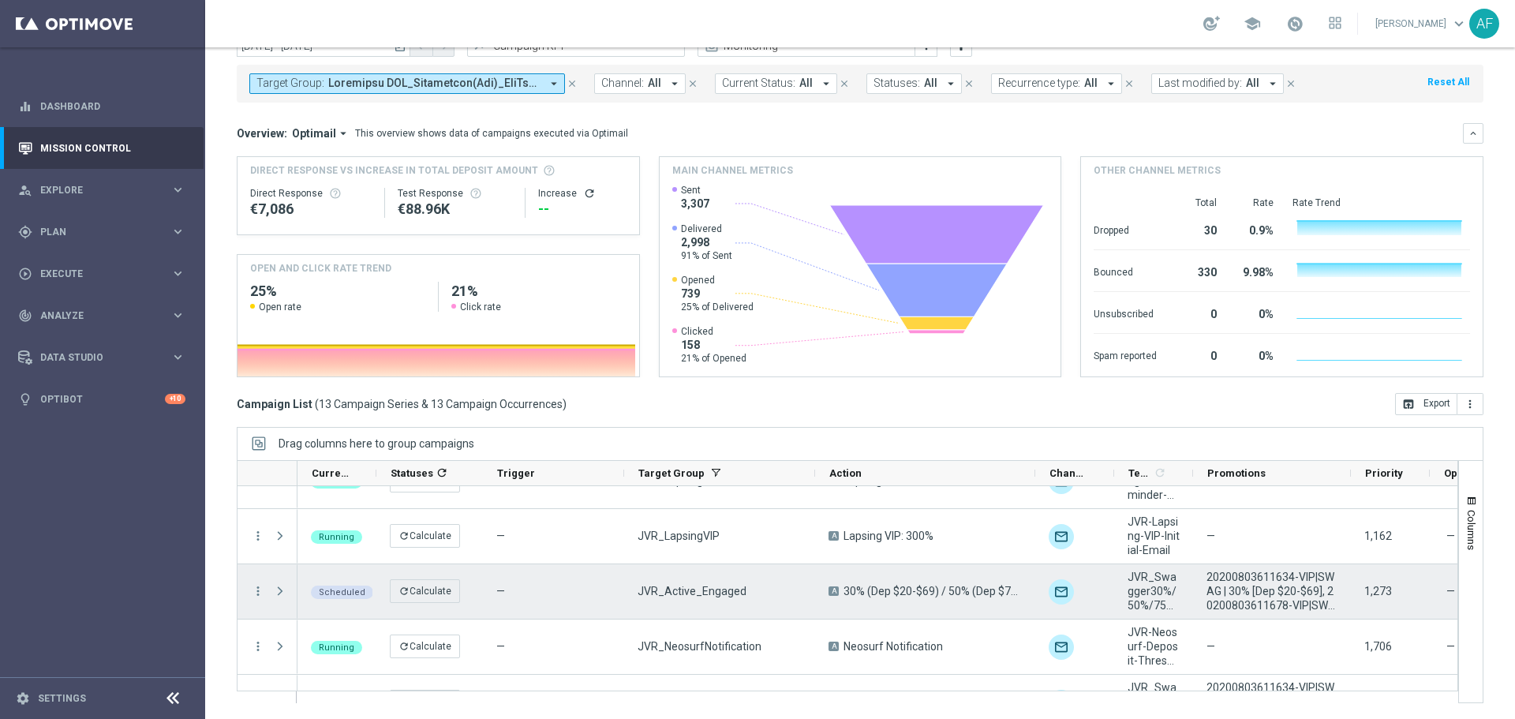
click at [282, 589] on span "Press SPACE to select this row." at bounding box center [280, 591] width 14 height 13
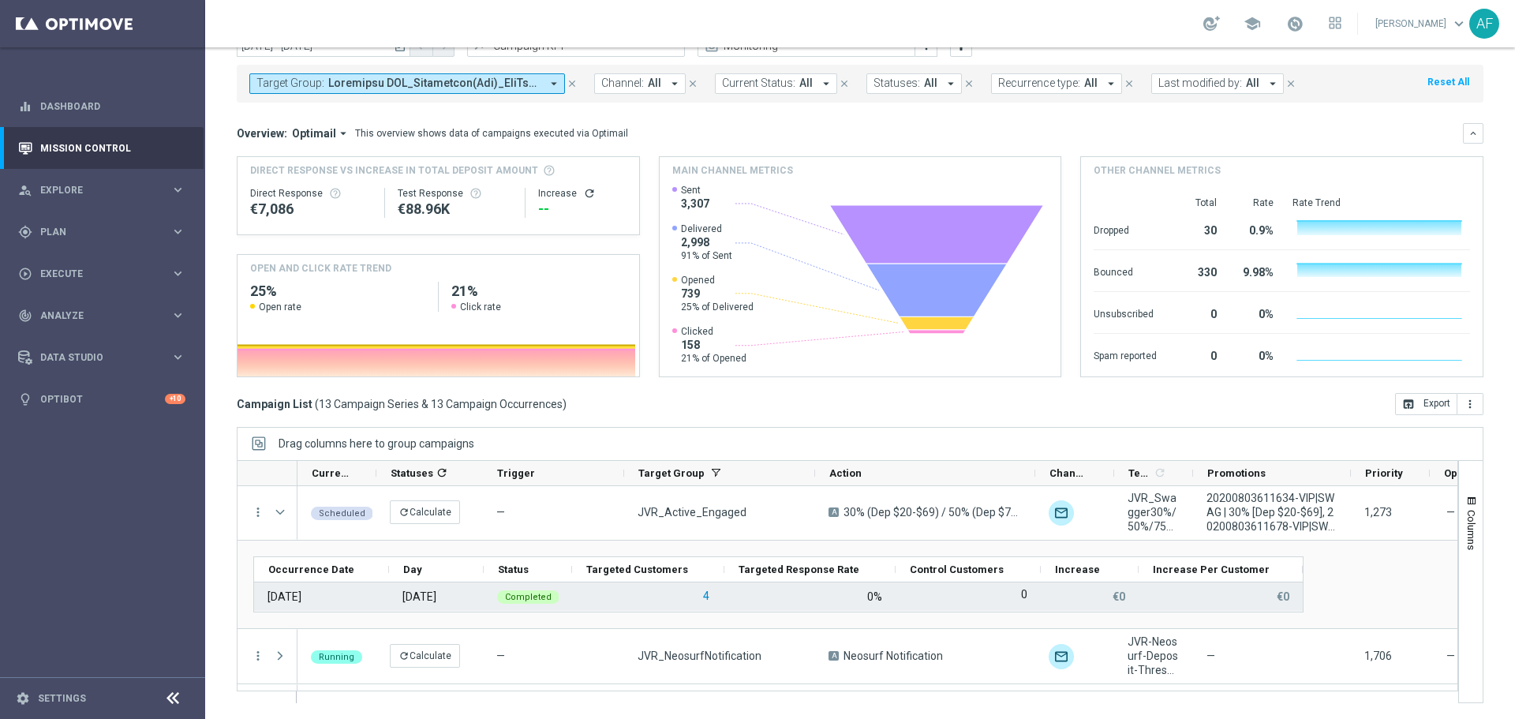
click at [706, 597] on button "4" at bounding box center [705, 596] width 9 height 20
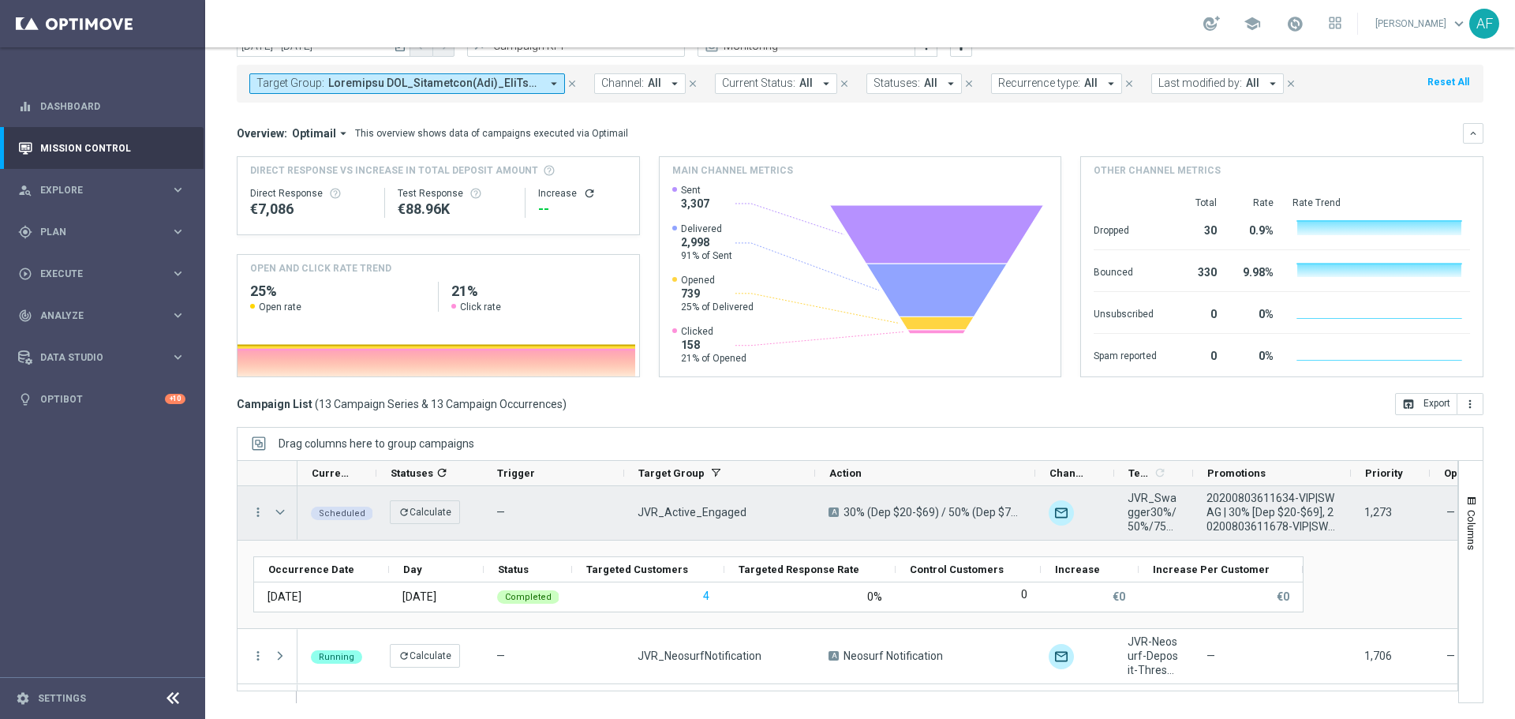
click at [279, 513] on span "Press SPACE to select this row." at bounding box center [280, 512] width 14 height 13
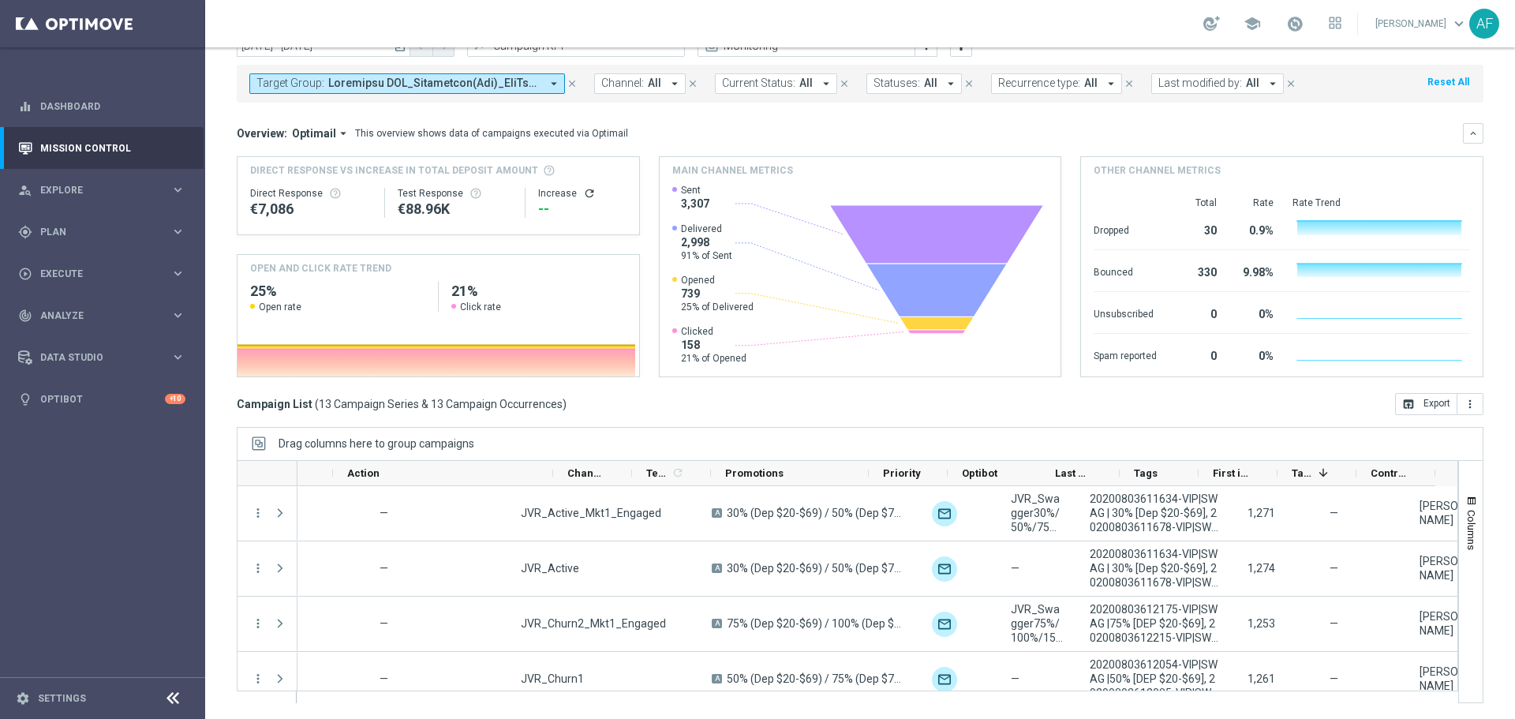
scroll to position [0, 482]
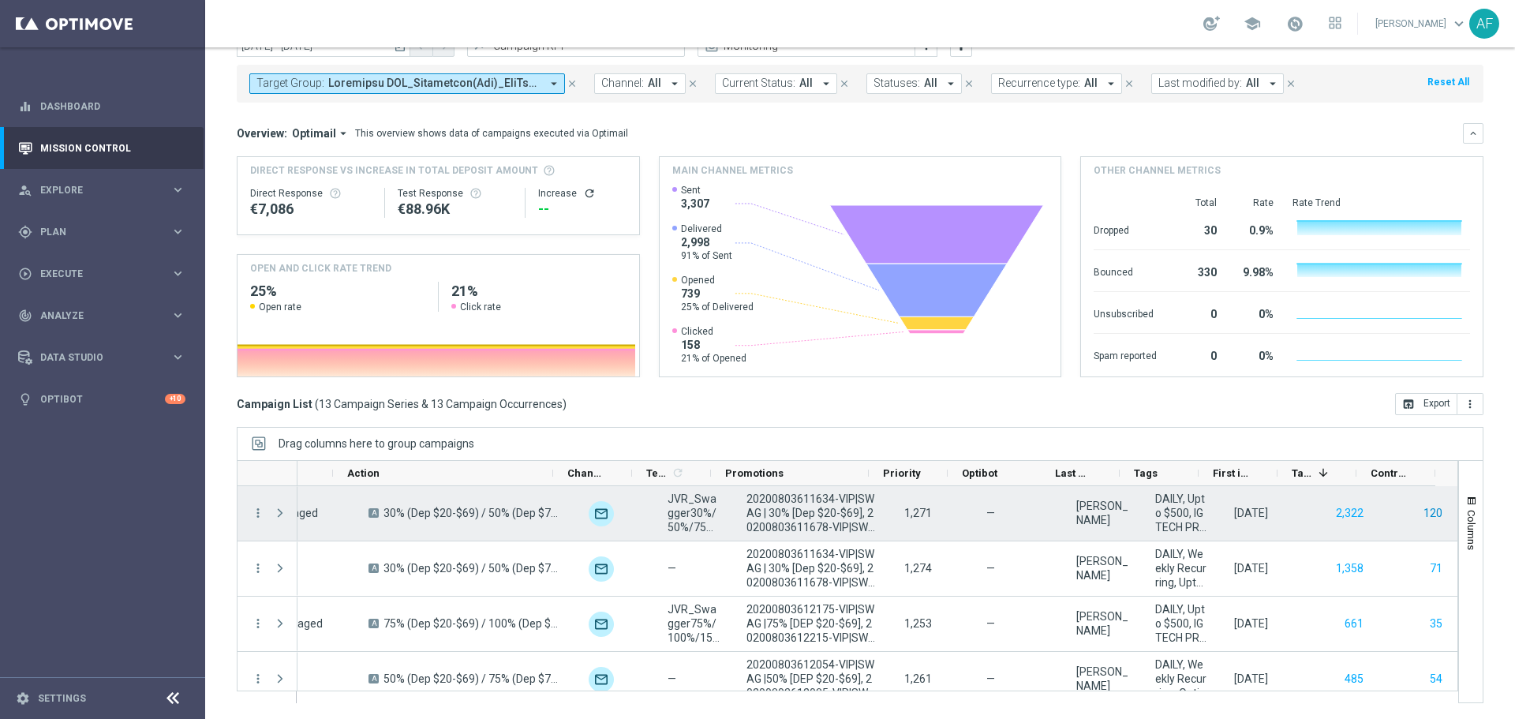
click at [1422, 514] on button "120" at bounding box center [1433, 513] width 22 height 20
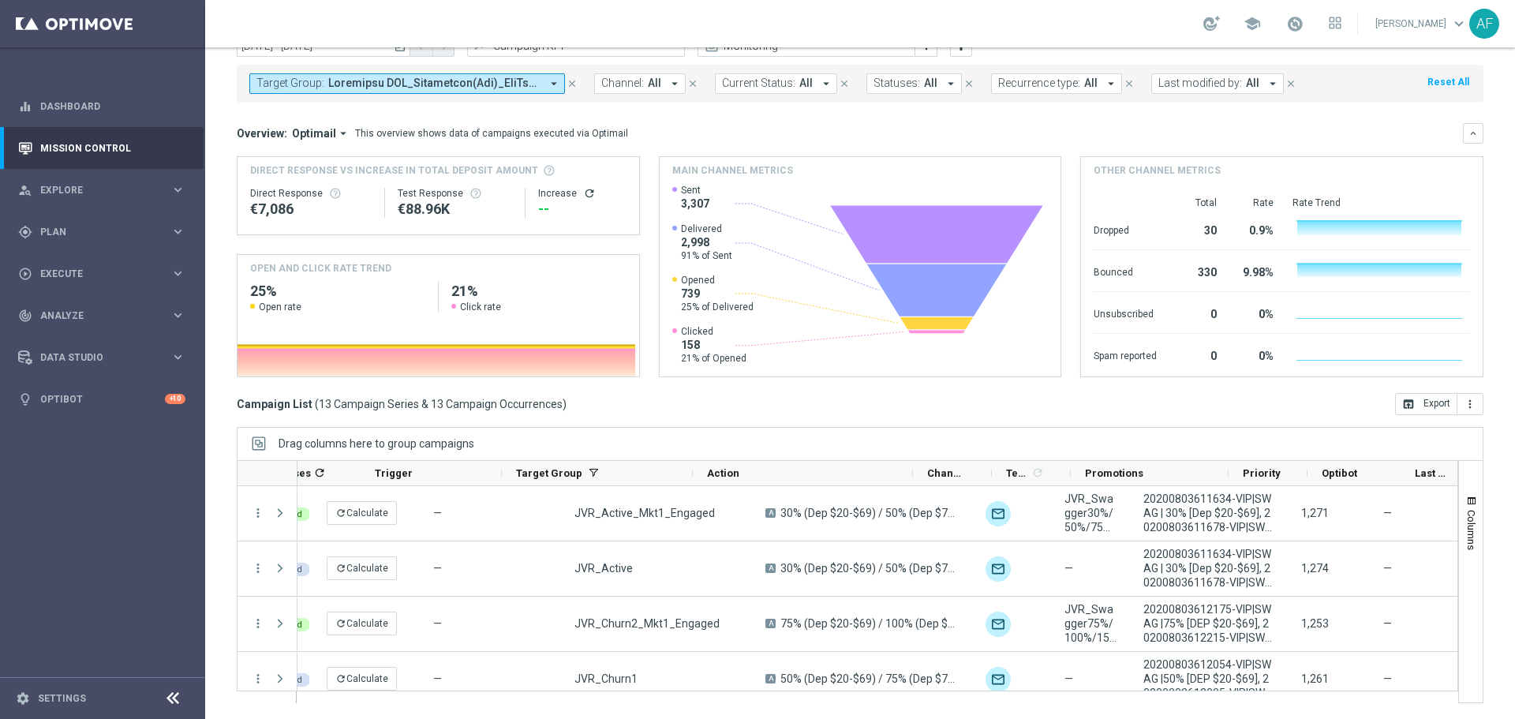
scroll to position [0, 136]
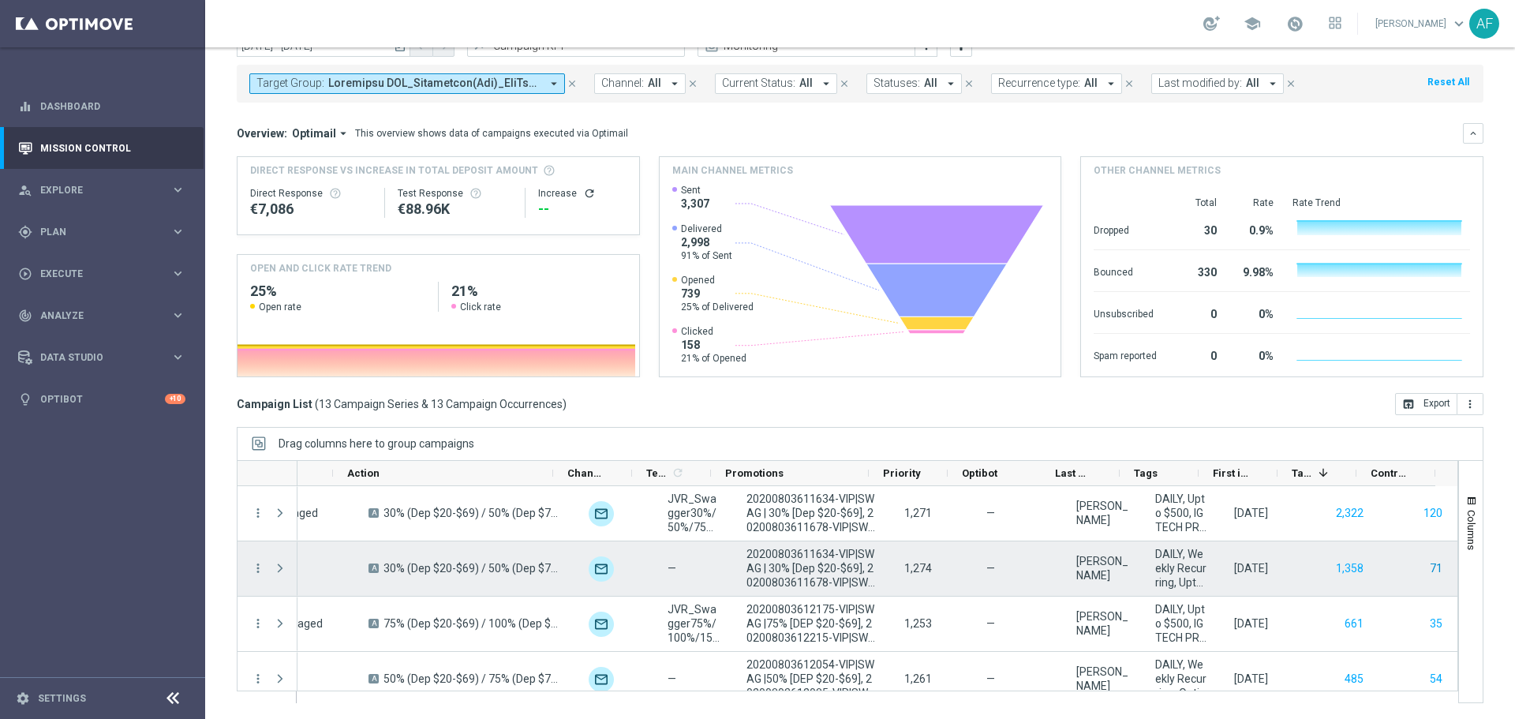
click at [1428, 566] on button "71" at bounding box center [1436, 569] width 16 height 20
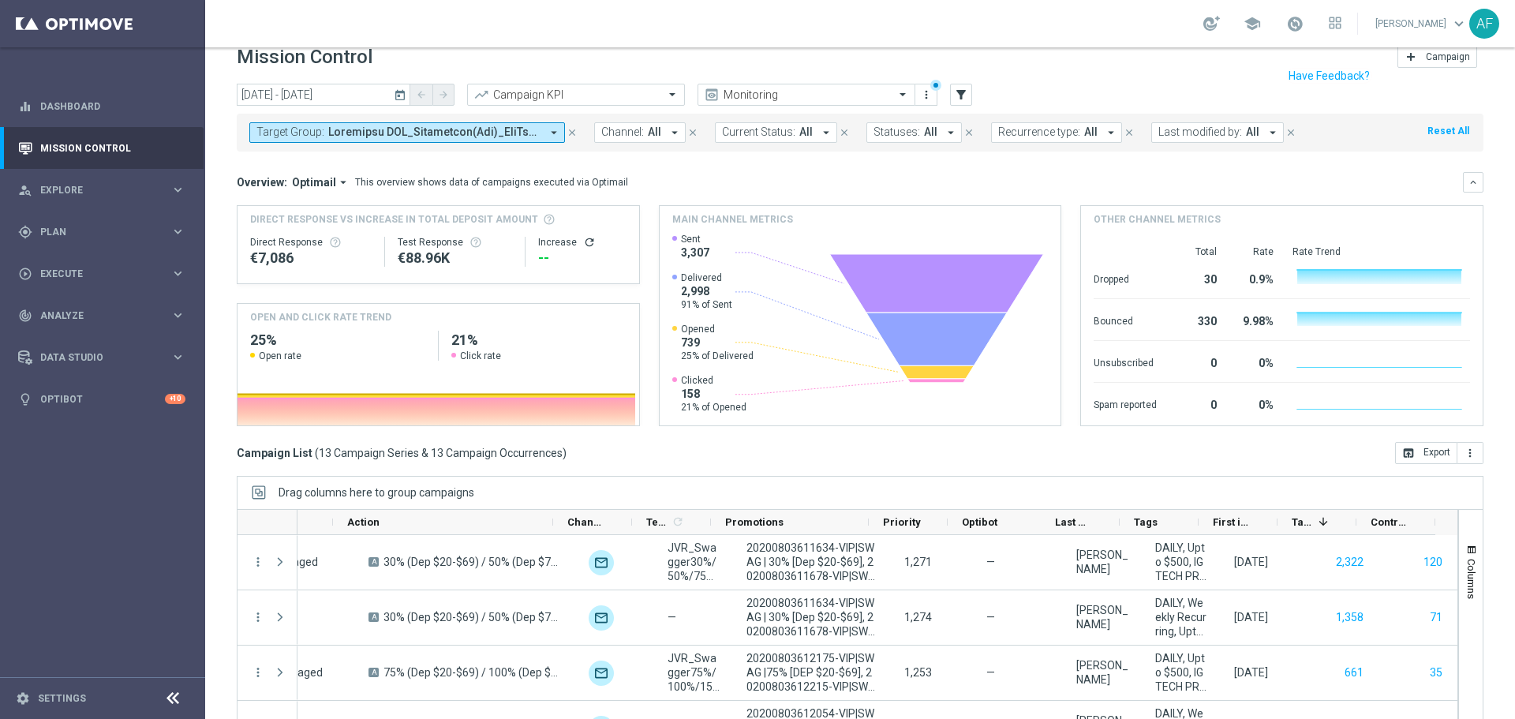
scroll to position [0, 0]
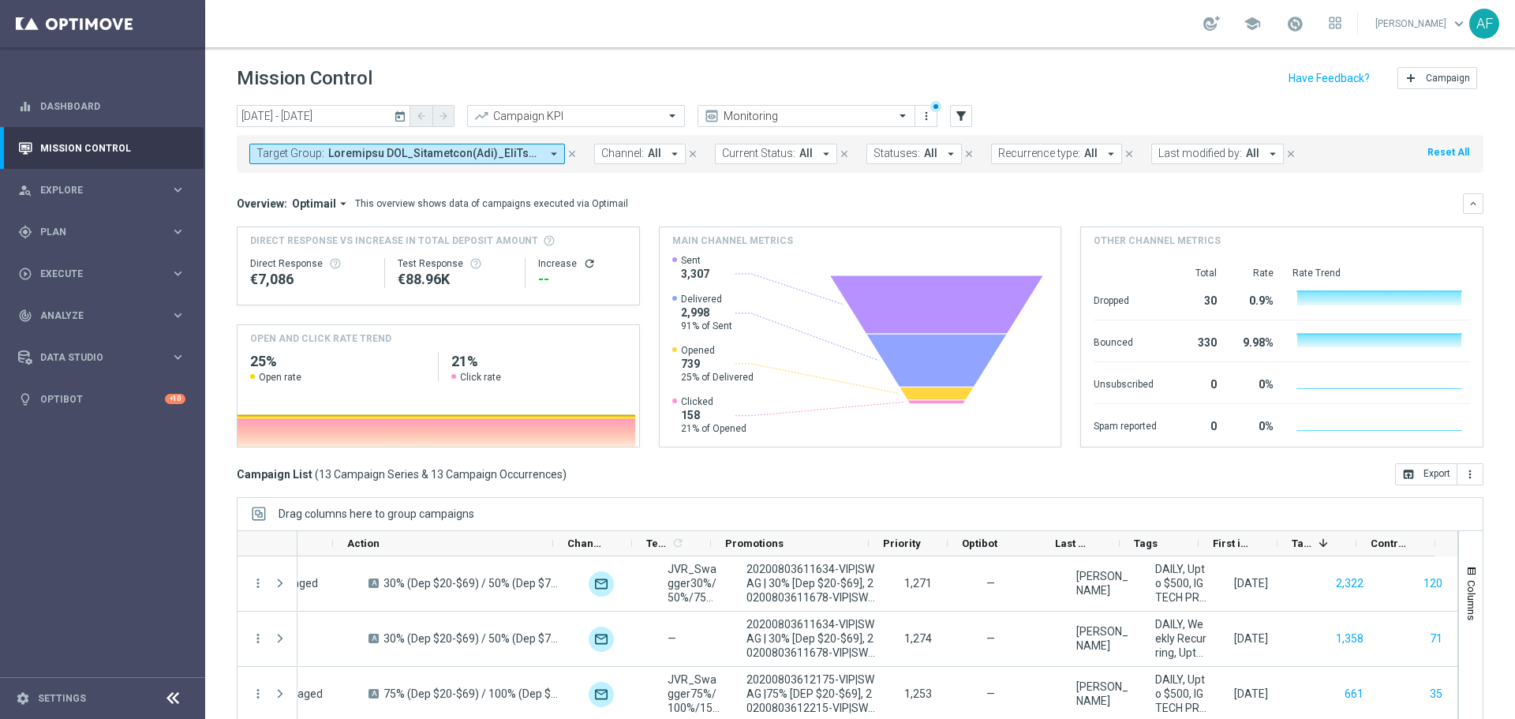
click at [395, 117] on icon "today" at bounding box center [401, 116] width 14 height 14
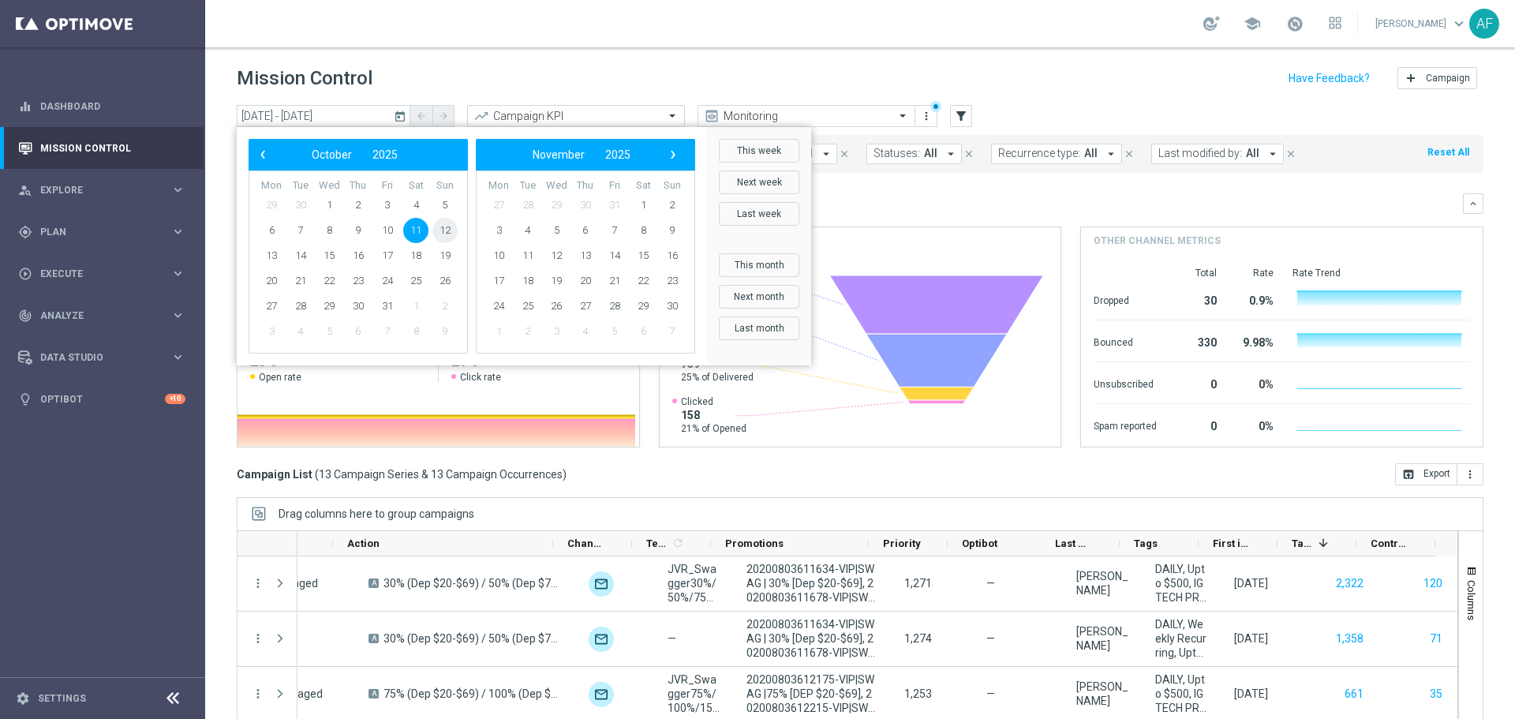
click at [437, 234] on span "12" at bounding box center [444, 230] width 25 height 25
click at [440, 230] on span "12" at bounding box center [444, 230] width 25 height 25
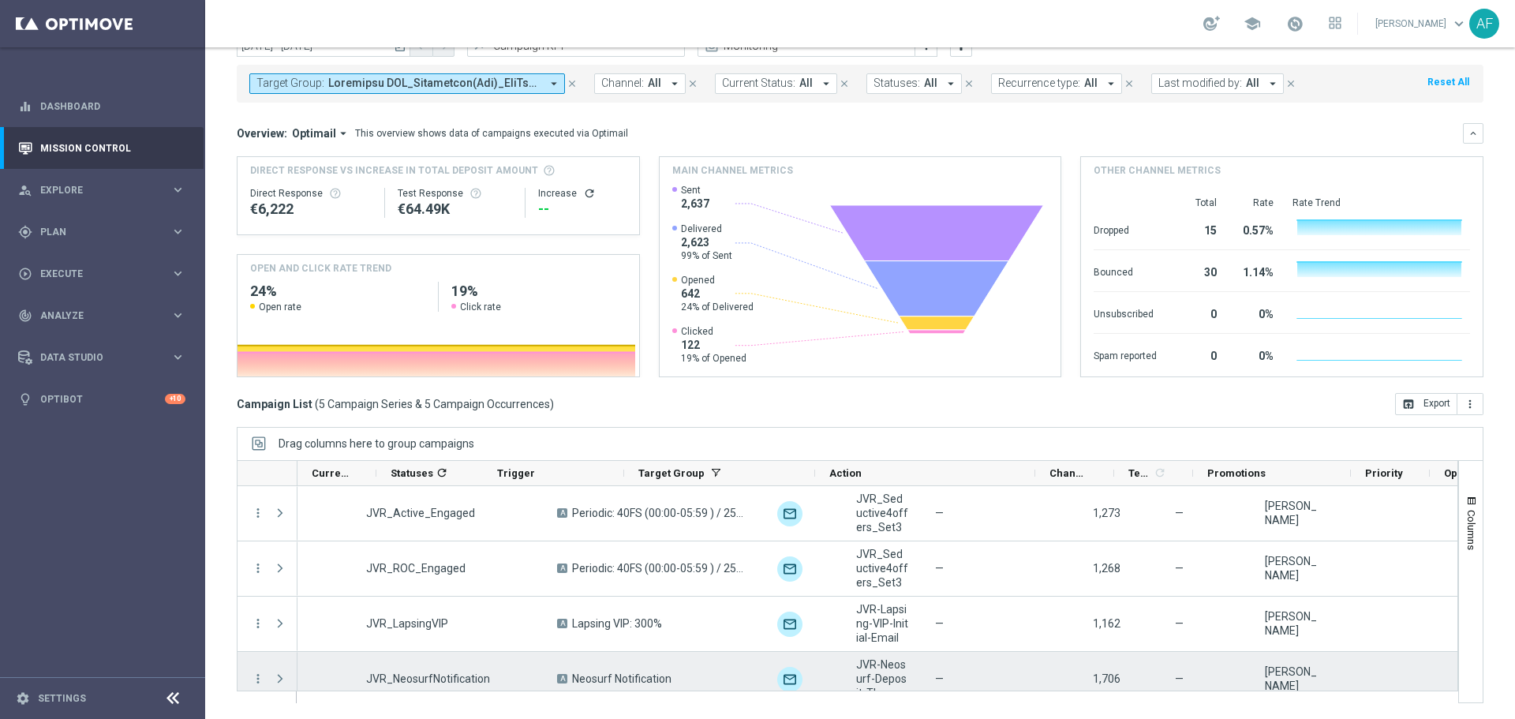
scroll to position [72, 0]
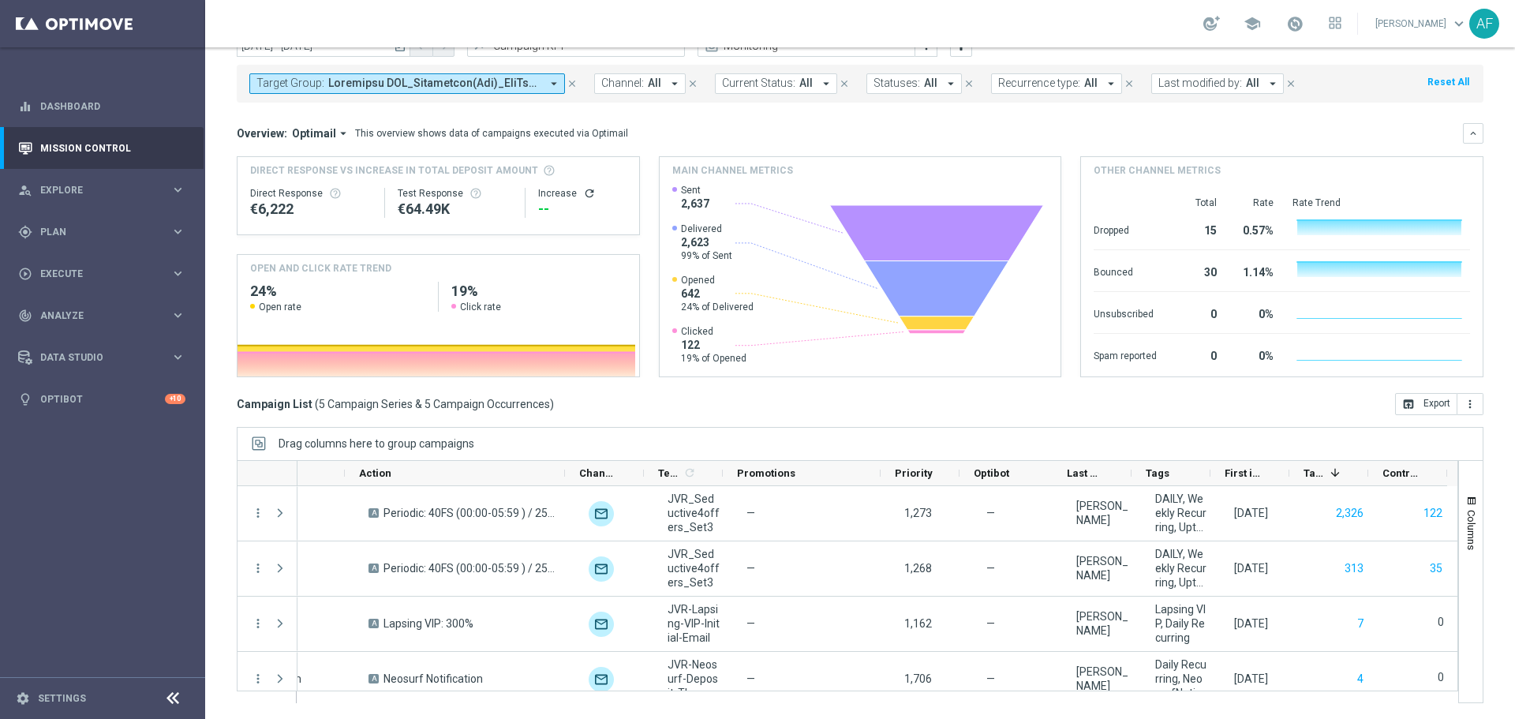
scroll to position [0, 482]
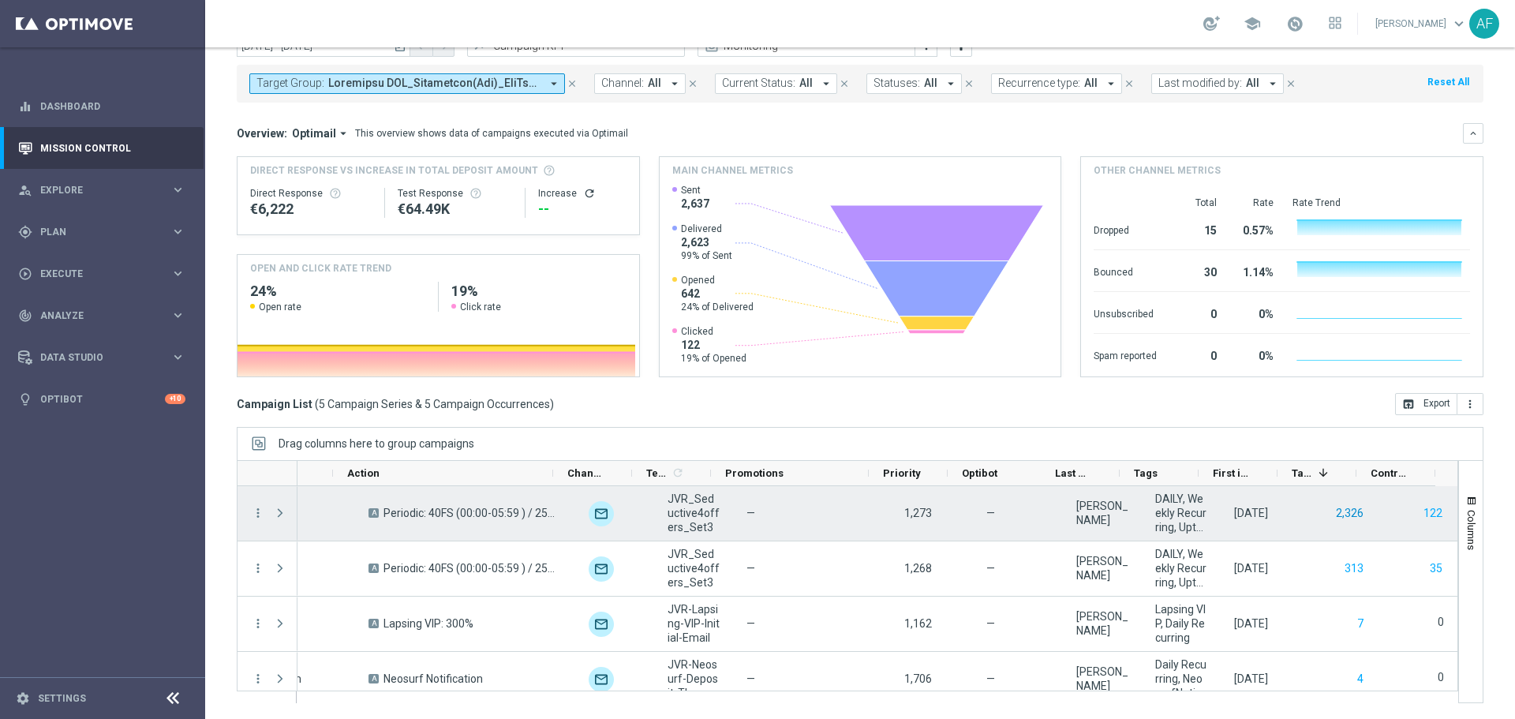
click at [1334, 514] on button "2,326" at bounding box center [1349, 513] width 31 height 20
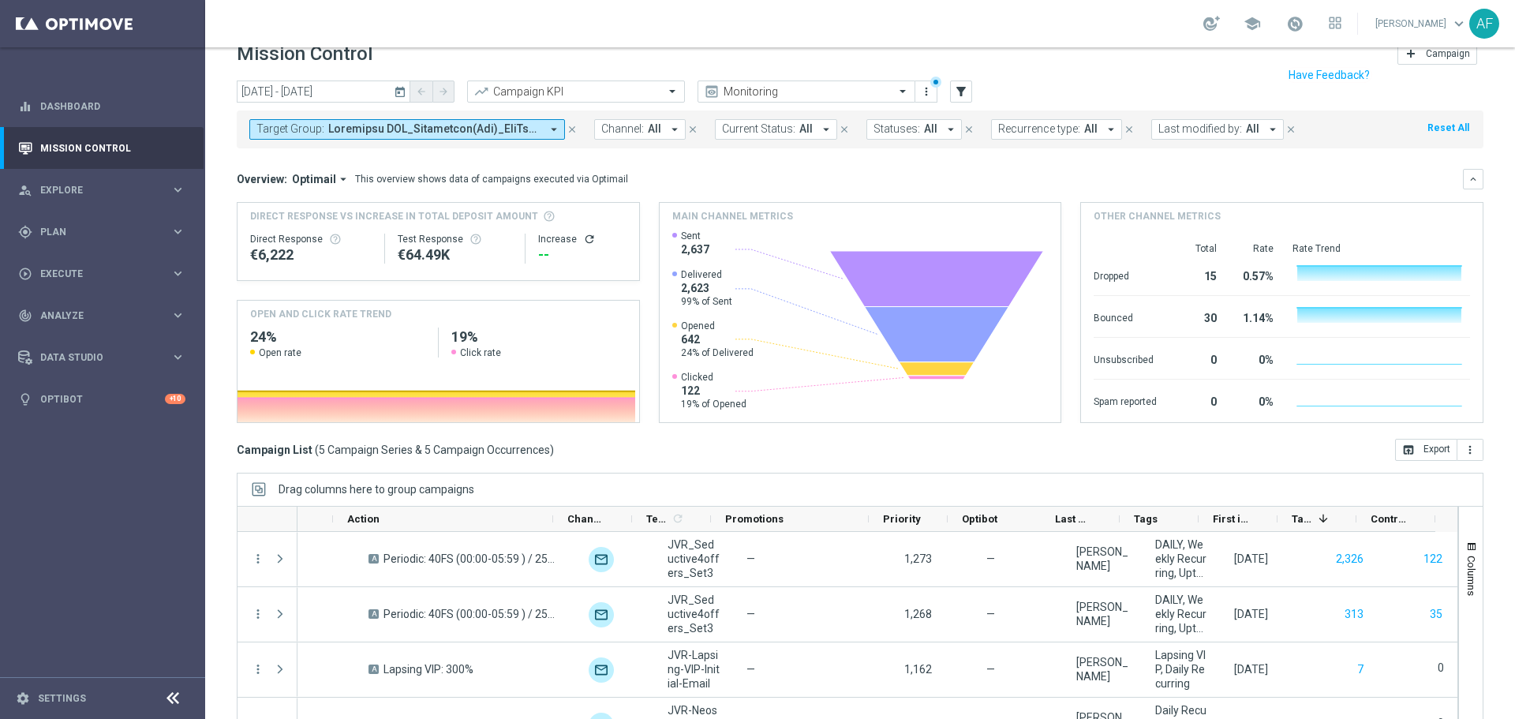
scroll to position [0, 0]
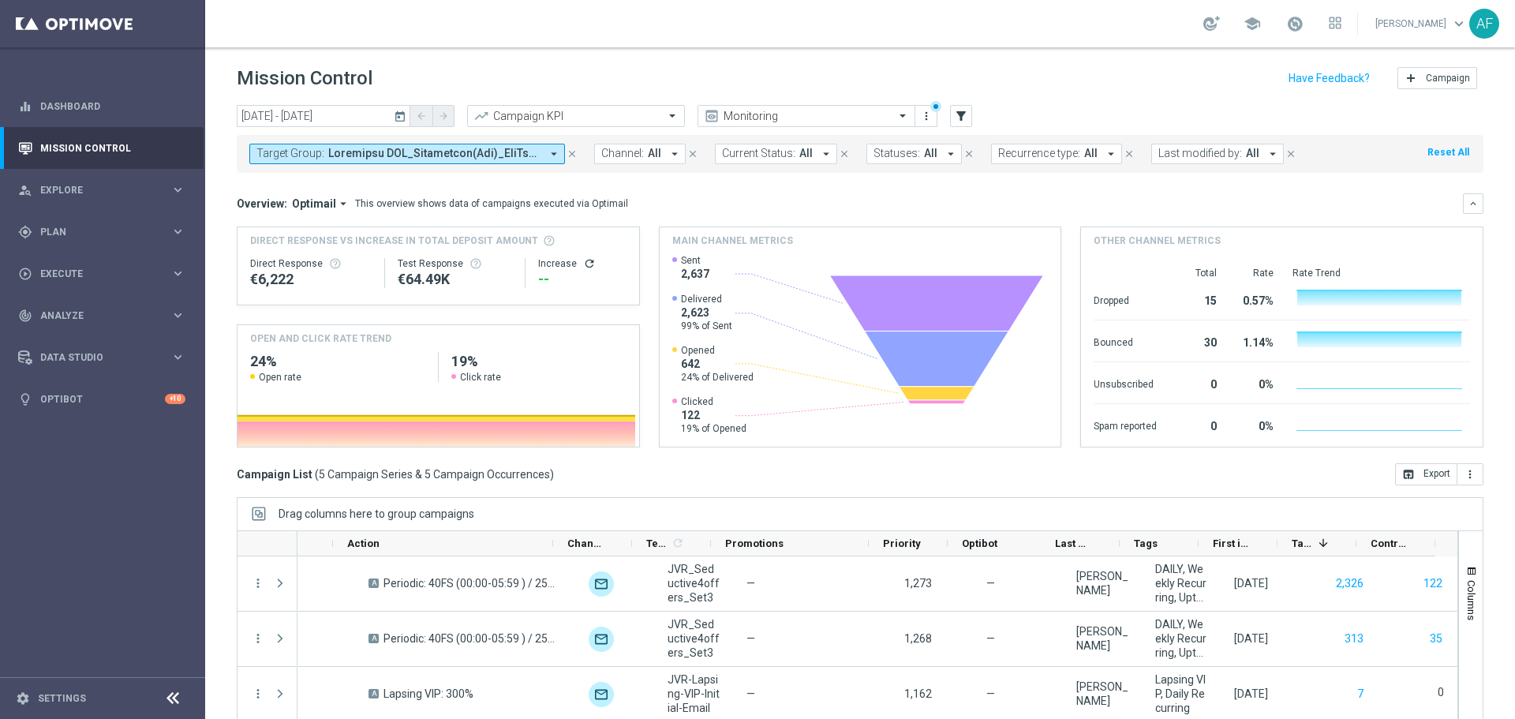
click at [399, 118] on icon "today" at bounding box center [401, 116] width 14 height 14
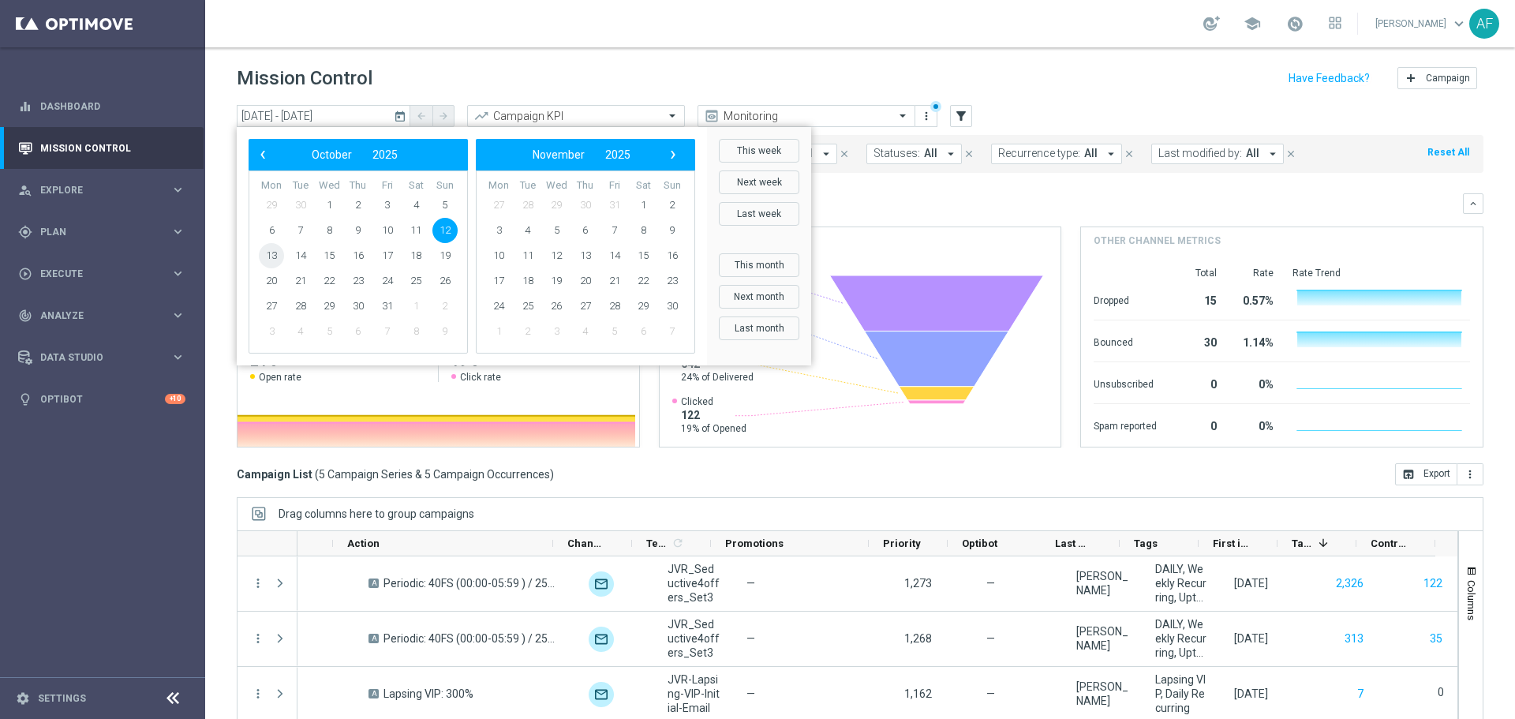
click at [268, 256] on span "13" at bounding box center [271, 255] width 25 height 25
click at [275, 254] on span "13" at bounding box center [271, 255] width 25 height 25
type input "[DATE] - [DATE]"
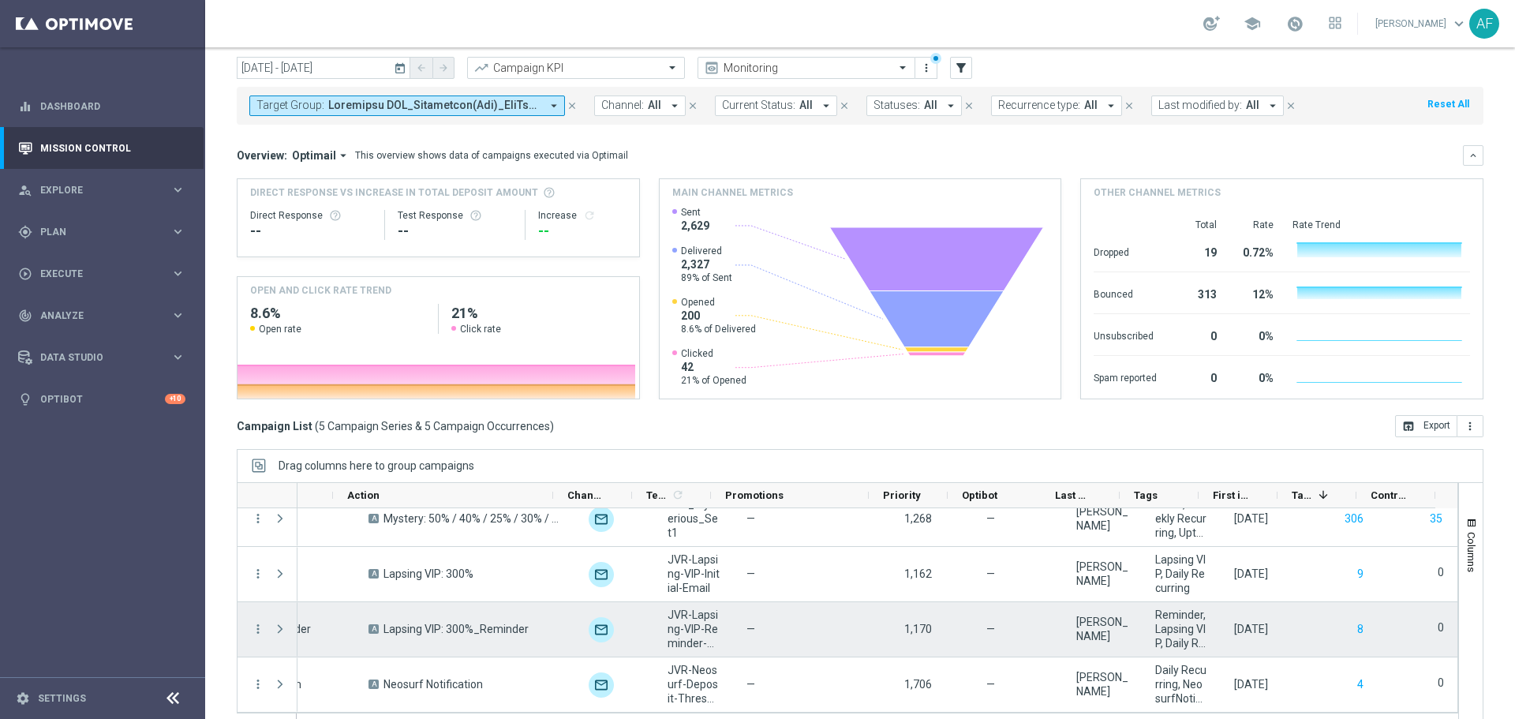
scroll to position [70, 0]
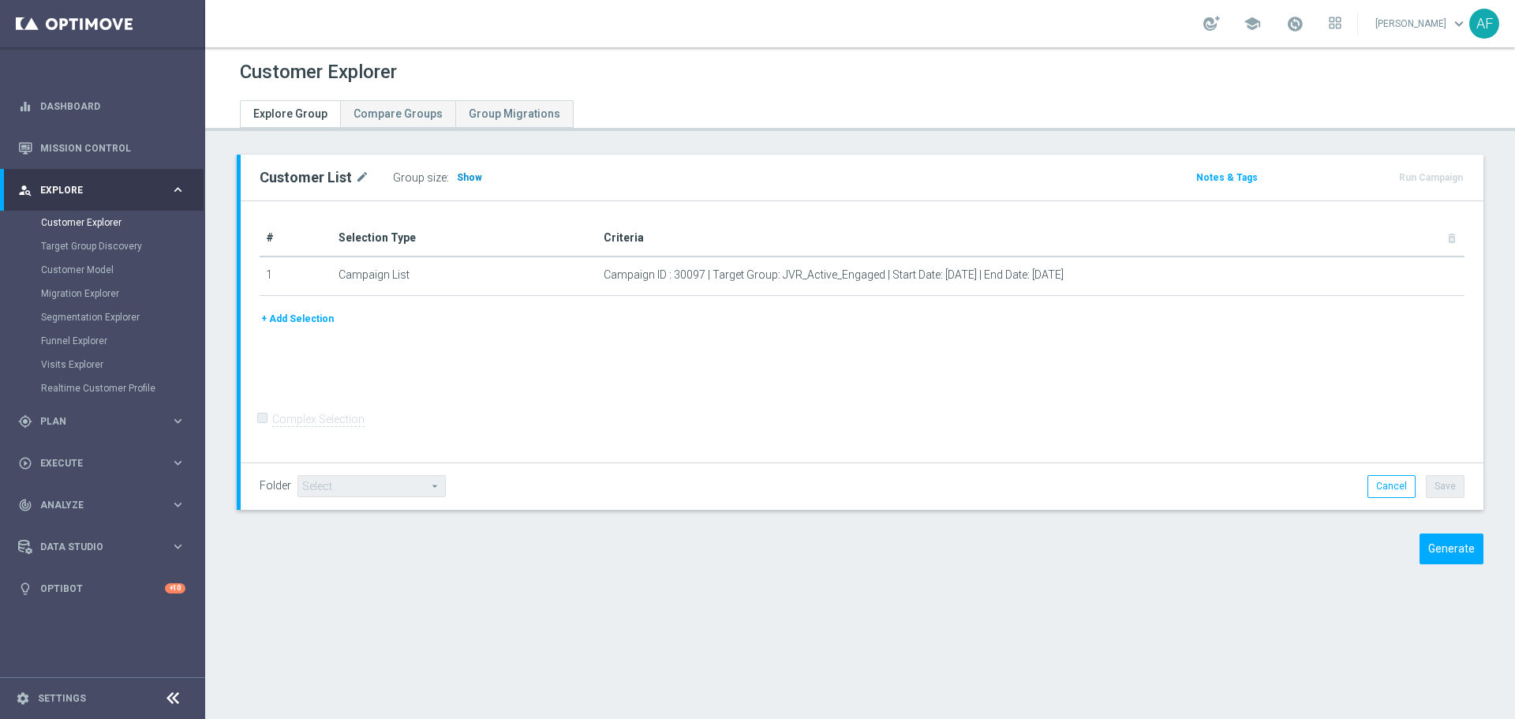
click at [472, 179] on span "Show" at bounding box center [469, 177] width 25 height 11
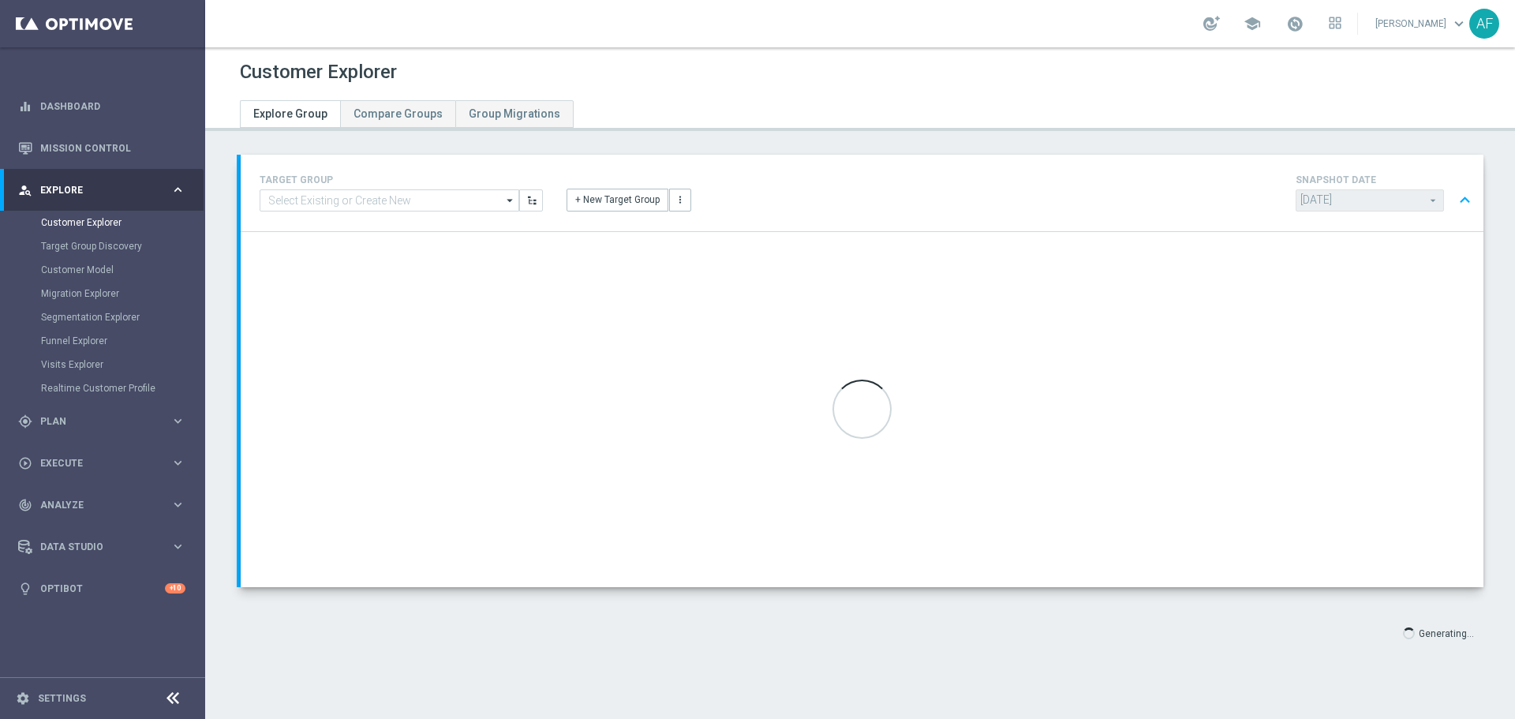
type input "[DATE]"
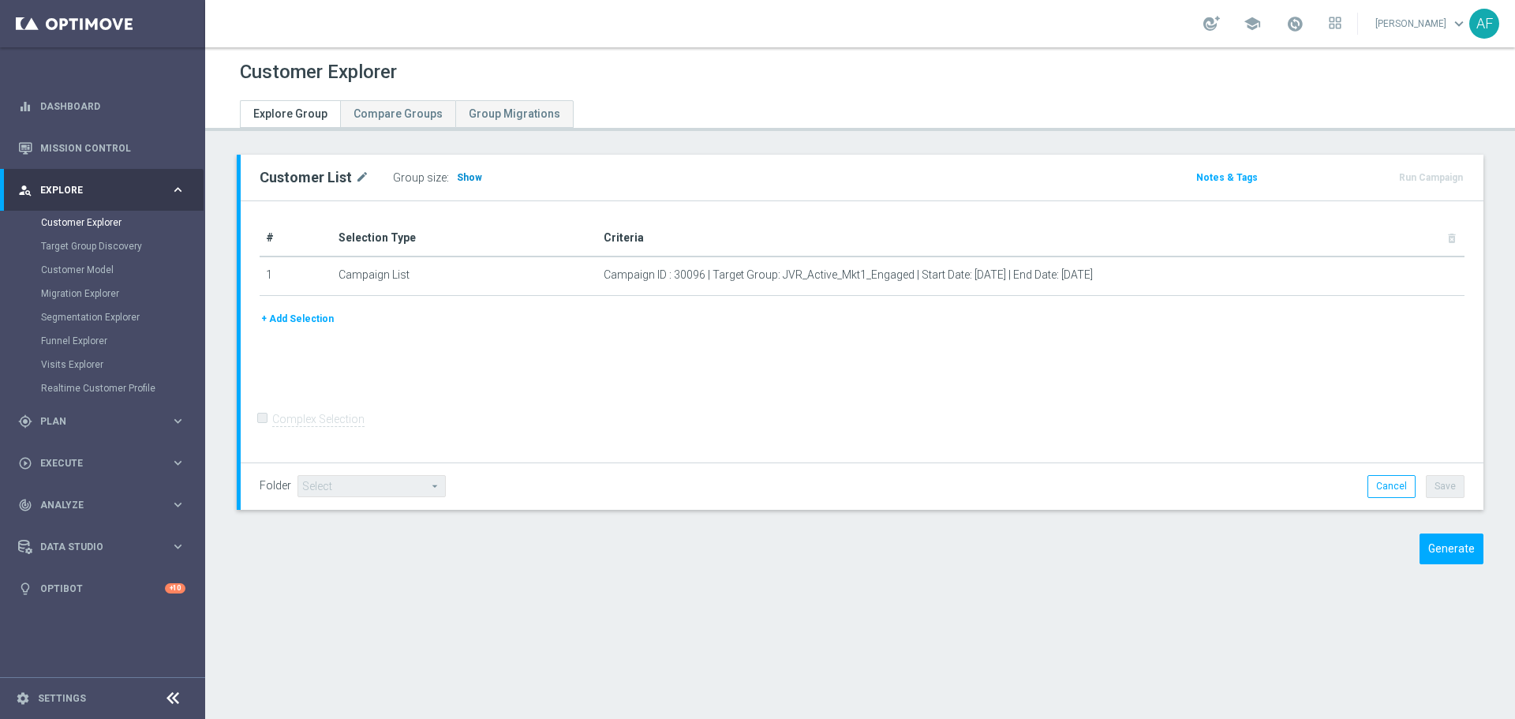
click at [467, 180] on span "Show" at bounding box center [469, 177] width 25 height 11
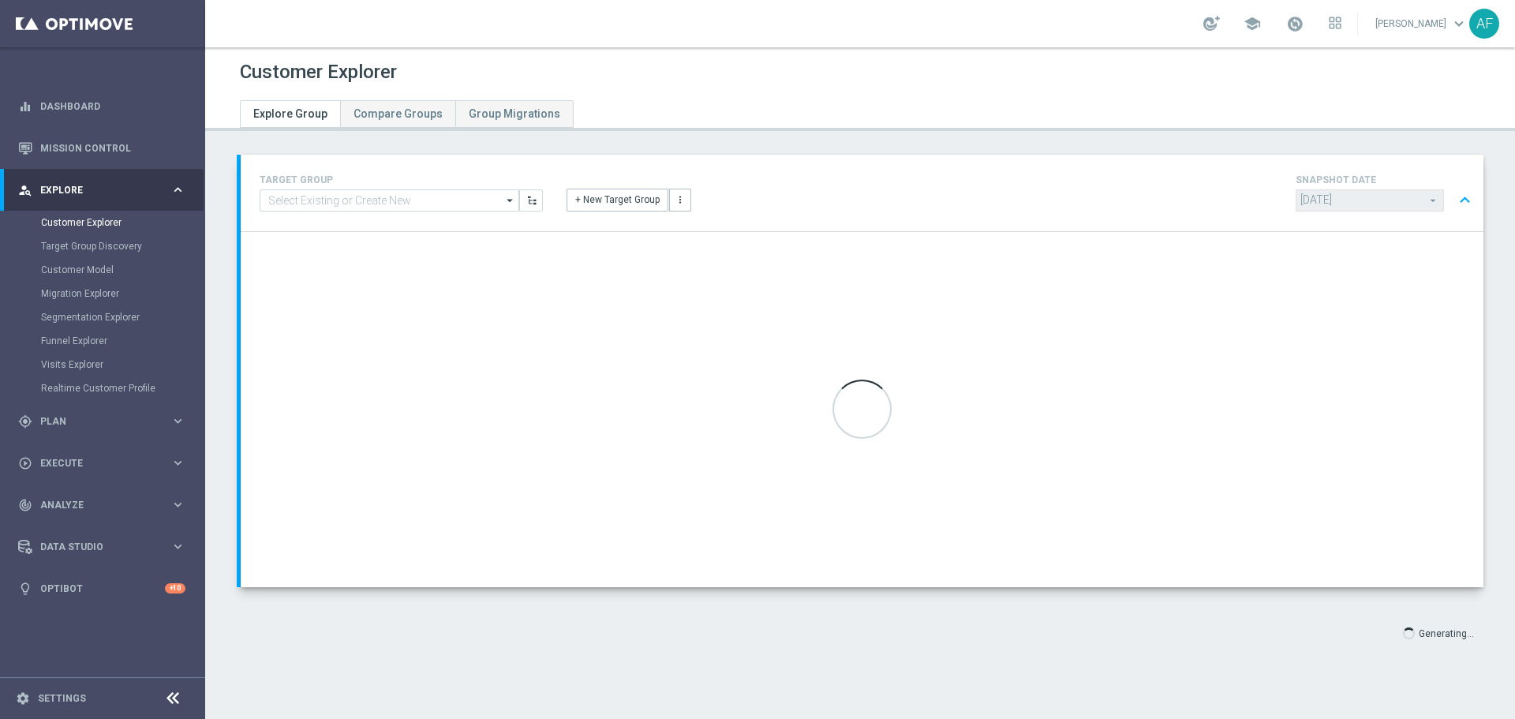
type input "[DATE]"
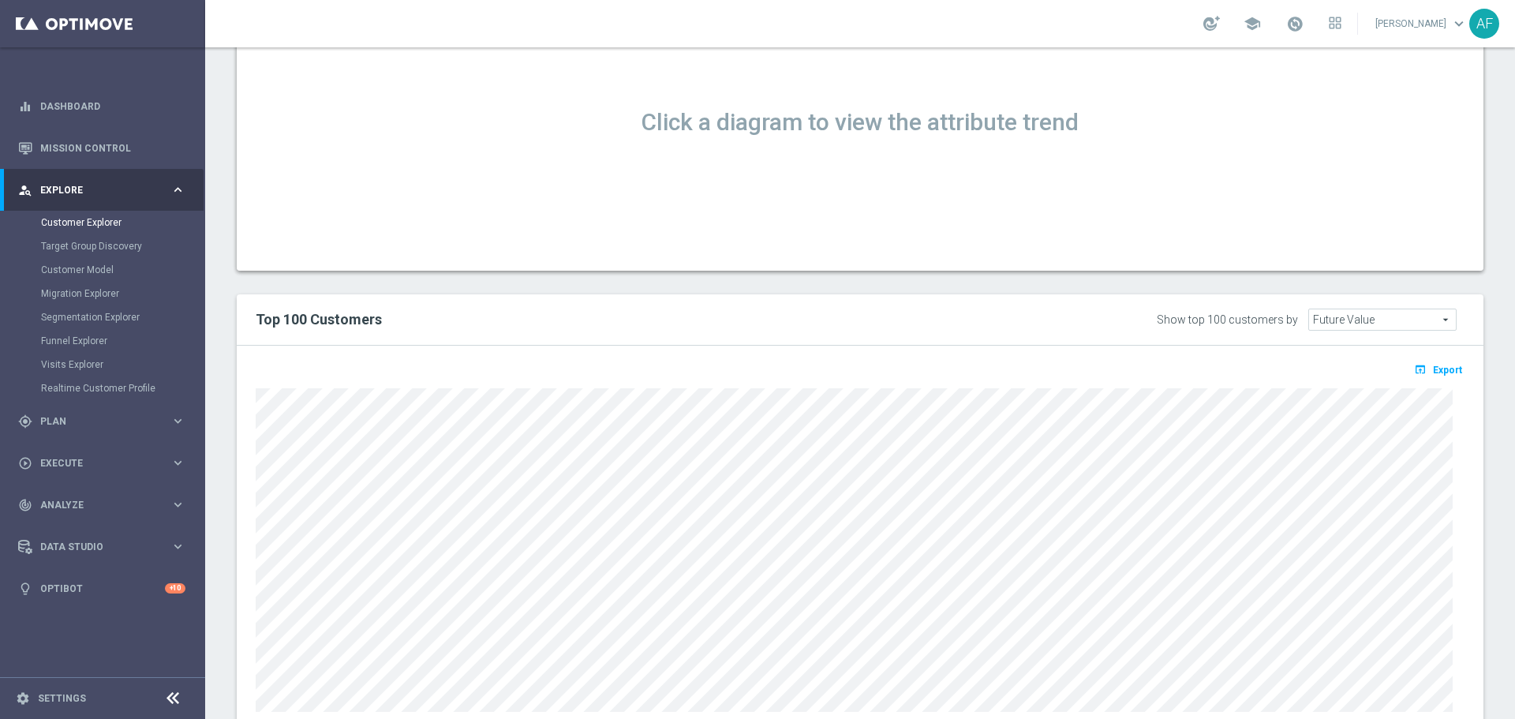
scroll to position [1026, 0]
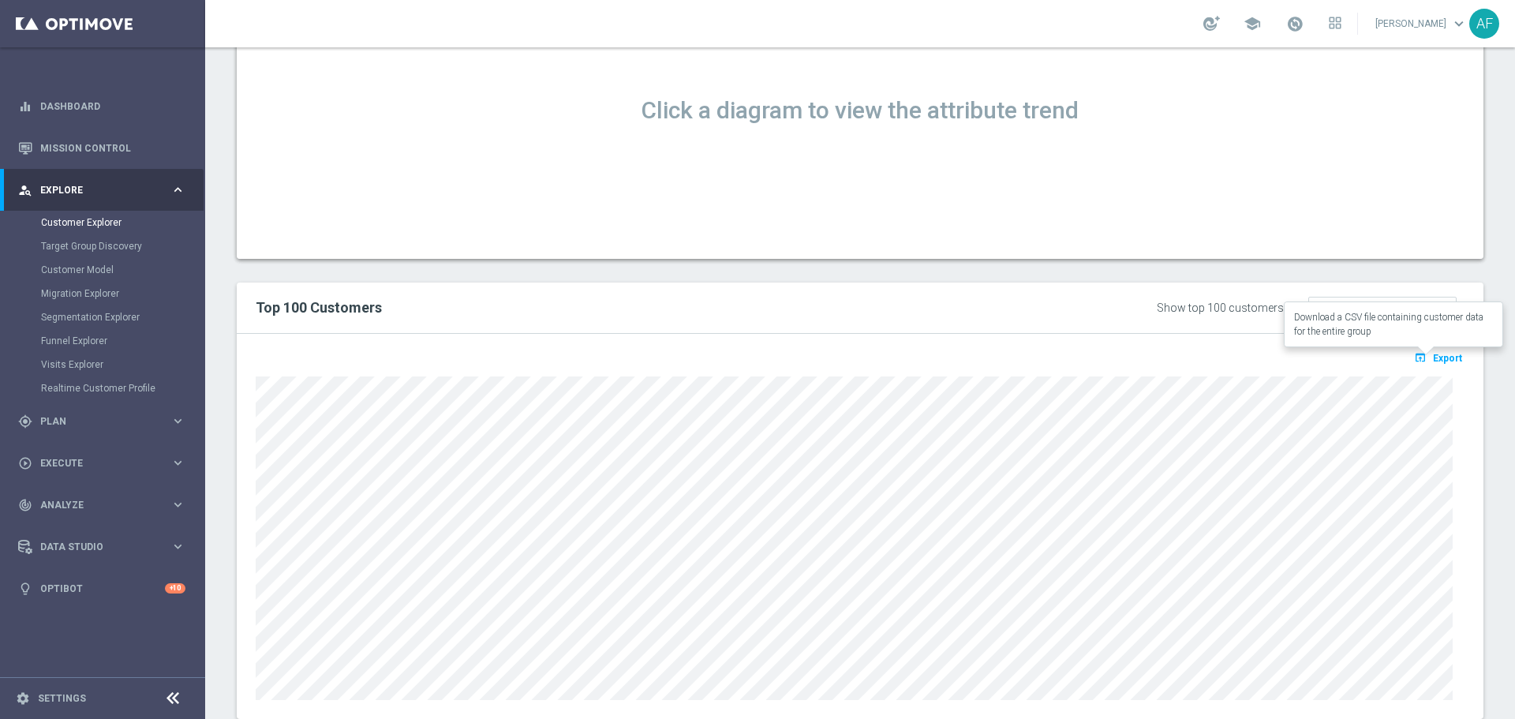
click at [1416, 358] on icon "open_in_browser" at bounding box center [1422, 357] width 17 height 13
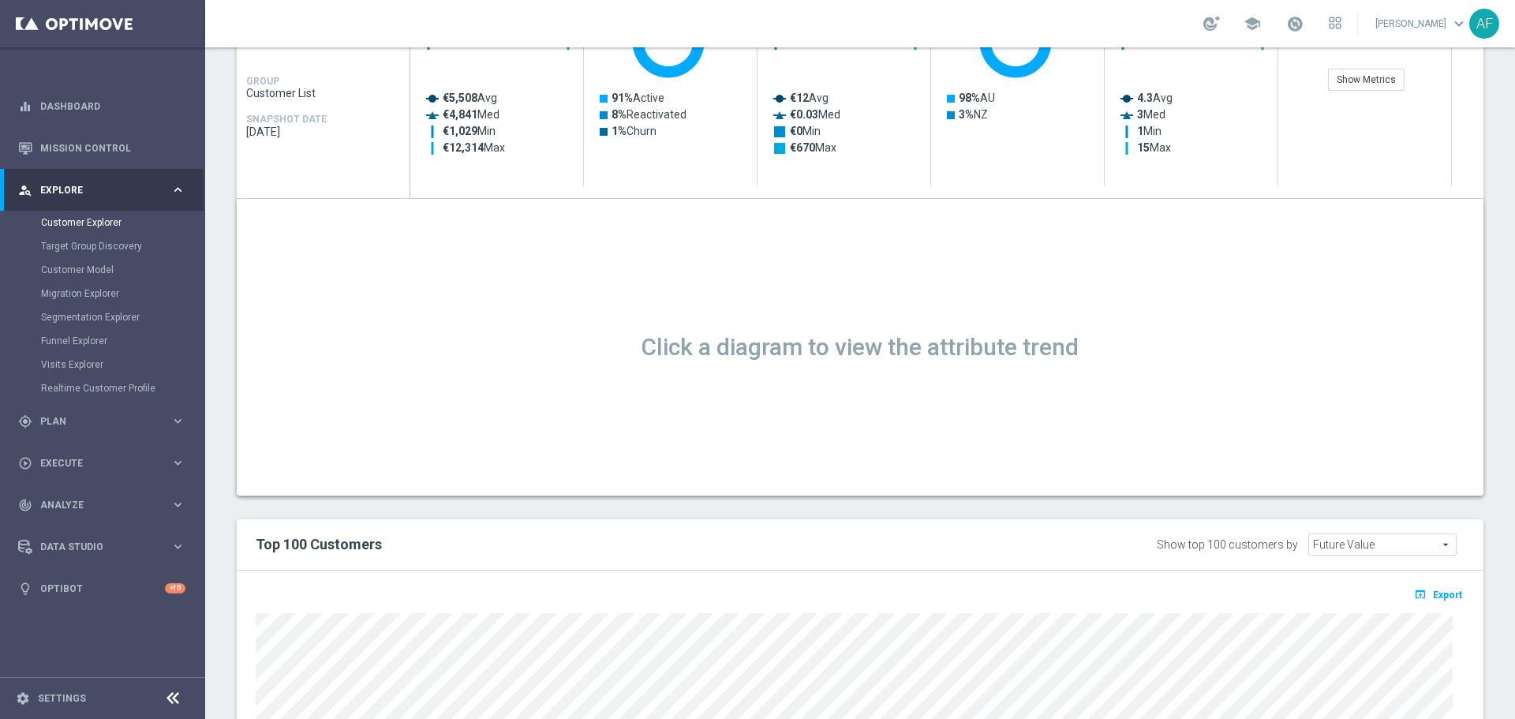
scroll to position [552, 0]
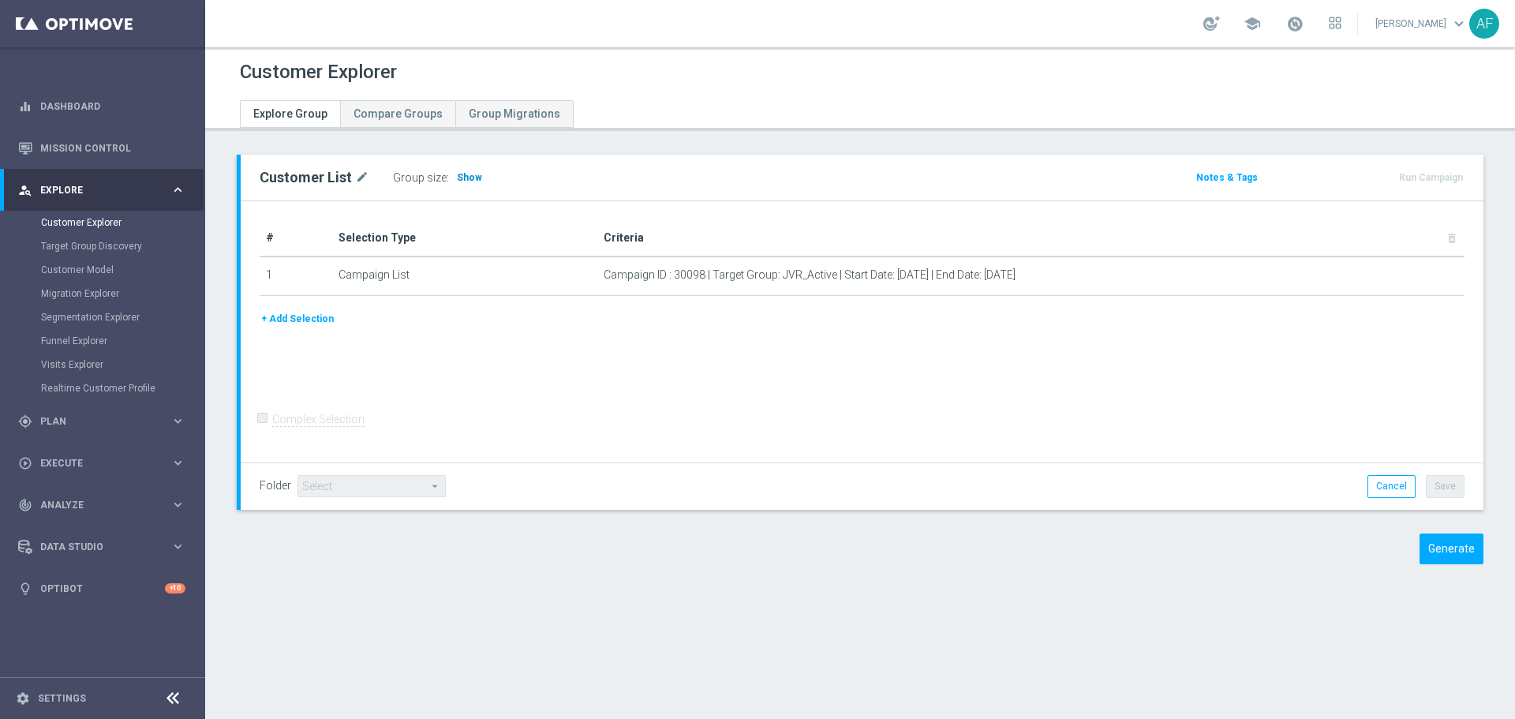
click at [460, 174] on span "Show" at bounding box center [469, 177] width 25 height 11
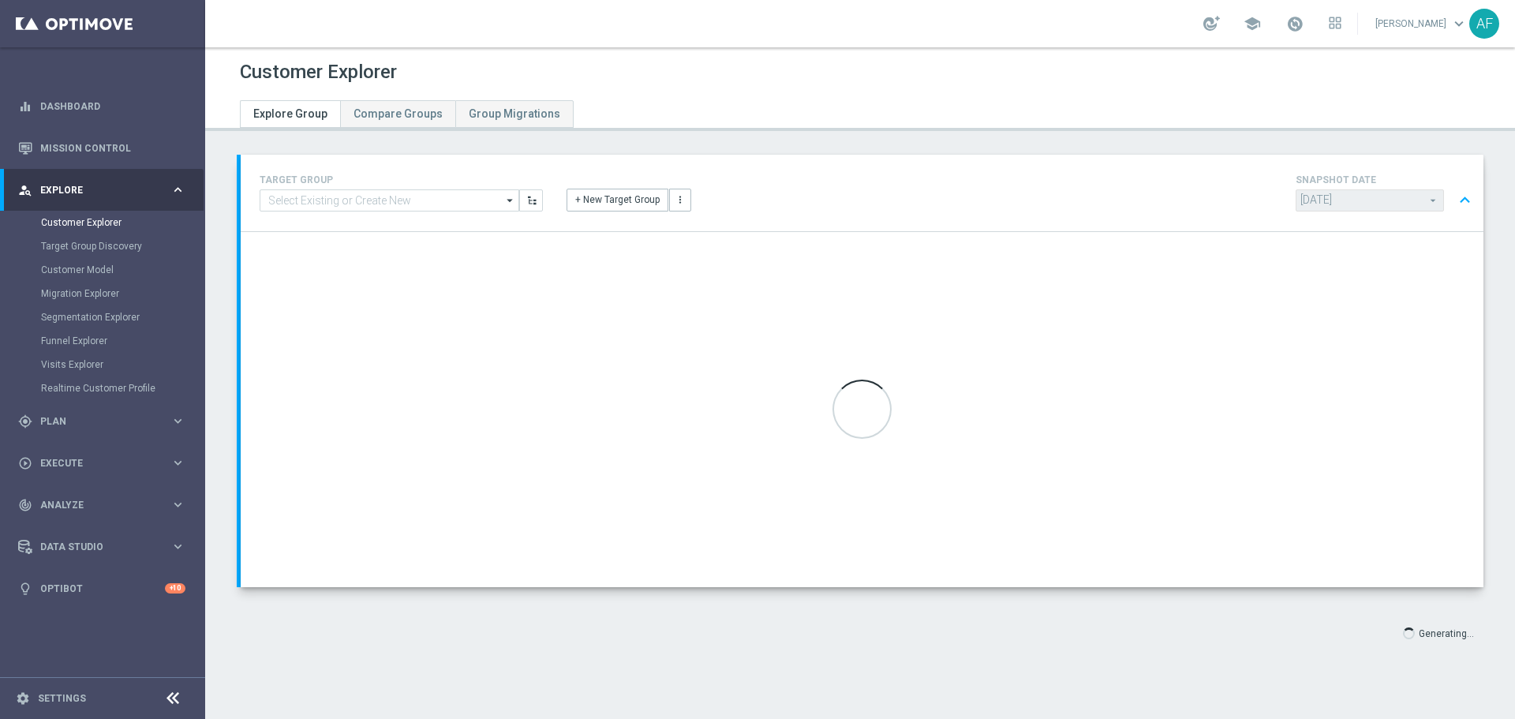
type input "[DATE]"
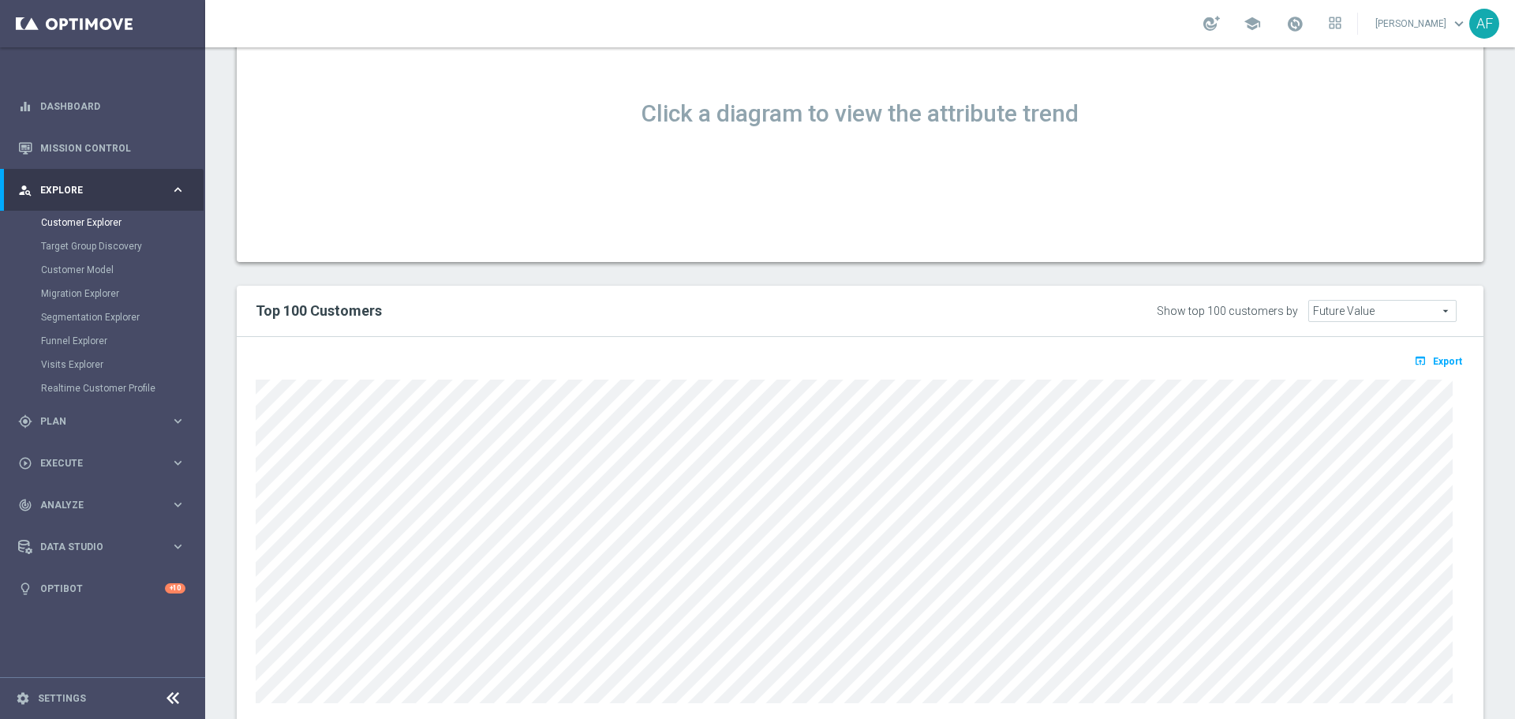
scroll to position [1026, 0]
click at [1439, 358] on span "Export" at bounding box center [1447, 358] width 29 height 11
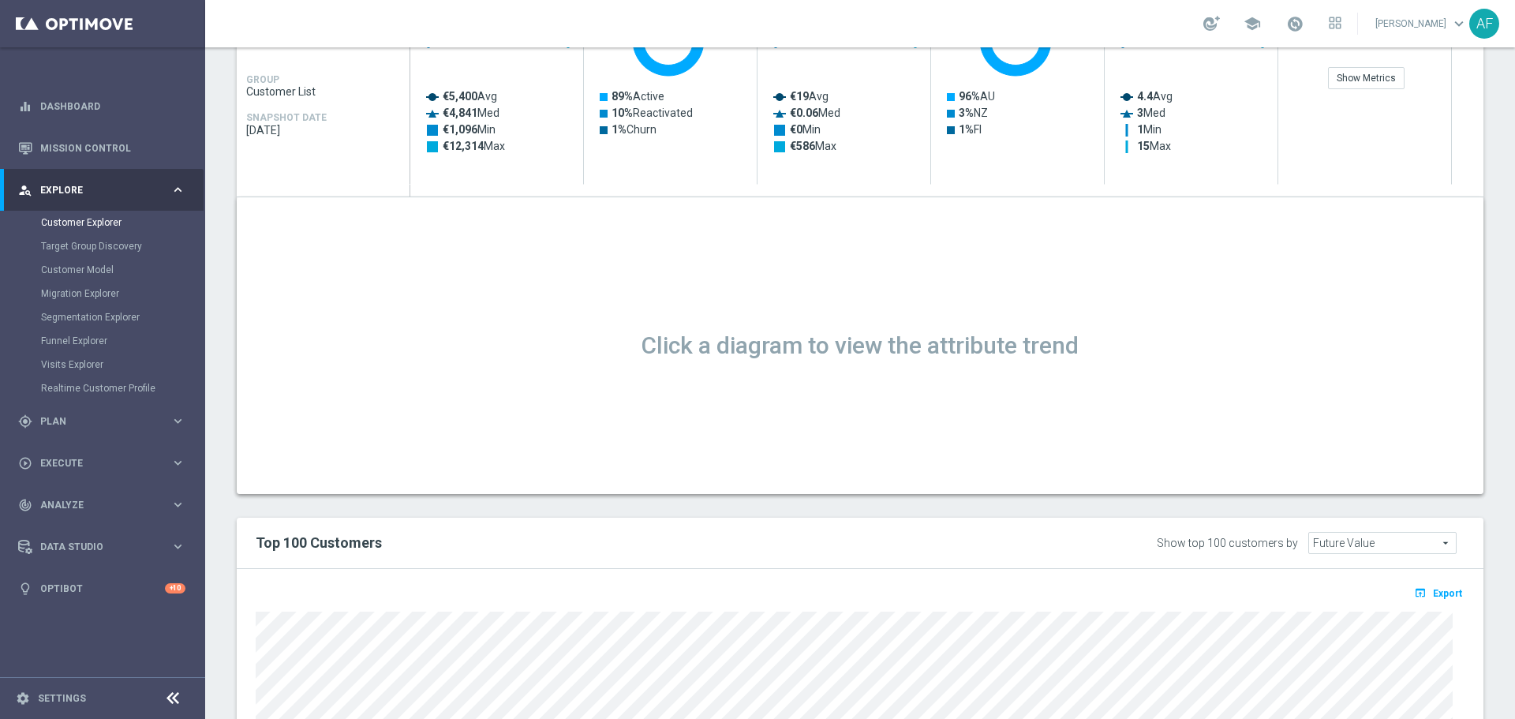
scroll to position [631, 0]
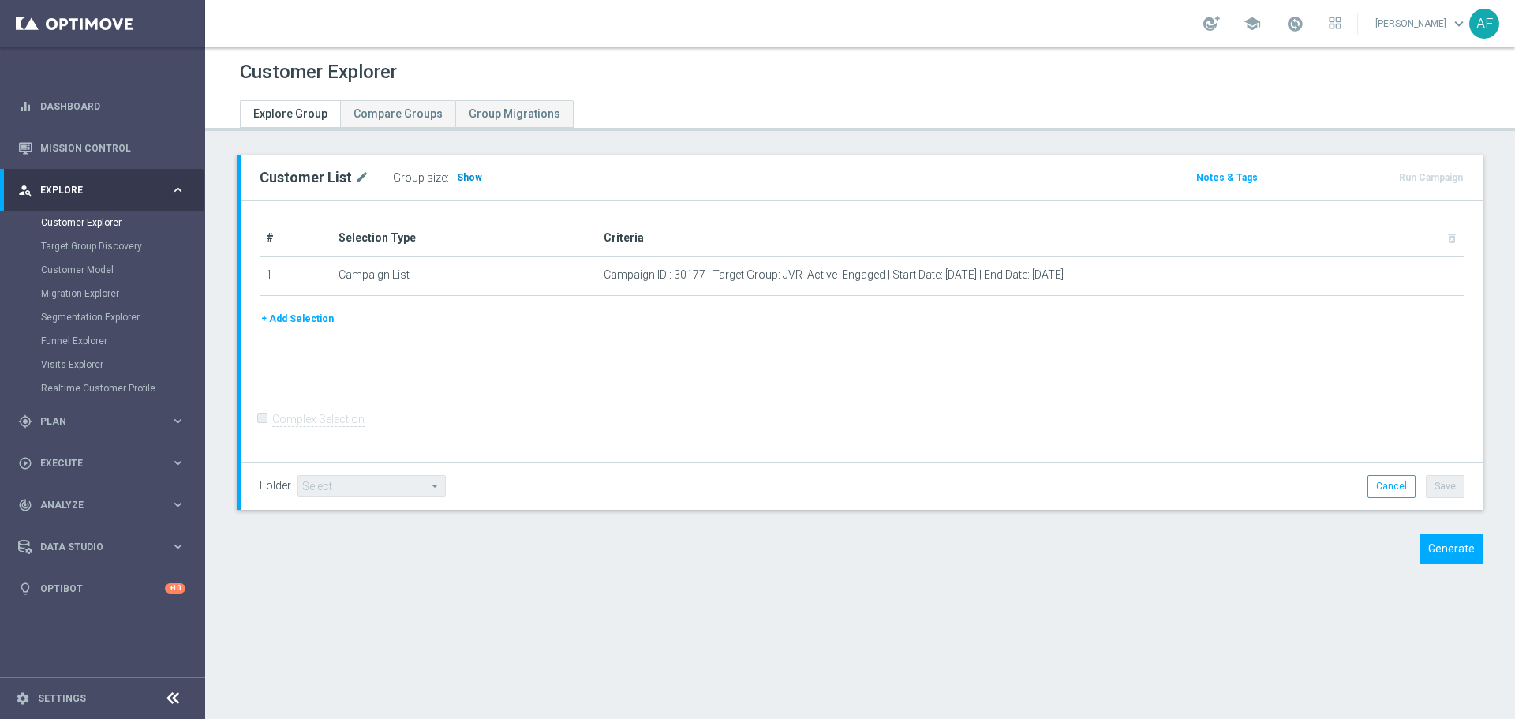
click at [462, 178] on span "Show" at bounding box center [469, 177] width 25 height 11
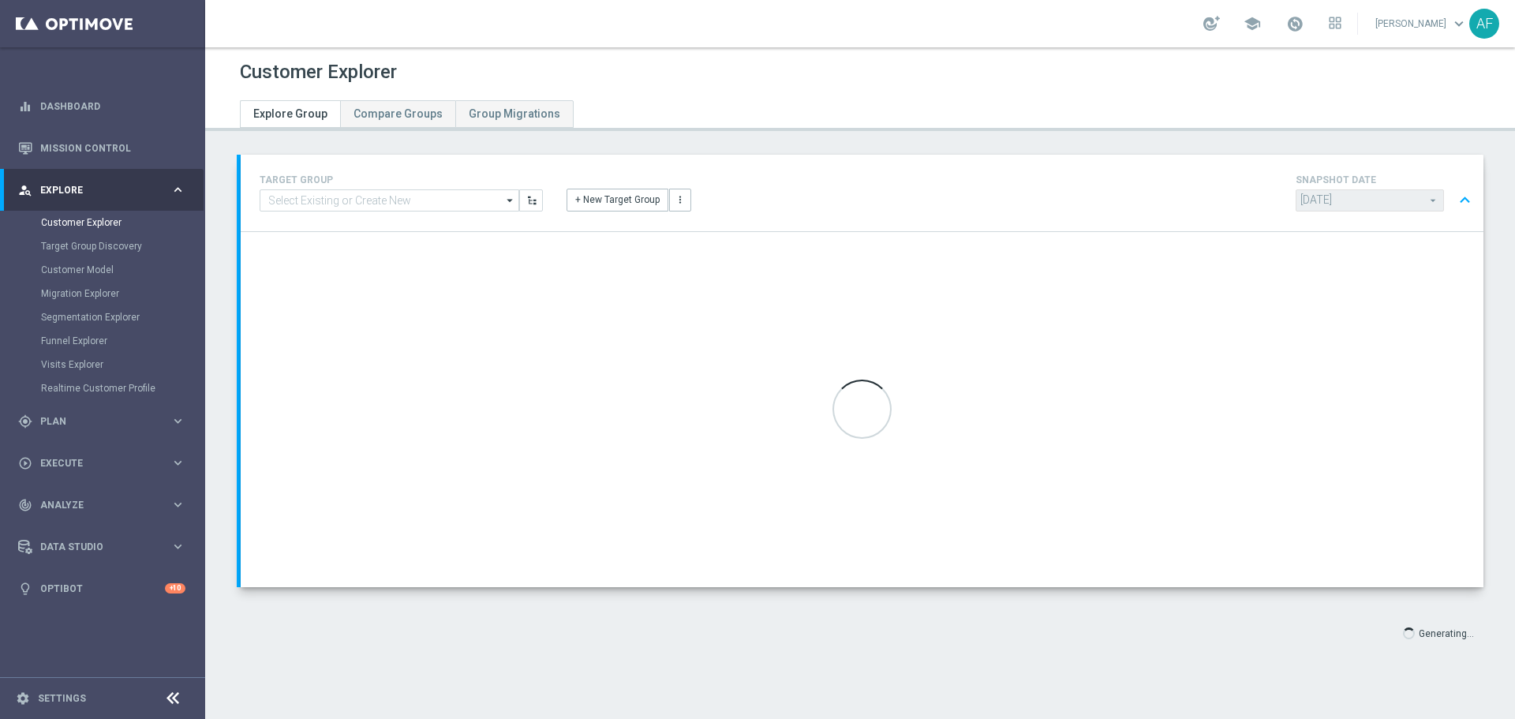
type input "[DATE]"
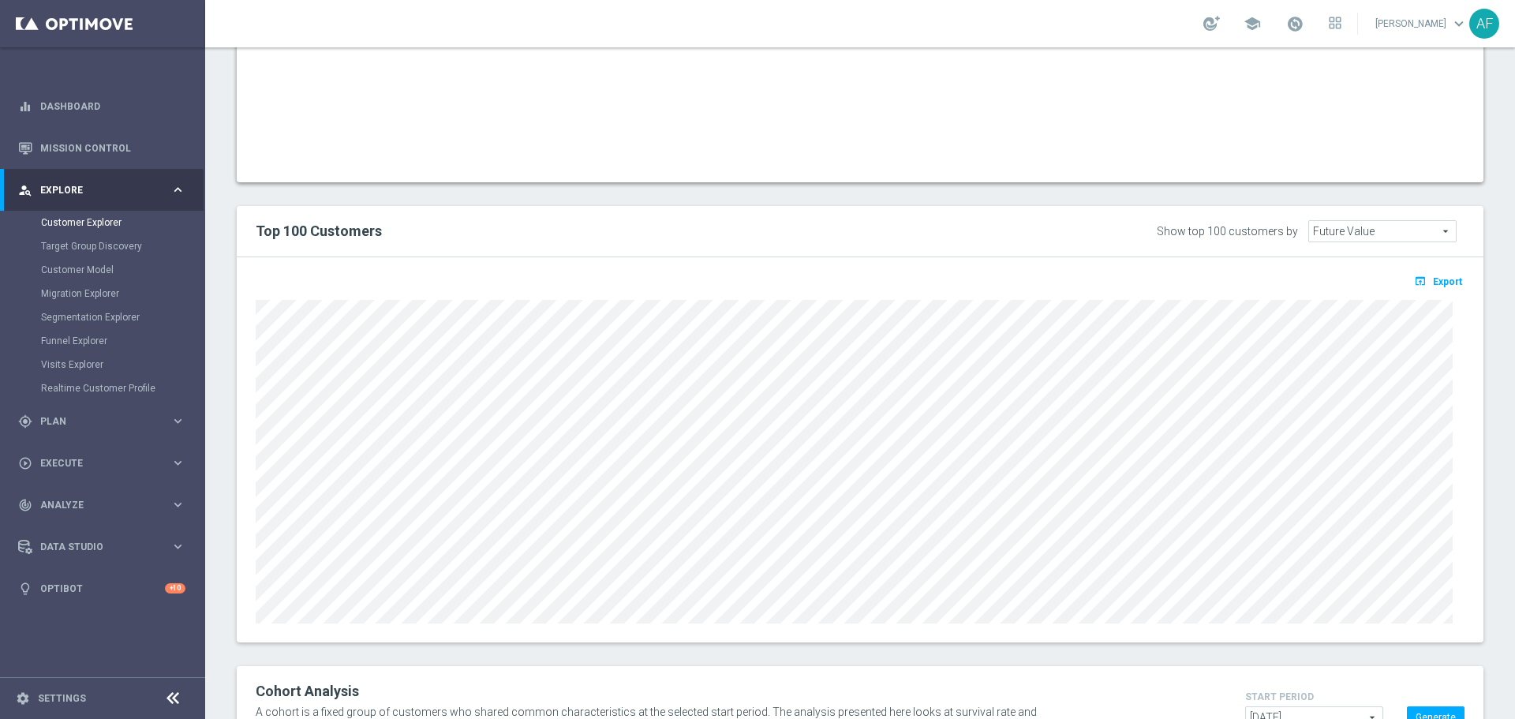
scroll to position [1105, 0]
click at [1437, 282] on span "Export" at bounding box center [1447, 279] width 29 height 11
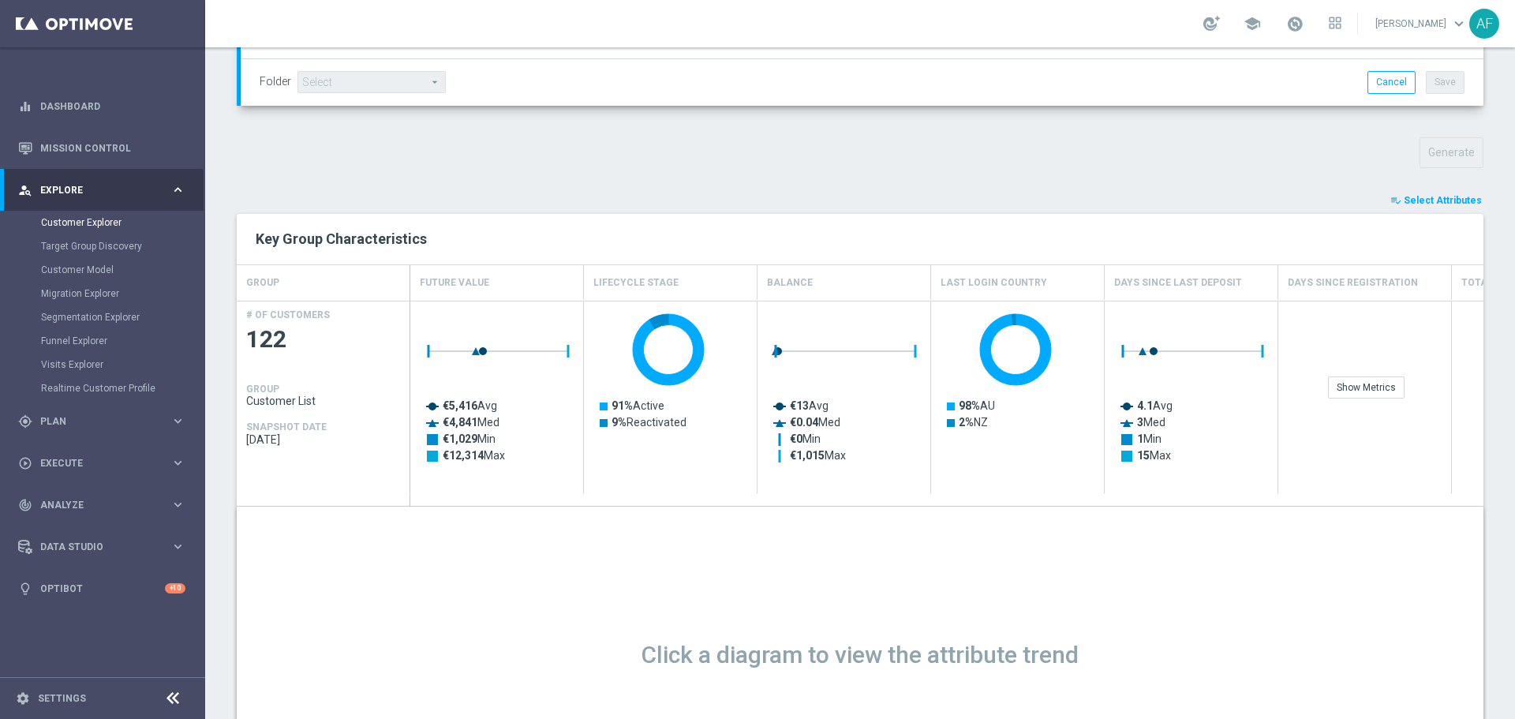
scroll to position [394, 0]
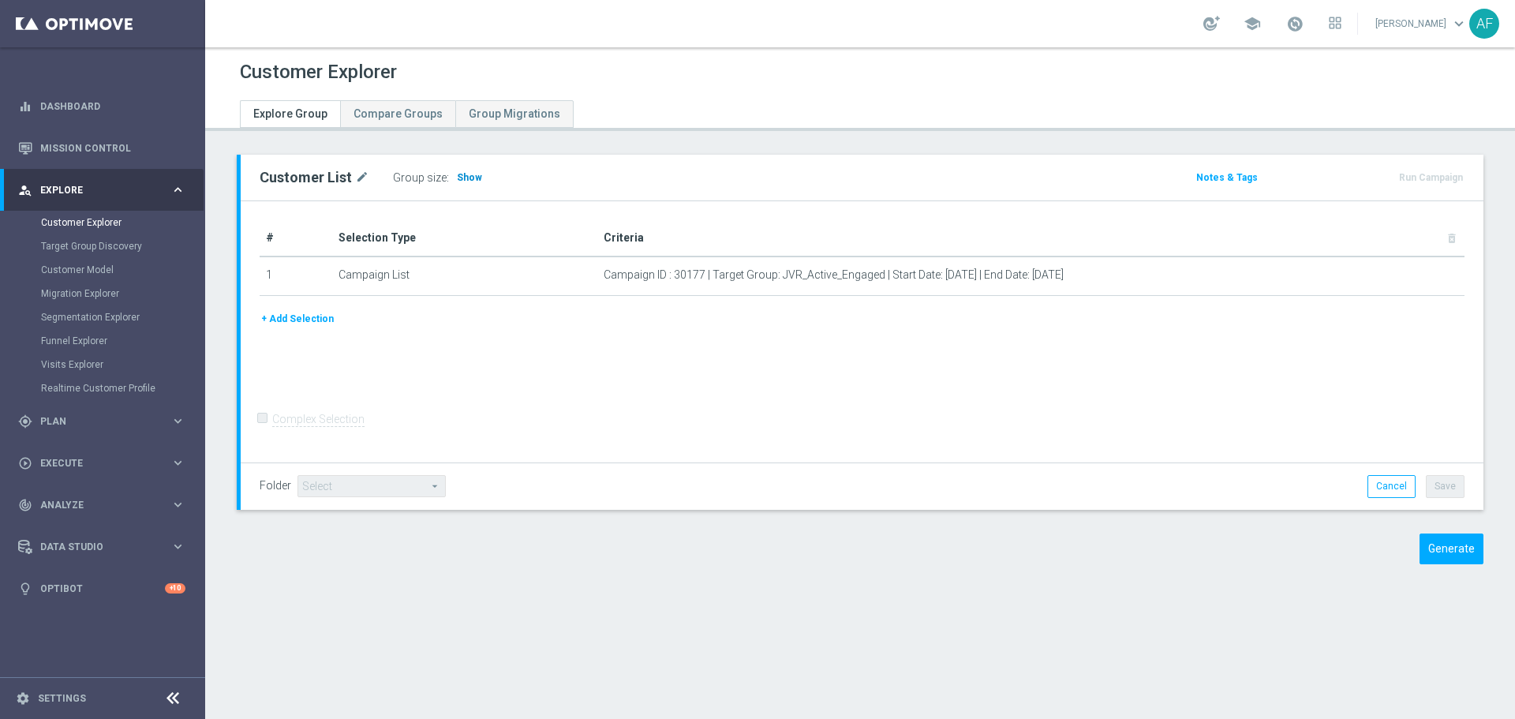
click at [466, 179] on span "Show" at bounding box center [469, 177] width 25 height 11
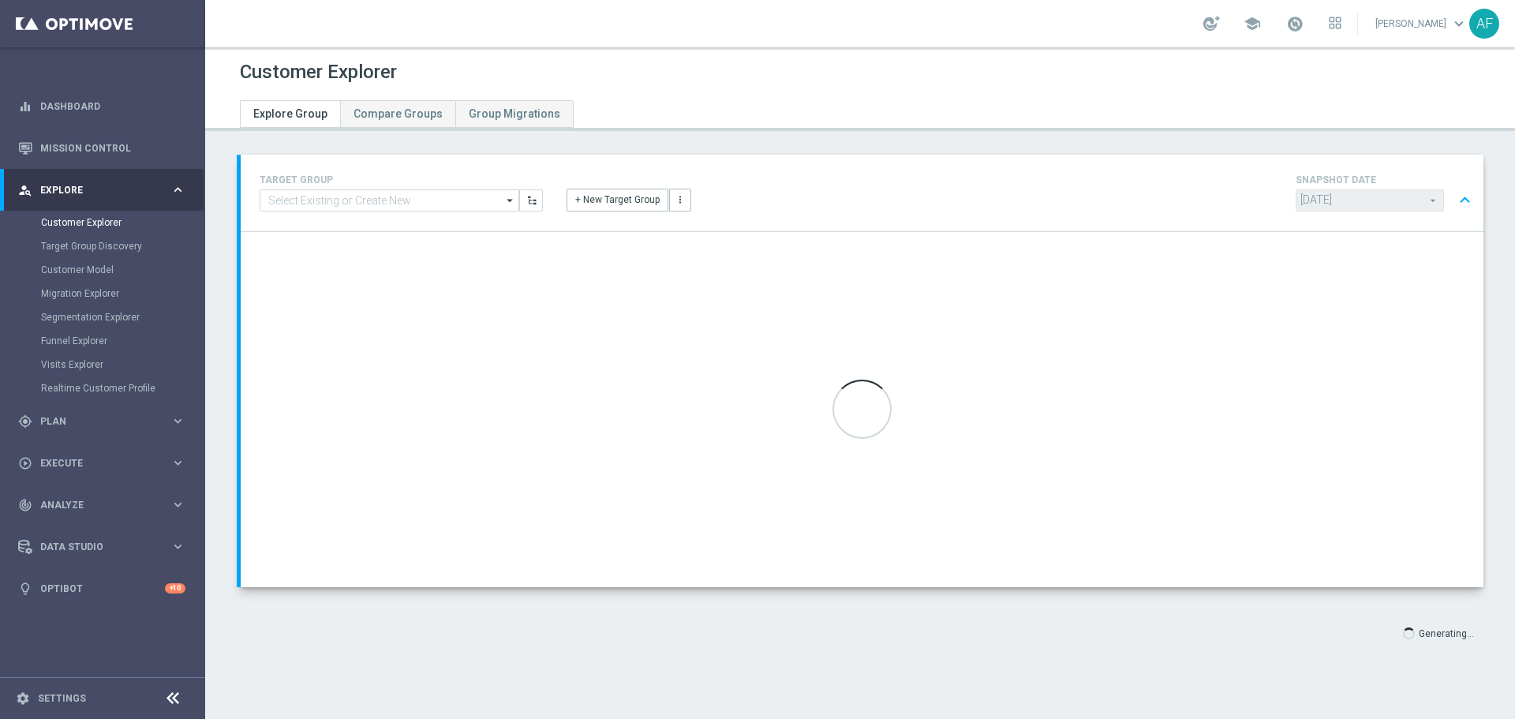
type input "2024-09-22"
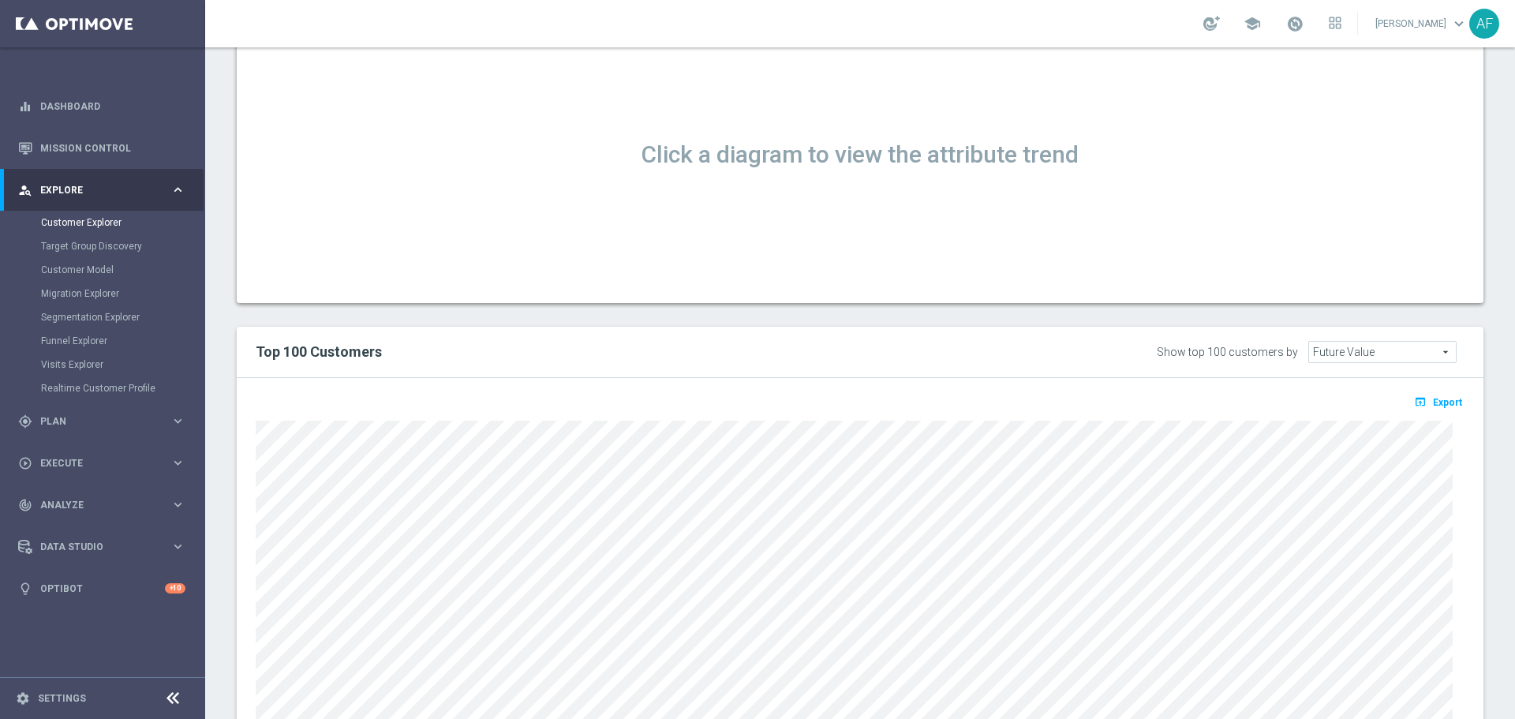
scroll to position [1172, 0]
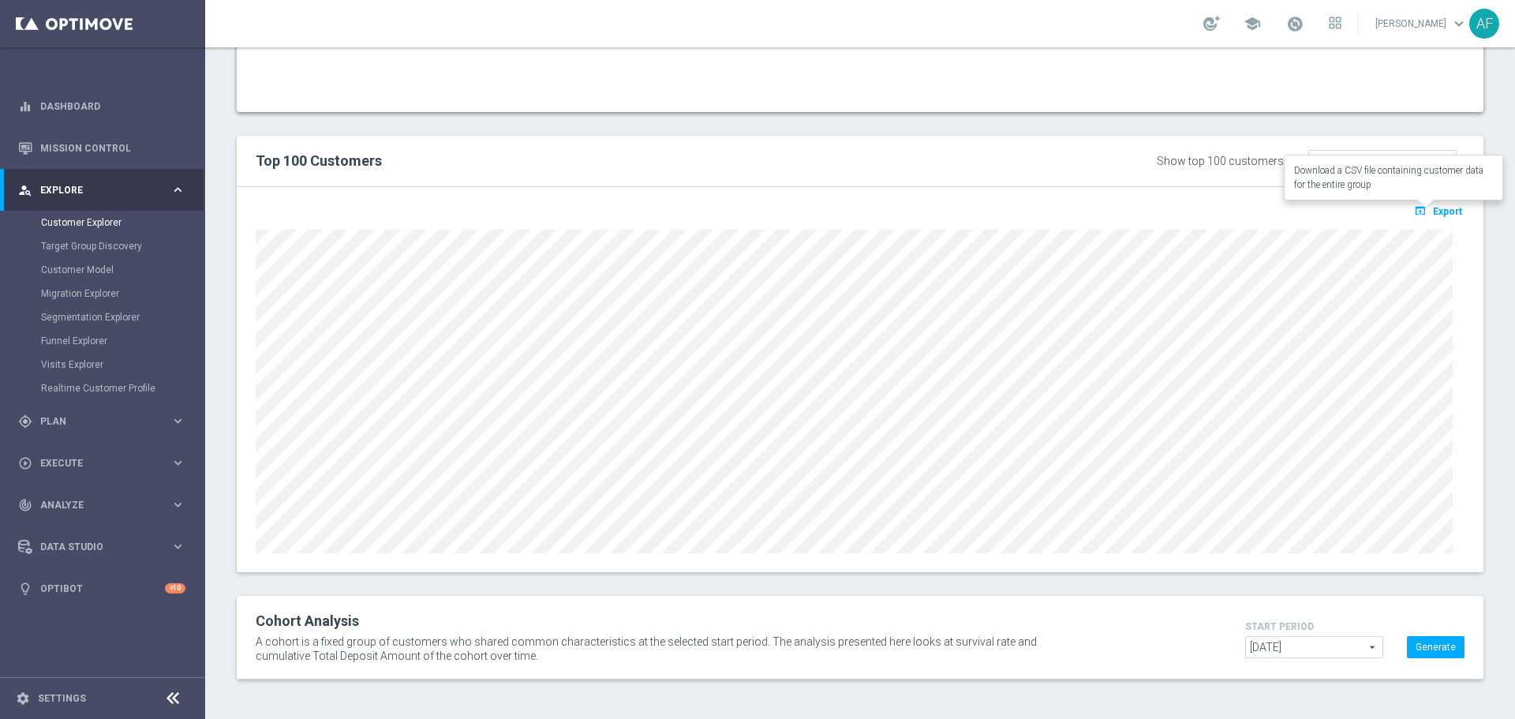
click at [1433, 208] on span "Export" at bounding box center [1447, 211] width 29 height 11
